Goal: Task Accomplishment & Management: Manage account settings

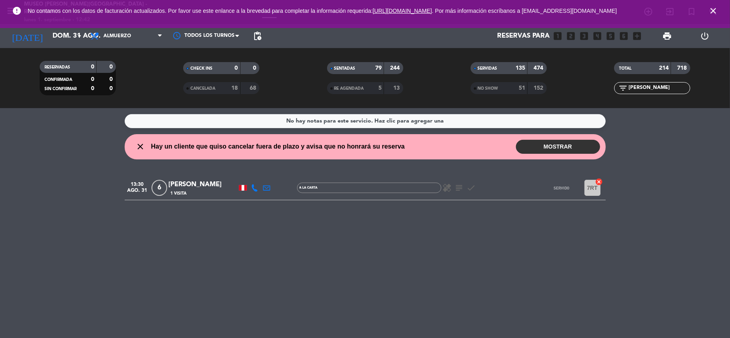
click at [715, 13] on icon "close" at bounding box center [714, 11] width 10 height 10
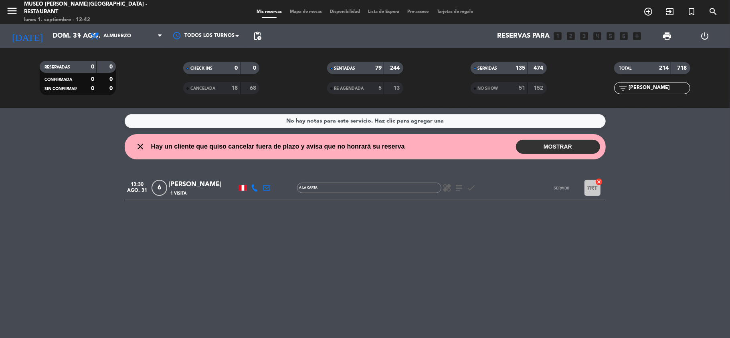
drag, startPoint x: 669, startPoint y: 89, endPoint x: 612, endPoint y: 95, distance: 58.1
click at [612, 95] on div "TOTAL 214 718 filter_list [PERSON_NAME]" at bounding box center [653, 78] width 144 height 44
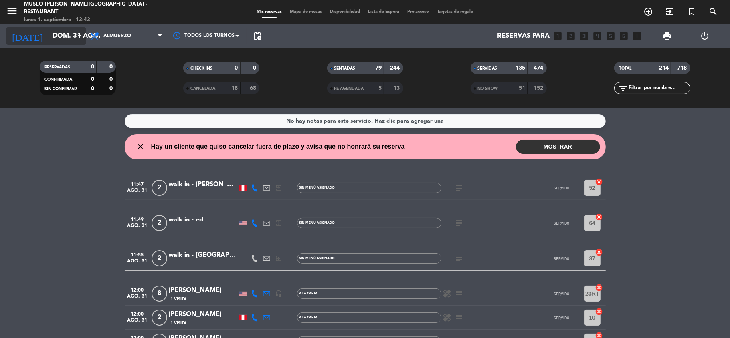
click at [57, 34] on input "dom. 31 ago." at bounding box center [92, 36] width 87 height 16
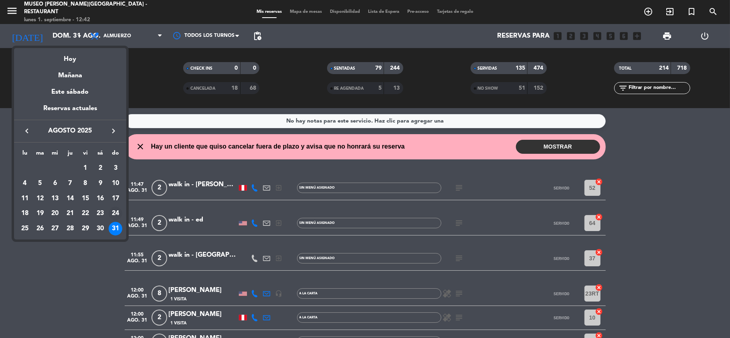
click at [111, 214] on div "24" at bounding box center [116, 214] width 14 height 14
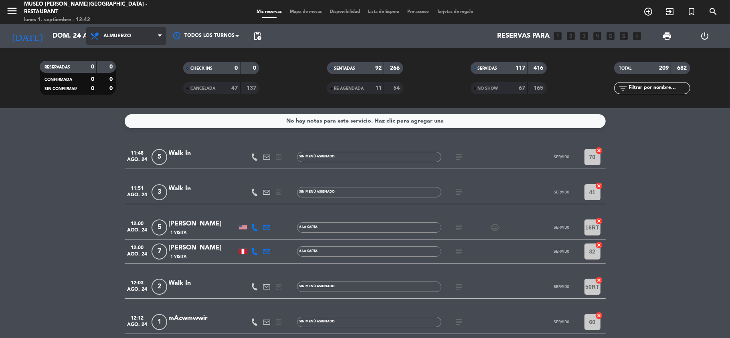
click at [136, 38] on span "Almuerzo" at bounding box center [126, 36] width 80 height 18
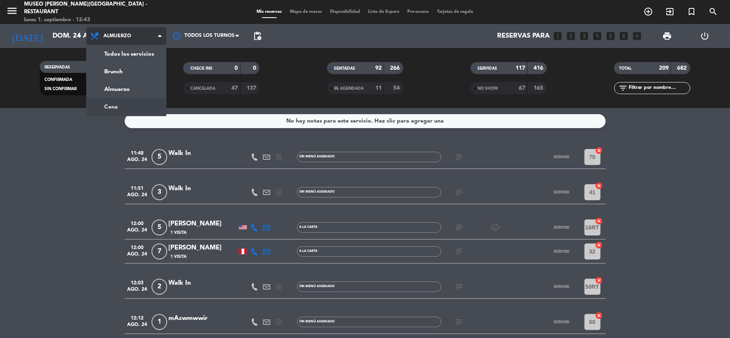
click at [134, 111] on ng-component "menu [GEOGRAPHIC_DATA][PERSON_NAME] - Restaurant [DATE] 1. septiembre - 12:43 M…" at bounding box center [365, 169] width 730 height 338
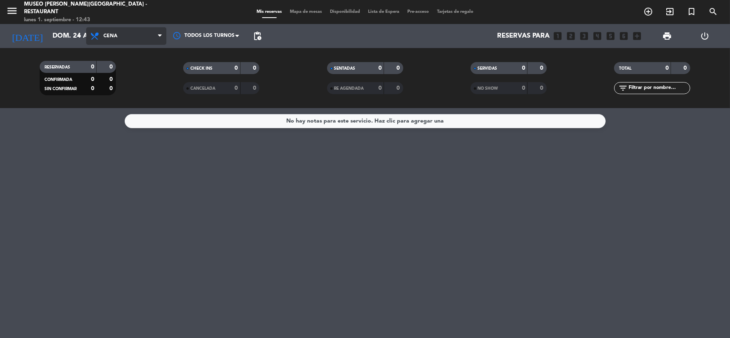
click at [138, 39] on span "Cena" at bounding box center [126, 36] width 80 height 18
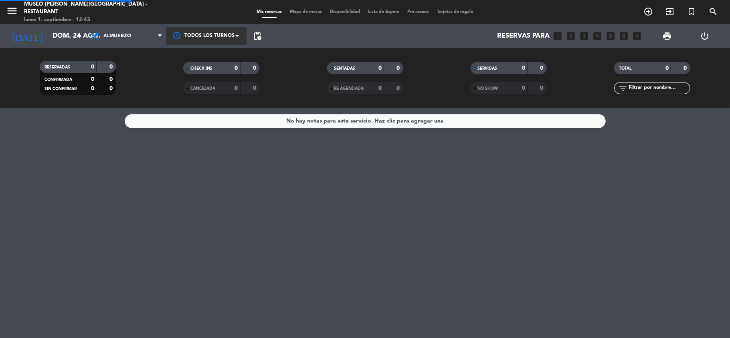
drag, startPoint x: 132, startPoint y: 87, endPoint x: 213, endPoint y: 31, distance: 98.6
click at [131, 87] on div "menu [GEOGRAPHIC_DATA][PERSON_NAME] - Restaurant [DATE] 1. septiembre - 12:43 M…" at bounding box center [365, 54] width 730 height 108
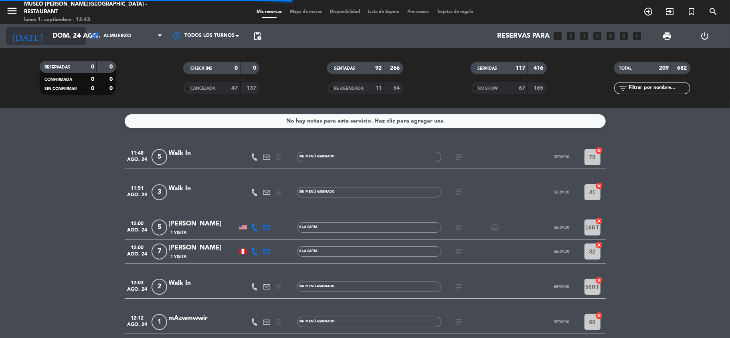
click at [62, 39] on input "dom. 24 ago." at bounding box center [92, 36] width 87 height 16
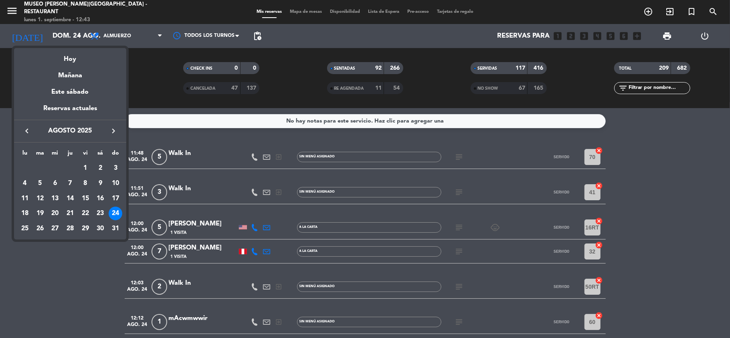
click at [113, 129] on icon "keyboard_arrow_right" at bounding box center [114, 131] width 10 height 10
click at [54, 229] on div "24" at bounding box center [55, 229] width 14 height 14
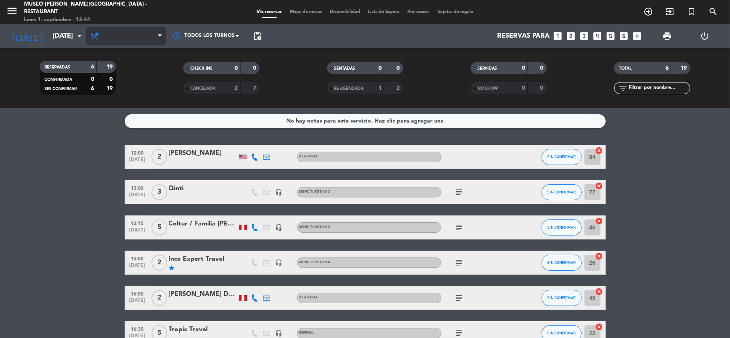
click at [128, 35] on span "Almuerzo" at bounding box center [117, 36] width 28 height 6
click at [128, 105] on div "menu [GEOGRAPHIC_DATA][PERSON_NAME] - Restaurant [DATE] 1. septiembre - 12:44 M…" at bounding box center [365, 54] width 730 height 108
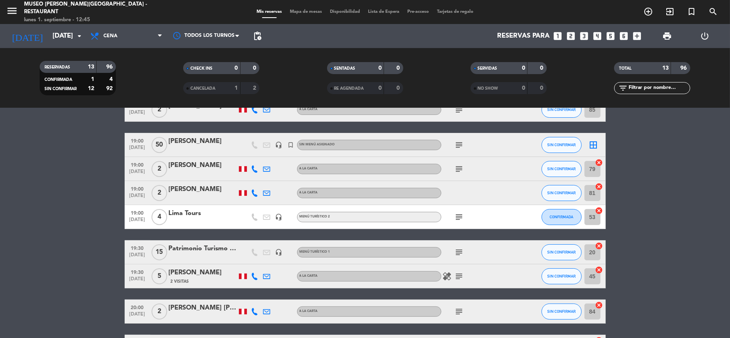
scroll to position [53, 0]
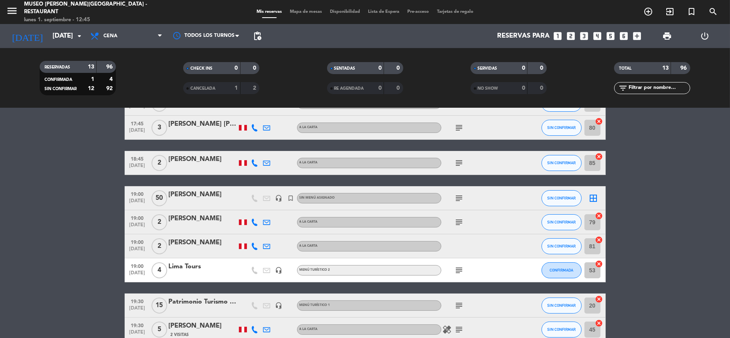
click at [192, 268] on div "Lima Tours" at bounding box center [203, 267] width 68 height 10
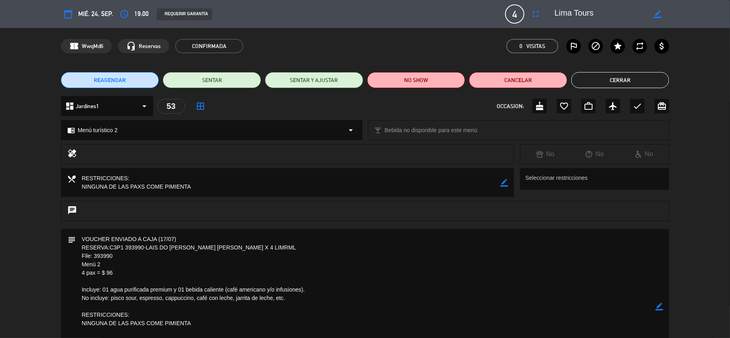
click at [623, 85] on button "Cerrar" at bounding box center [620, 80] width 98 height 16
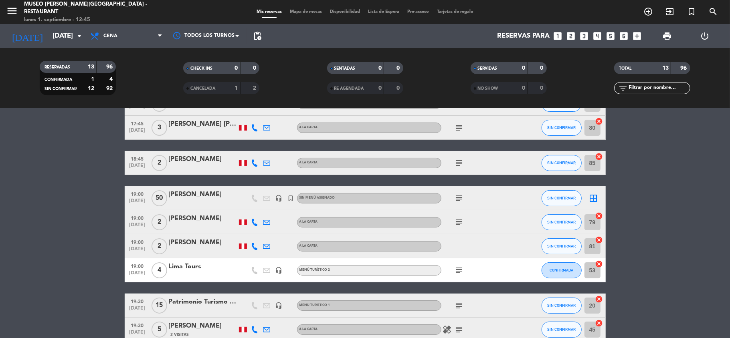
scroll to position [107, 0]
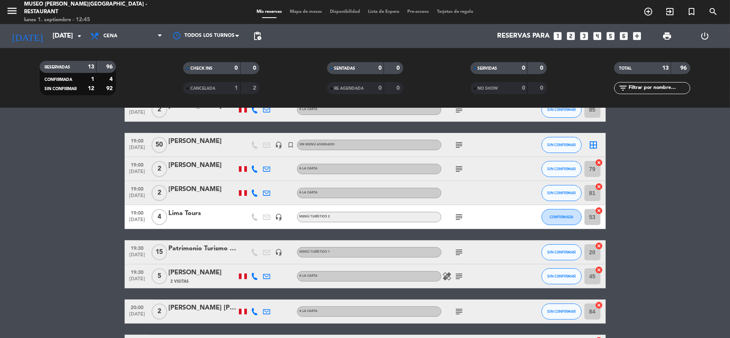
click at [213, 247] on div "Patrimonio Turismo EIRL" at bounding box center [203, 249] width 68 height 10
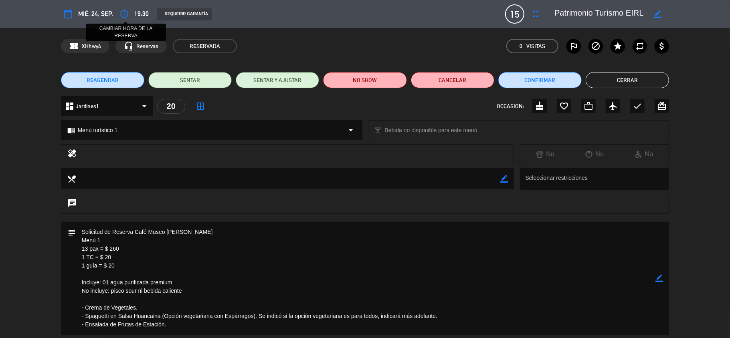
click at [121, 13] on icon "access_time" at bounding box center [124, 14] width 10 height 10
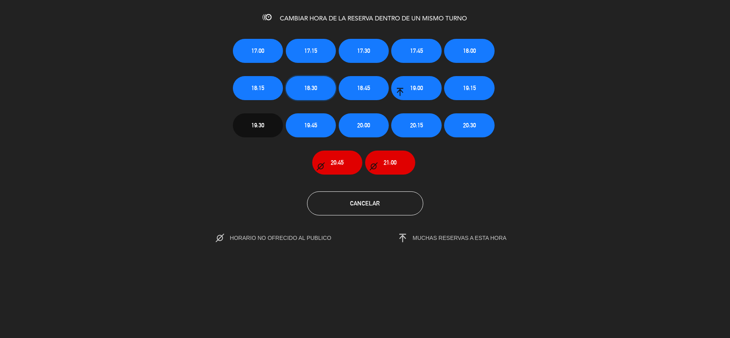
click at [309, 87] on span "18:30" at bounding box center [310, 87] width 13 height 9
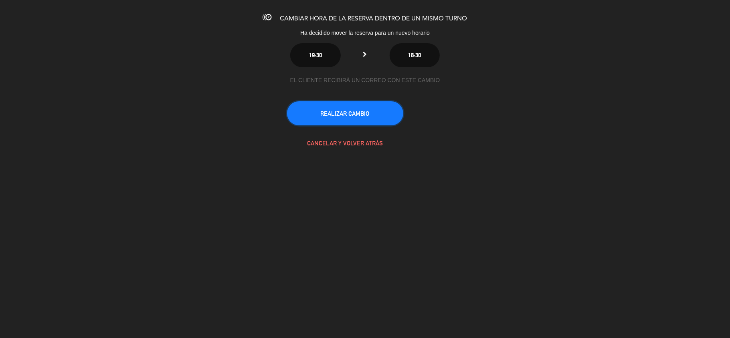
click at [352, 116] on button "REALIZAR CAMBIO" at bounding box center [345, 113] width 116 height 24
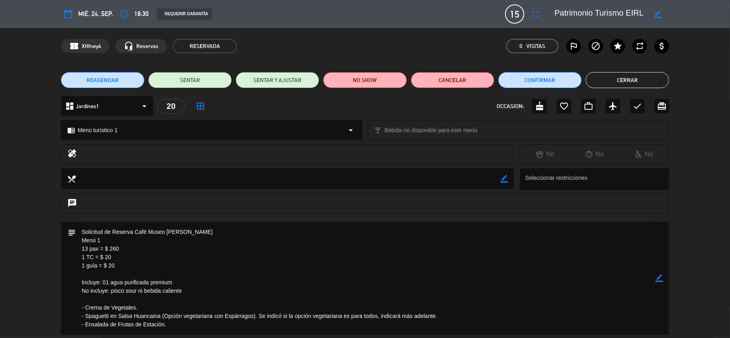
click at [612, 79] on button "Cerrar" at bounding box center [627, 80] width 83 height 16
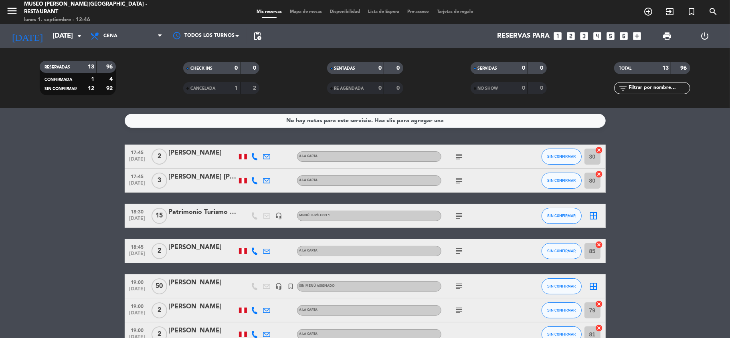
scroll to position [0, 0]
click at [224, 217] on div "Patrimonio Turismo EIRL" at bounding box center [203, 213] width 68 height 10
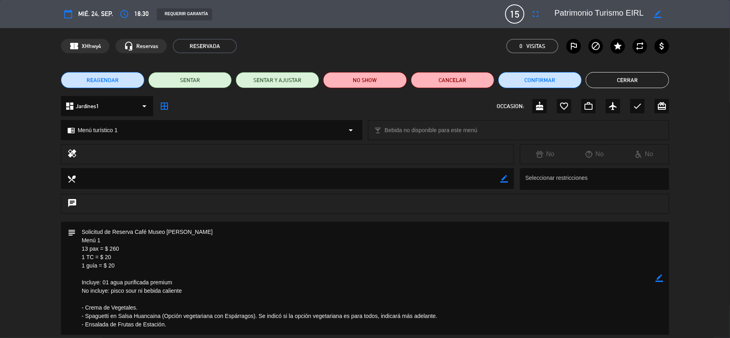
click at [659, 280] on icon "border_color" at bounding box center [660, 279] width 8 height 8
click at [659, 280] on icon at bounding box center [660, 279] width 8 height 8
click at [0, 0] on div at bounding box center [0, 0] width 0 height 0
click at [660, 277] on icon "border_color" at bounding box center [660, 279] width 8 height 8
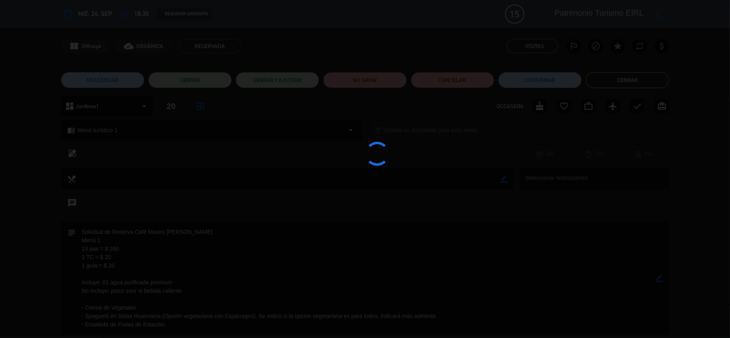
click at [660, 277] on div at bounding box center [365, 169] width 730 height 338
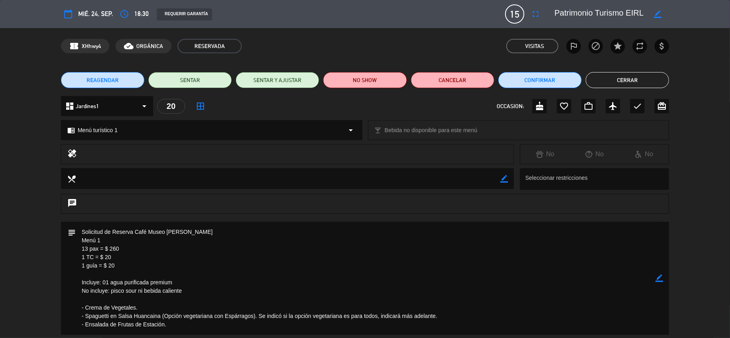
click at [610, 79] on button "Cerrar" at bounding box center [627, 80] width 83 height 16
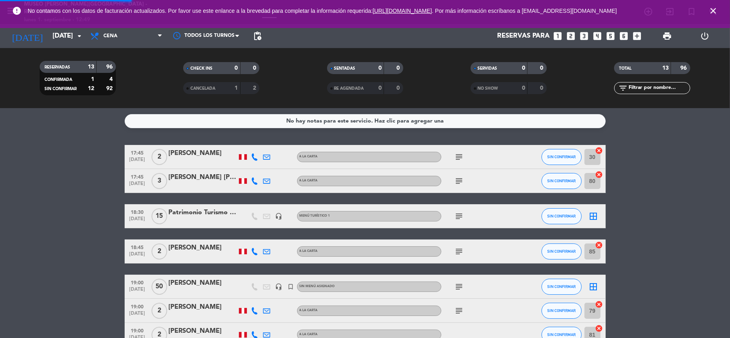
click at [676, 134] on div "No hay notas para este servicio. Haz clic para agregar una 17:45 [DATE] 2 [PERS…" at bounding box center [365, 223] width 730 height 230
click at [711, 12] on icon "close" at bounding box center [714, 11] width 10 height 10
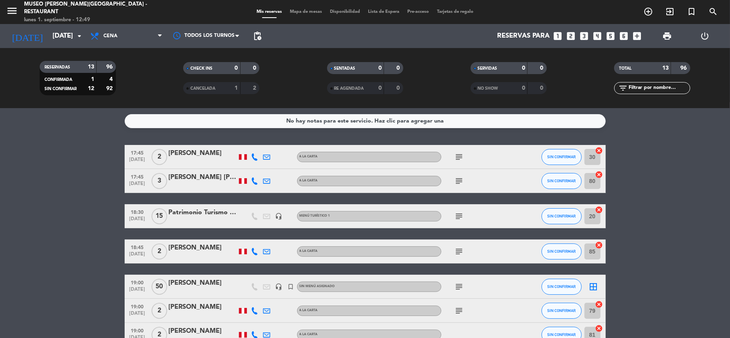
click at [683, 171] on bookings-row "17:45 [DATE] 2 [PERSON_NAME] A la carta subject SIN CONFIRMAR 30 cancel 17:45 […" at bounding box center [365, 335] width 730 height 380
click at [55, 34] on input "[DATE]" at bounding box center [92, 36] width 87 height 16
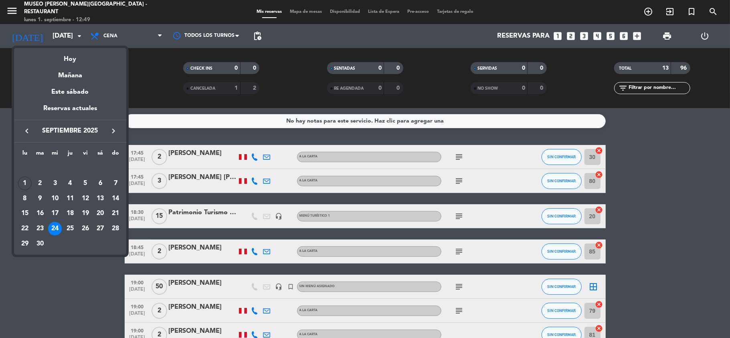
click at [110, 127] on icon "keyboard_arrow_right" at bounding box center [114, 131] width 10 height 10
click at [55, 201] on div "8" at bounding box center [55, 199] width 14 height 14
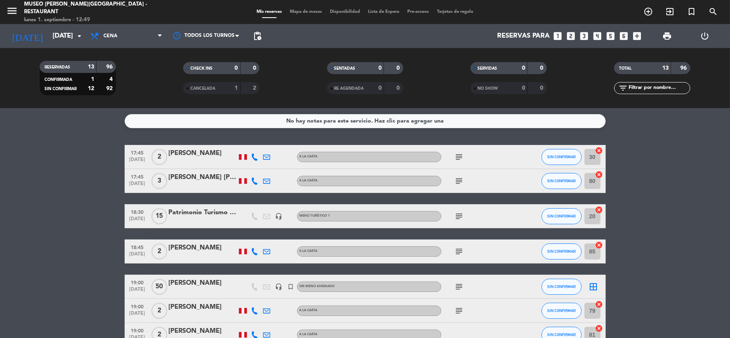
type input "[DATE]"
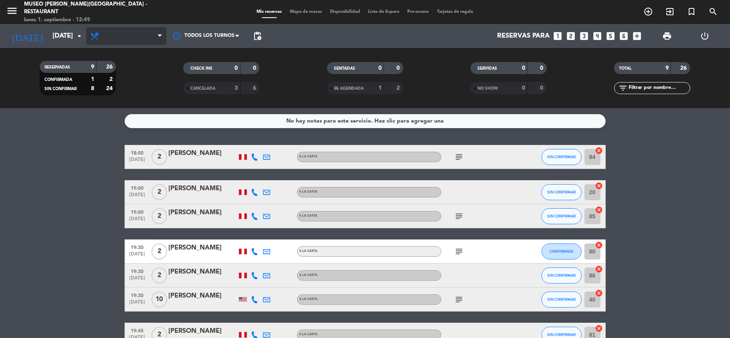
click at [135, 39] on span "Cena" at bounding box center [126, 36] width 80 height 18
click at [132, 87] on div "menu [GEOGRAPHIC_DATA][PERSON_NAME] - Restaurant [DATE] 1. septiembre - 12:49 M…" at bounding box center [365, 54] width 730 height 108
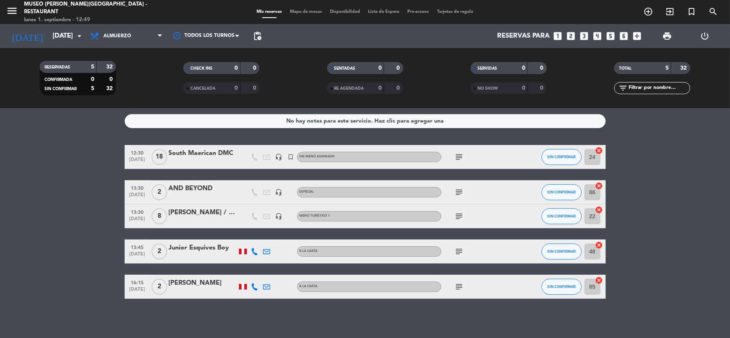
click at [206, 150] on div "South Maerican DMC" at bounding box center [203, 153] width 68 height 10
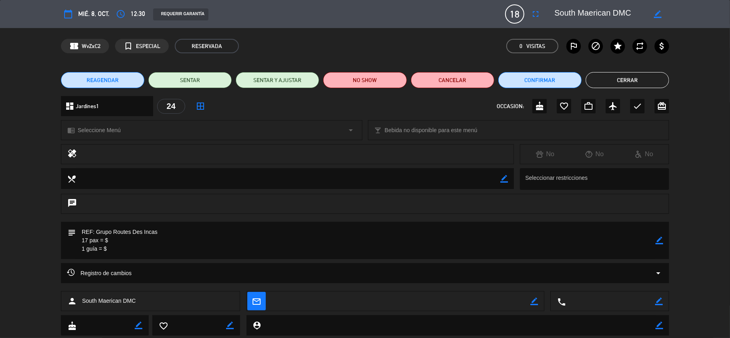
click at [656, 13] on icon "border_color" at bounding box center [658, 14] width 8 height 8
click at [589, 14] on textarea at bounding box center [601, 14] width 92 height 14
type textarea "South American DMC"
click at [658, 16] on icon at bounding box center [658, 14] width 8 height 8
drag, startPoint x: 658, startPoint y: 242, endPoint x: 616, endPoint y: 233, distance: 42.8
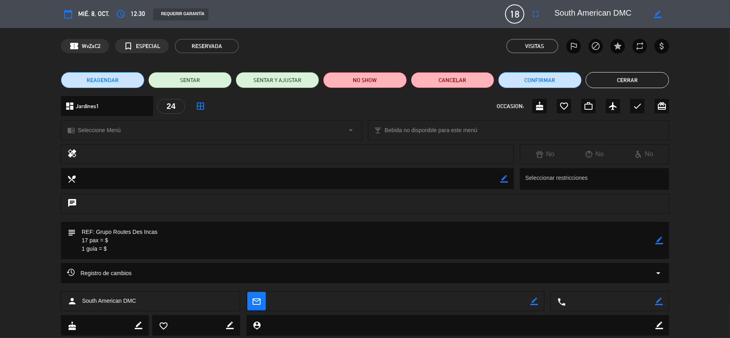
click at [658, 242] on icon "border_color" at bounding box center [660, 241] width 8 height 8
click at [186, 232] on textarea at bounding box center [366, 240] width 580 height 37
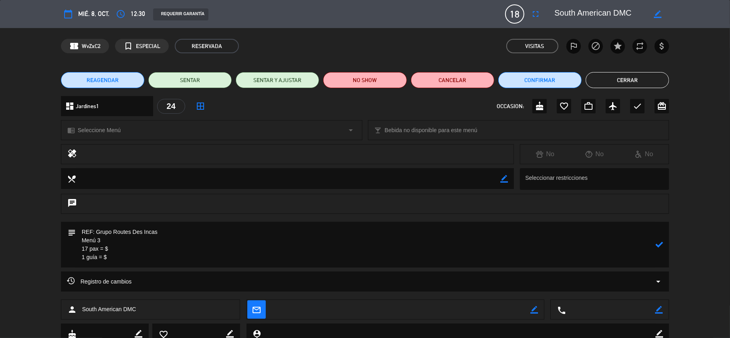
click at [124, 263] on textarea at bounding box center [366, 245] width 580 height 46
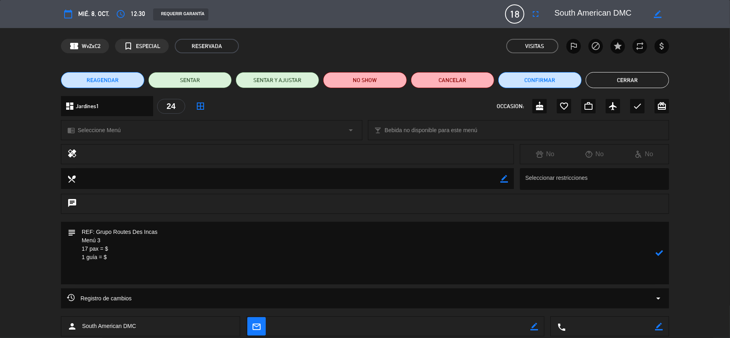
drag, startPoint x: 151, startPoint y: 271, endPoint x: 140, endPoint y: 277, distance: 12.9
click at [150, 273] on textarea at bounding box center [366, 253] width 580 height 63
paste textarea "Incluye: 01 pisco sour chico, 01 agua purificada premium y 01 bebida caliente (…"
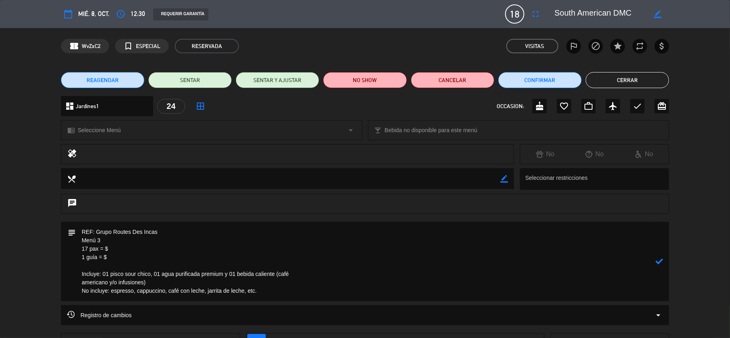
click at [70, 281] on div "subject" at bounding box center [71, 261] width 9 height 79
click at [76, 284] on textarea at bounding box center [366, 261] width 580 height 79
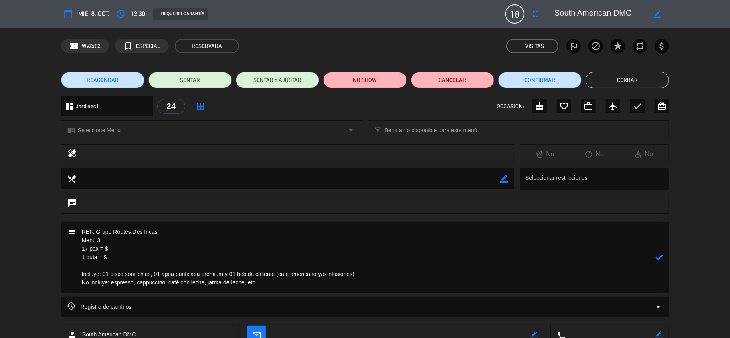
click at [658, 263] on div at bounding box center [660, 257] width 8 height 71
click at [658, 259] on icon at bounding box center [660, 258] width 8 height 8
drag, startPoint x: 127, startPoint y: 251, endPoint x: 206, endPoint y: 257, distance: 79.7
click at [127, 251] on textarea at bounding box center [366, 257] width 580 height 71
click at [660, 259] on icon "border_color" at bounding box center [660, 258] width 8 height 8
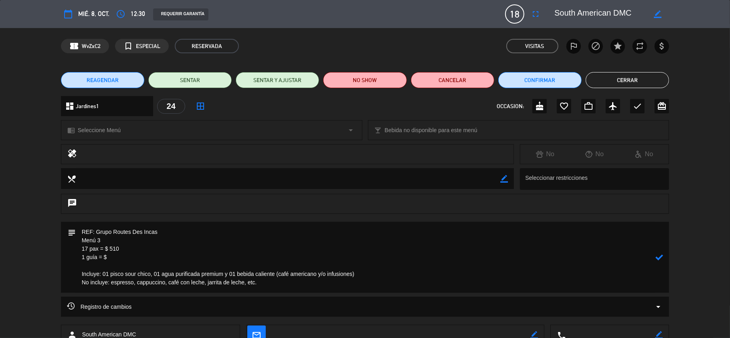
click at [137, 263] on textarea at bounding box center [366, 257] width 580 height 71
click at [145, 252] on textarea at bounding box center [366, 257] width 580 height 71
click at [137, 259] on textarea at bounding box center [366, 257] width 580 height 71
type textarea "REF: Grupo Routes Des Incas Menú 3 17 pax = $ 510 1 guía = $ 26 Incluye: 01 pis…"
click at [662, 257] on icon at bounding box center [660, 258] width 8 height 8
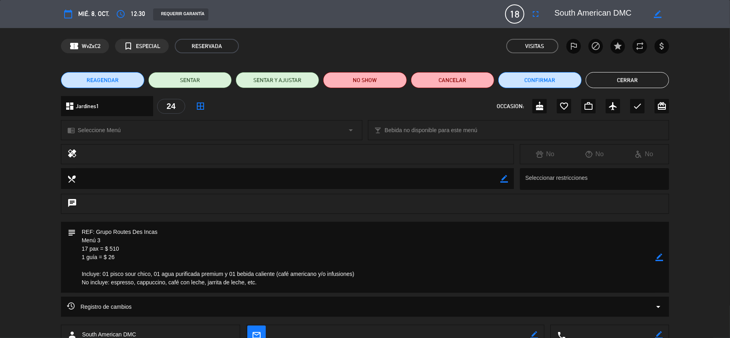
click at [114, 130] on span "Seleccione Menú" at bounding box center [99, 130] width 43 height 9
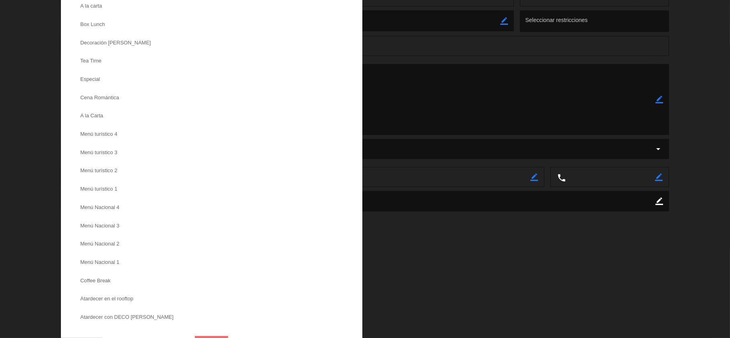
scroll to position [160, 0]
click at [97, 154] on label "Menú turístico 3" at bounding box center [94, 151] width 55 height 13
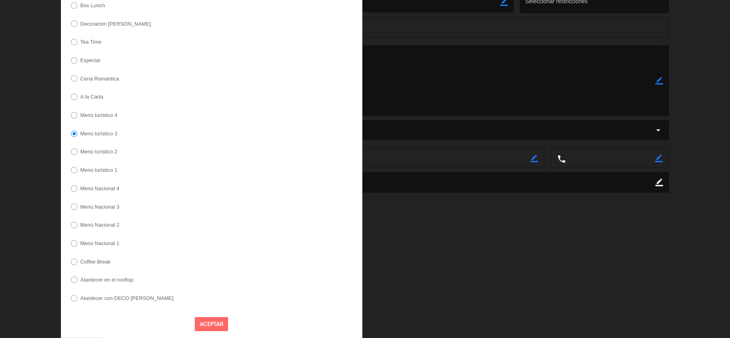
scroll to position [184, 0]
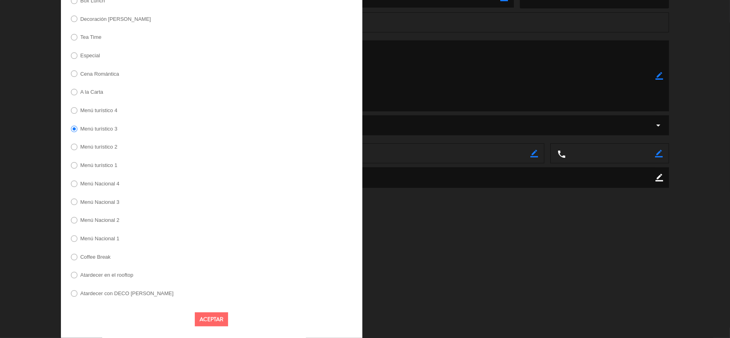
click at [209, 314] on button "Aceptar" at bounding box center [211, 320] width 33 height 14
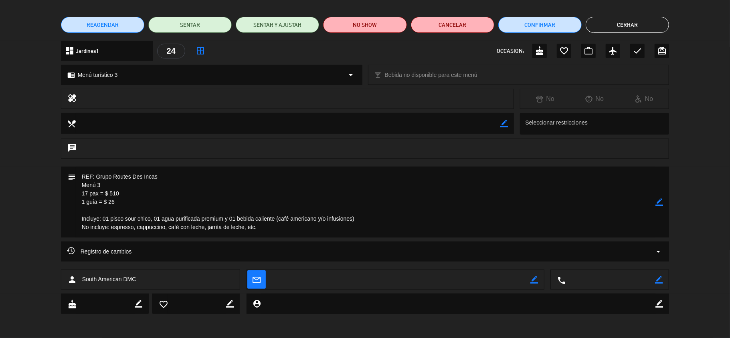
scroll to position [55, 0]
click at [660, 201] on icon "border_color" at bounding box center [660, 203] width 8 height 8
click at [660, 201] on icon at bounding box center [660, 203] width 8 height 8
click at [661, 200] on icon "border_color" at bounding box center [660, 203] width 8 height 8
click at [661, 200] on icon at bounding box center [660, 203] width 8 height 8
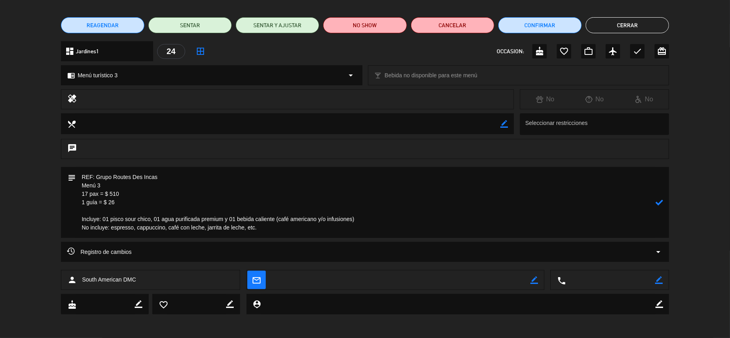
click at [0, 0] on div at bounding box center [0, 0] width 0 height 0
click at [661, 201] on icon "border_color" at bounding box center [660, 203] width 8 height 8
click at [661, 201] on icon at bounding box center [660, 203] width 8 height 8
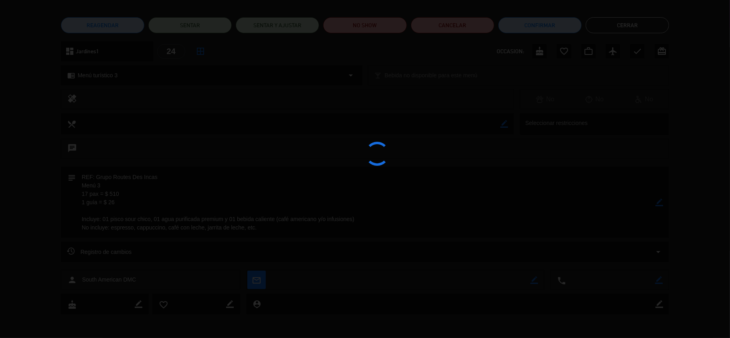
click at [661, 201] on div at bounding box center [365, 169] width 730 height 338
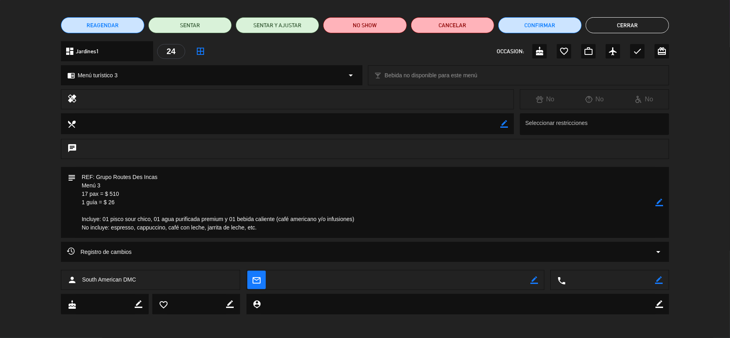
scroll to position [0, 0]
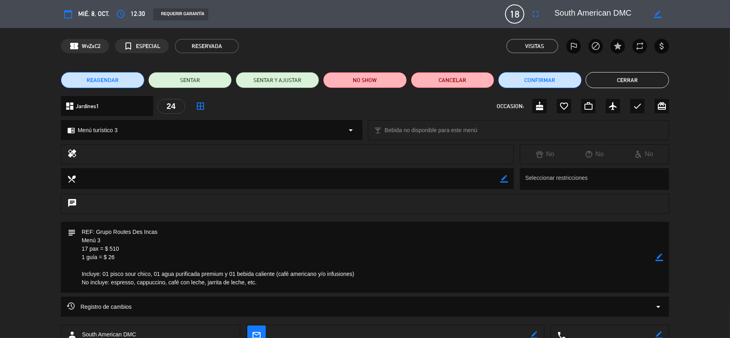
click at [614, 85] on button "Cerrar" at bounding box center [627, 80] width 83 height 16
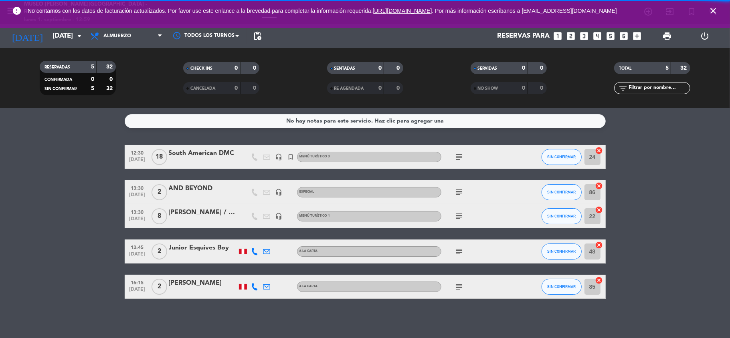
drag, startPoint x: 673, startPoint y: 134, endPoint x: 673, endPoint y: 99, distance: 34.9
click at [673, 134] on div "No hay notas para este servicio. Haz clic para agregar una 12:30 [DATE] South A…" at bounding box center [365, 223] width 730 height 230
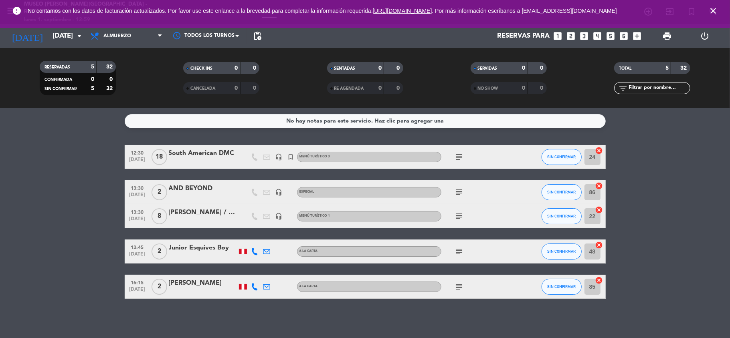
click at [711, 8] on icon "close" at bounding box center [714, 11] width 10 height 10
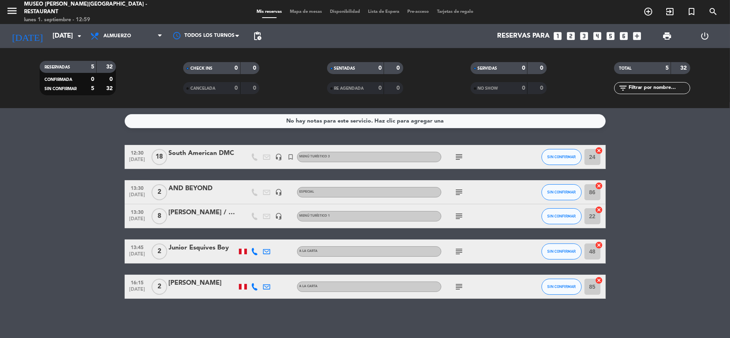
click at [682, 191] on bookings-row "12:30 [DATE] South American DMC headset_mic turned_in_not Menú turístico 3 subj…" at bounding box center [365, 222] width 730 height 154
click at [53, 42] on input "[DATE]" at bounding box center [92, 36] width 87 height 16
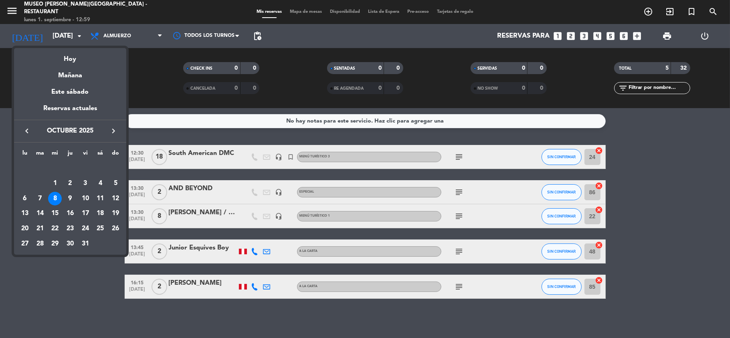
click at [27, 134] on icon "keyboard_arrow_left" at bounding box center [27, 131] width 10 height 10
click at [69, 184] on div "4" at bounding box center [70, 184] width 14 height 14
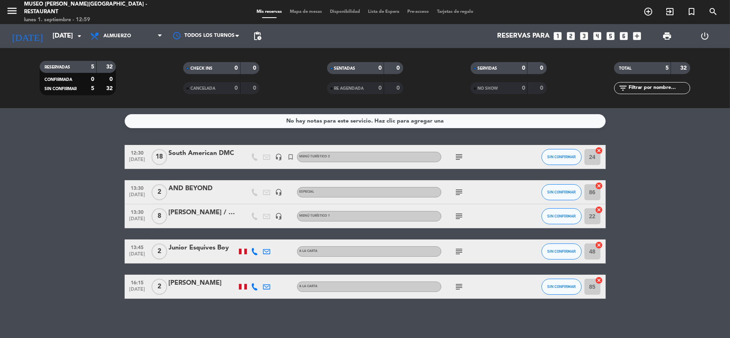
type input "[DEMOGRAPHIC_DATA][DATE]"
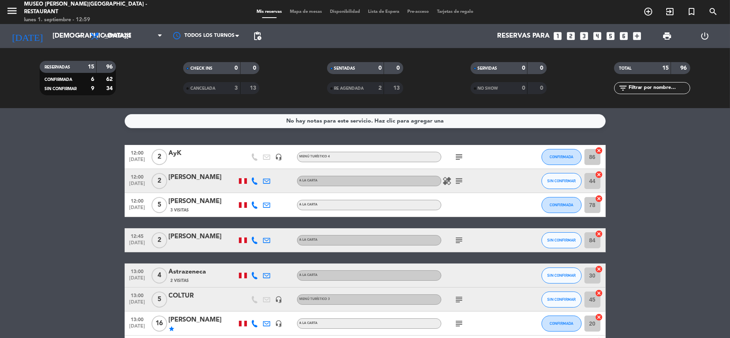
click at [187, 152] on div "AyK" at bounding box center [203, 153] width 68 height 10
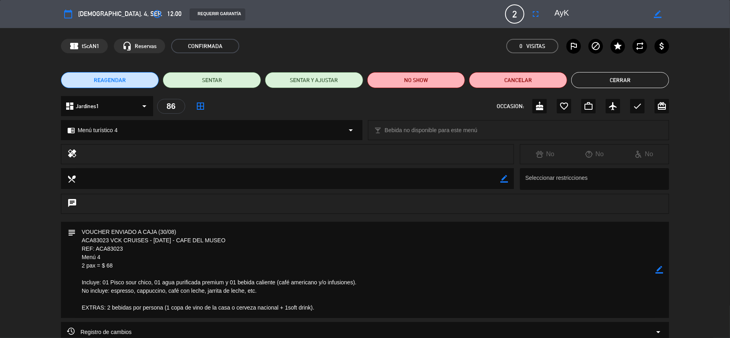
click at [661, 269] on icon "border_color" at bounding box center [660, 270] width 8 height 8
click at [328, 311] on textarea at bounding box center [366, 270] width 580 height 96
click at [327, 306] on textarea at bounding box center [366, 278] width 580 height 113
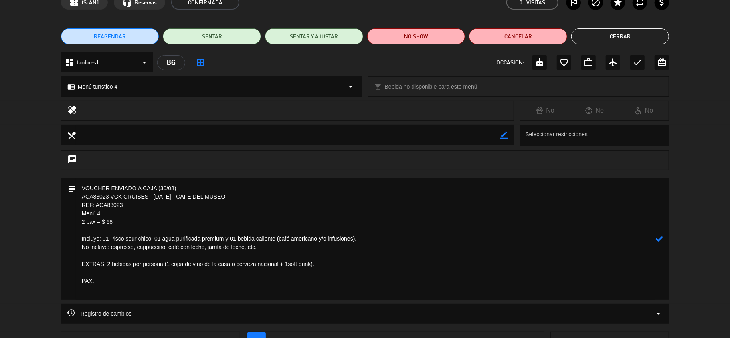
scroll to position [106, 0]
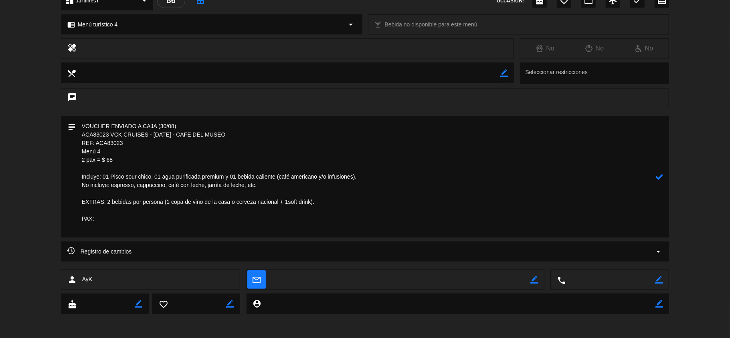
click at [95, 233] on textarea at bounding box center [366, 177] width 580 height 122
paste textarea "Mr. Hendricus Land Mrs. [PERSON_NAME]"
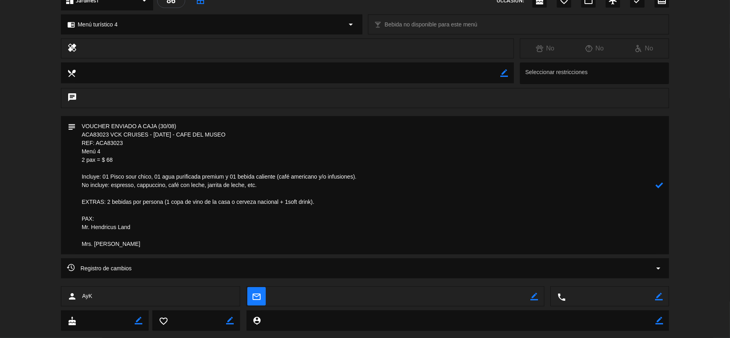
click at [95, 236] on textarea at bounding box center [366, 185] width 580 height 138
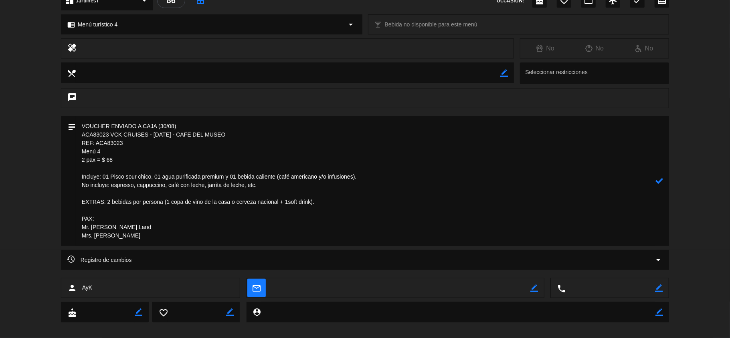
type textarea "VOUCHER ENVIADO A CAJA (30/08) ACA83023 VCK CRUISES - [DATE] - CAFE DEL MUSEO R…"
click at [661, 180] on icon at bounding box center [660, 181] width 8 height 8
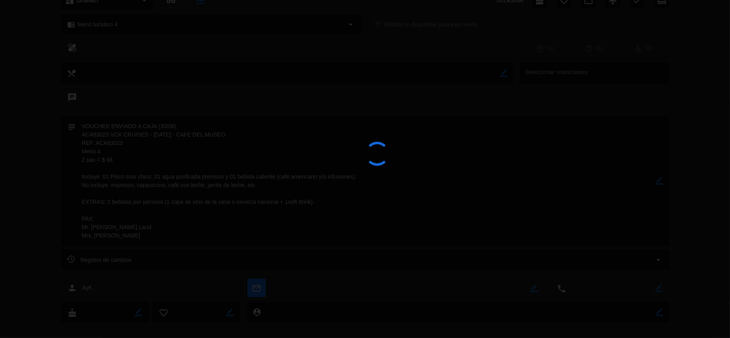
click at [660, 180] on div at bounding box center [365, 169] width 730 height 338
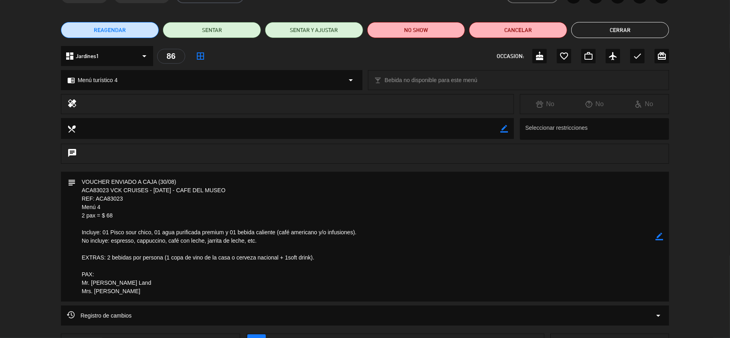
scroll to position [0, 0]
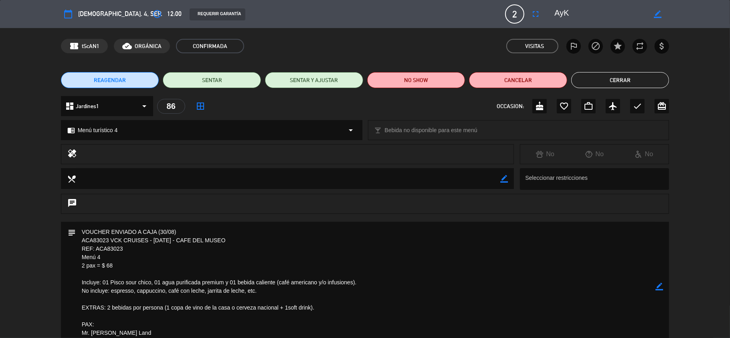
click at [655, 12] on icon "border_color" at bounding box center [658, 14] width 8 height 8
click at [615, 17] on textarea at bounding box center [601, 14] width 92 height 14
paste textarea "Hendricus Land"
paste textarea "[PERSON_NAME]"
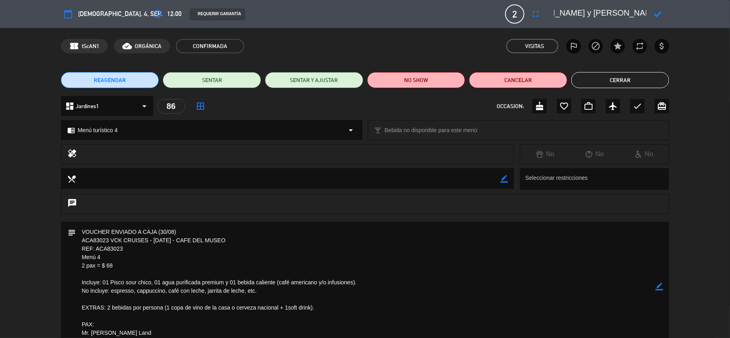
type textarea "AyK/ [PERSON_NAME] y [PERSON_NAME]"
click at [660, 11] on icon at bounding box center [658, 14] width 8 height 8
click at [594, 79] on button "Cerrar" at bounding box center [620, 80] width 98 height 16
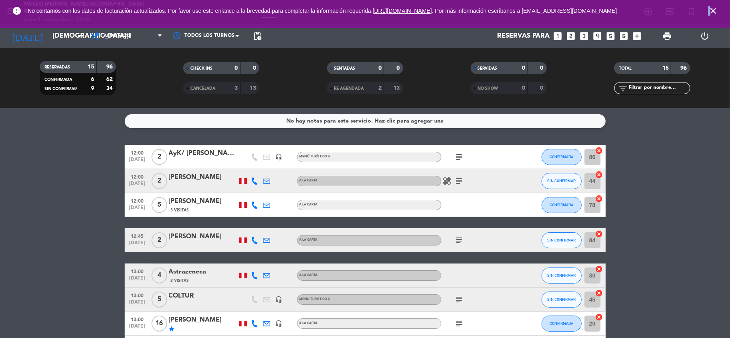
click at [711, 12] on icon "close" at bounding box center [714, 11] width 10 height 10
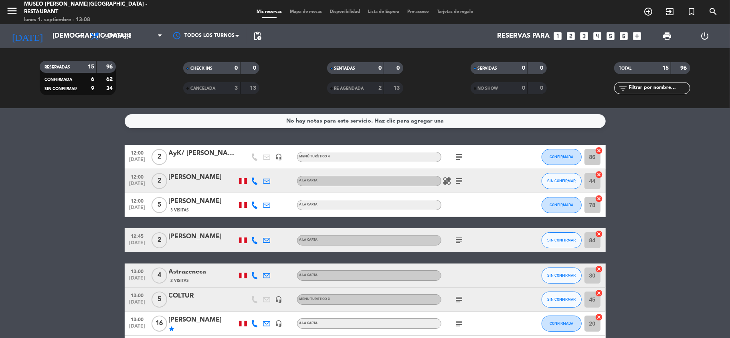
drag, startPoint x: 687, startPoint y: 159, endPoint x: 424, endPoint y: 122, distance: 265.6
click at [49, 36] on input "[DEMOGRAPHIC_DATA][DATE]" at bounding box center [92, 36] width 87 height 16
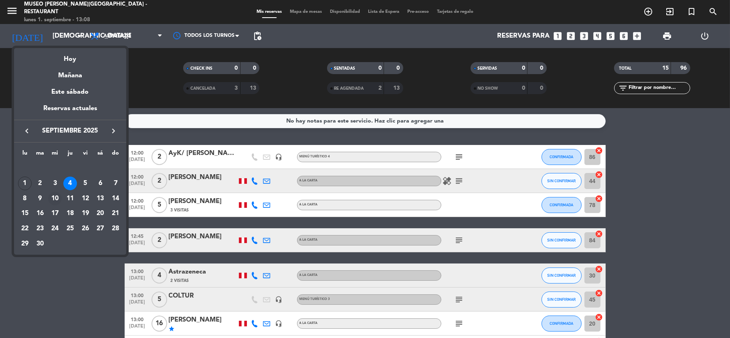
click at [54, 198] on div "10" at bounding box center [55, 199] width 14 height 14
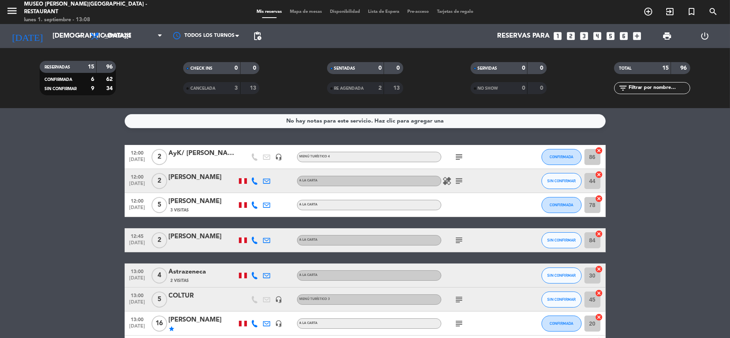
type input "[DATE]"
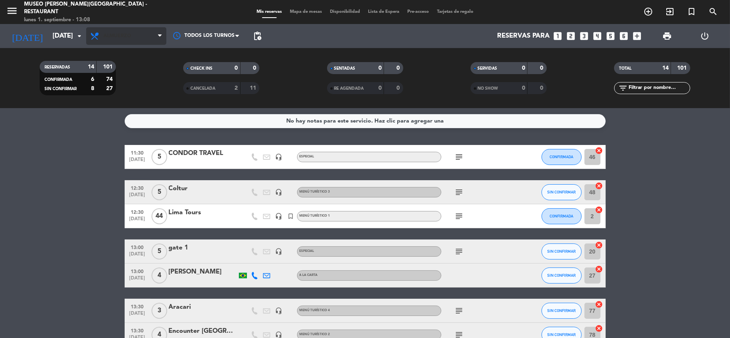
click at [154, 33] on span "Almuerzo" at bounding box center [126, 36] width 80 height 18
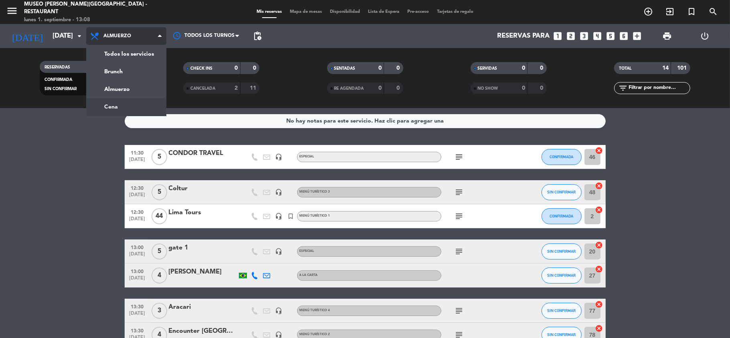
click at [122, 107] on div "menu [GEOGRAPHIC_DATA][PERSON_NAME] - Restaurant [DATE] 1. septiembre - 13:08 M…" at bounding box center [365, 54] width 730 height 108
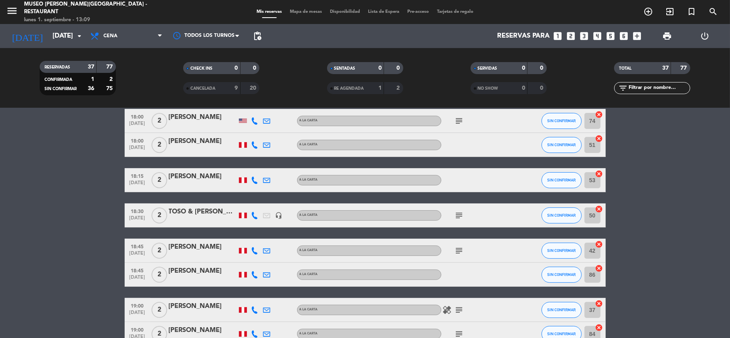
scroll to position [160, 0]
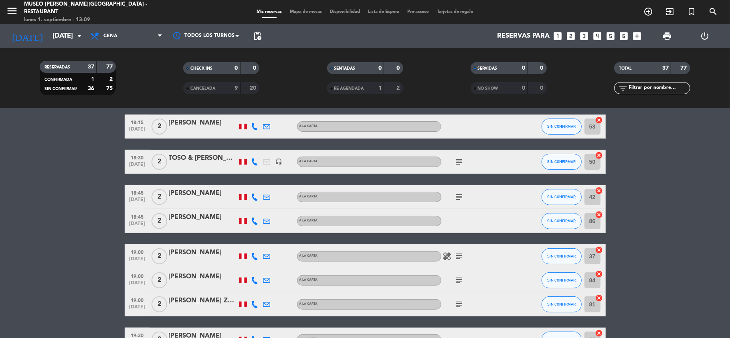
click at [615, 37] on icon "looks_5" at bounding box center [611, 36] width 10 height 10
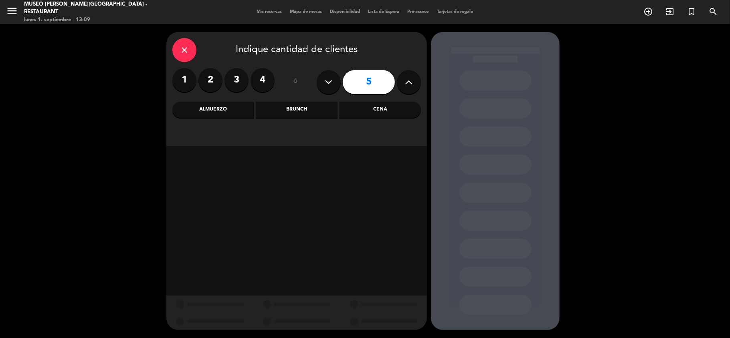
click at [237, 109] on div "Almuerzo" at bounding box center [212, 110] width 81 height 16
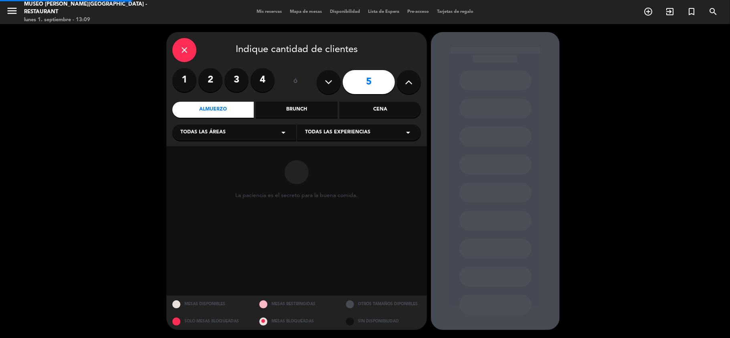
click at [230, 135] on div "Todas las áreas arrow_drop_down" at bounding box center [234, 133] width 124 height 16
click at [196, 166] on div "Jardines1" at bounding box center [234, 164] width 108 height 8
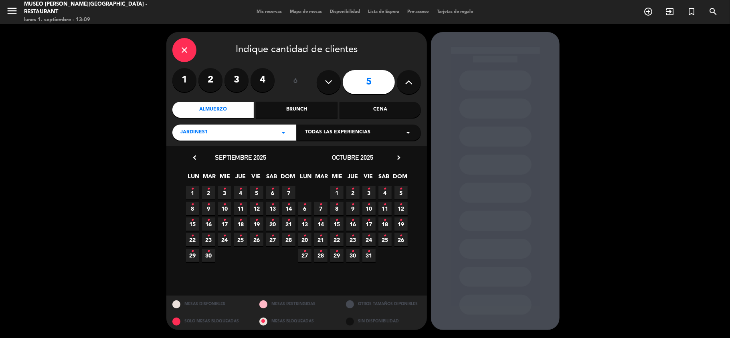
click at [400, 156] on icon "chevron_right" at bounding box center [399, 158] width 8 height 8
click at [190, 156] on icon "chevron_left" at bounding box center [194, 158] width 8 height 8
click at [225, 212] on span "10 •" at bounding box center [224, 208] width 13 height 13
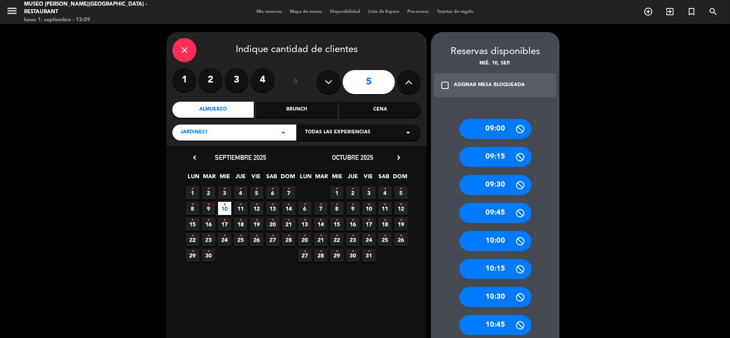
click at [392, 109] on div "Cena" at bounding box center [380, 110] width 81 height 16
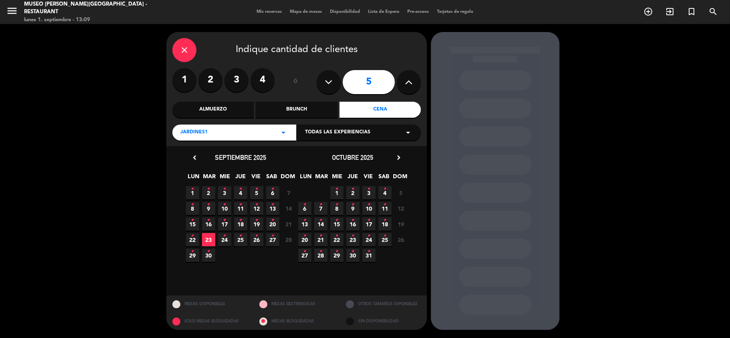
click at [225, 204] on icon "•" at bounding box center [224, 204] width 3 height 13
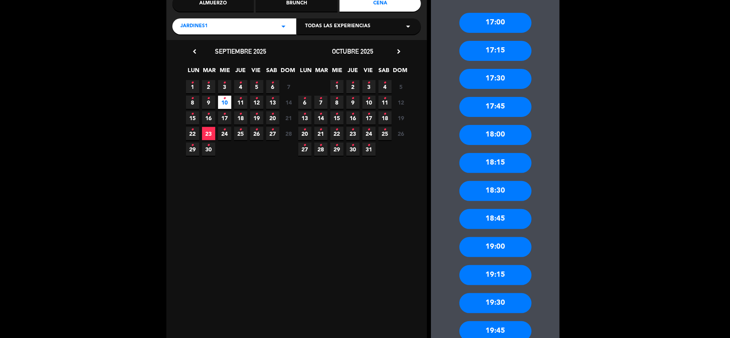
scroll to position [107, 0]
click at [504, 218] on div "18:45" at bounding box center [496, 219] width 72 height 20
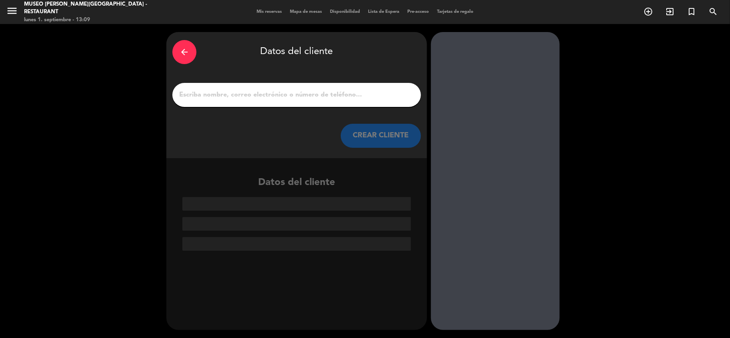
click at [223, 92] on input "1" at bounding box center [296, 94] width 237 height 11
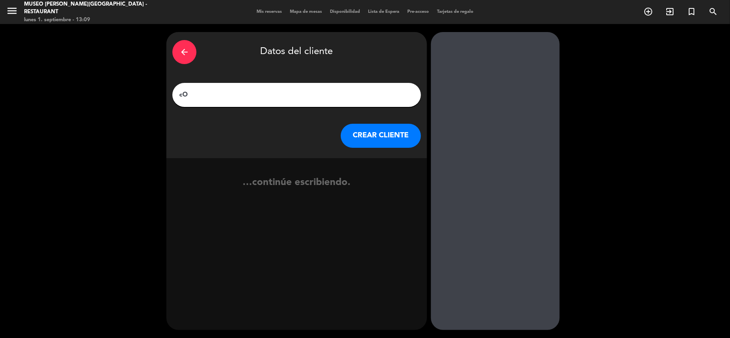
type input "c"
type input "Coltur"
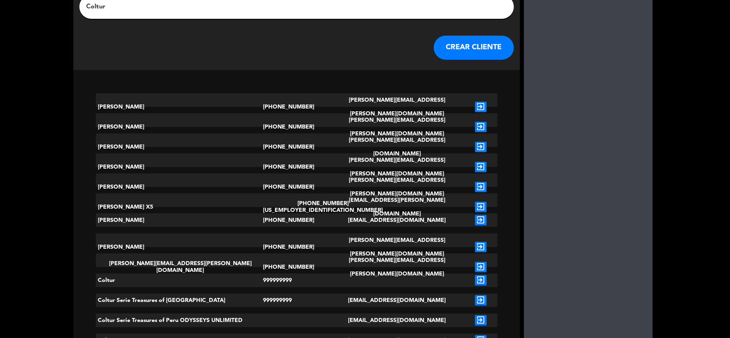
scroll to position [107, 0]
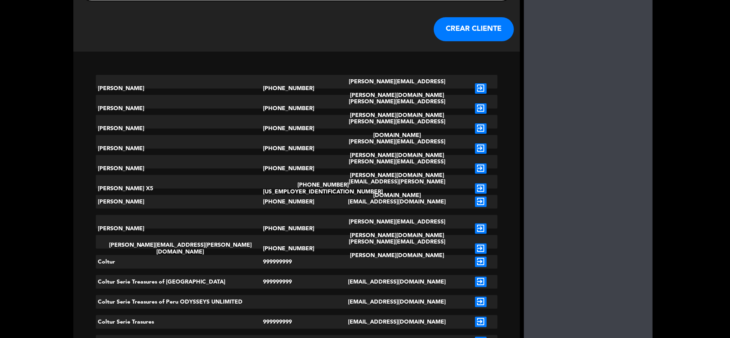
click at [475, 264] on icon "exit_to_app" at bounding box center [481, 262] width 12 height 10
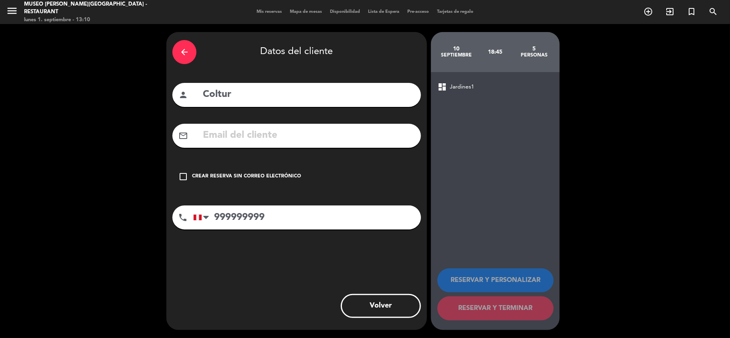
scroll to position [0, 0]
click at [279, 177] on div "Crear reserva sin correo electrónico" at bounding box center [246, 177] width 109 height 8
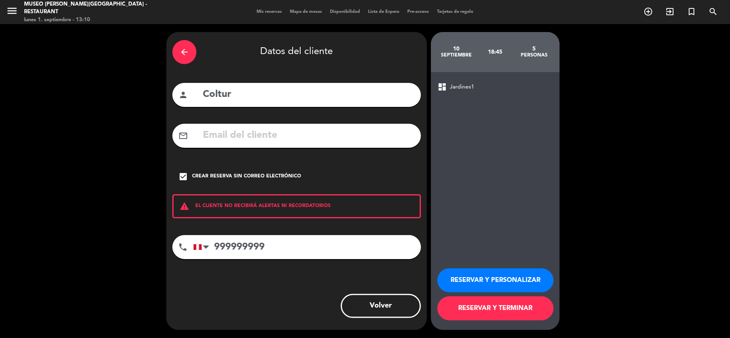
click at [461, 307] on button "RESERVAR Y TERMINAR" at bounding box center [495, 309] width 116 height 24
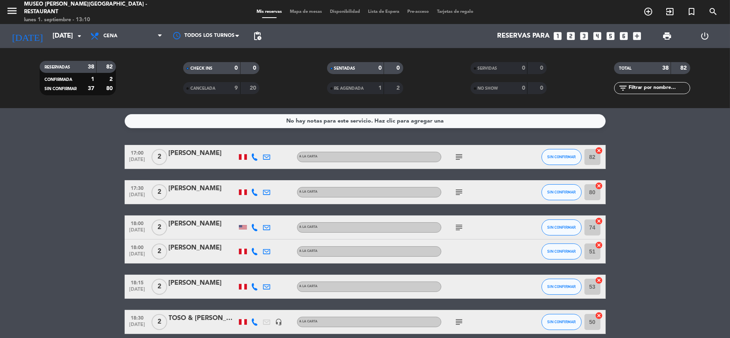
scroll to position [107, 0]
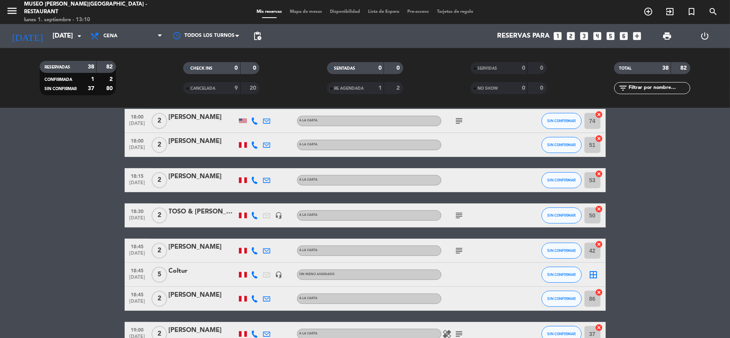
click at [182, 270] on div "Coltur" at bounding box center [203, 271] width 68 height 10
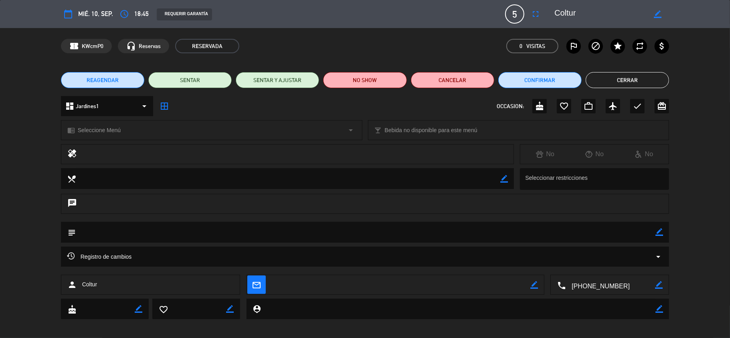
click at [659, 234] on icon "border_color" at bounding box center [660, 233] width 8 height 8
click at [624, 229] on textarea at bounding box center [366, 232] width 580 height 20
paste textarea "RECONFIRMACION FILE:R09/0812/25 - L.E Classic Peru and Puno extension 10D9N (In…"
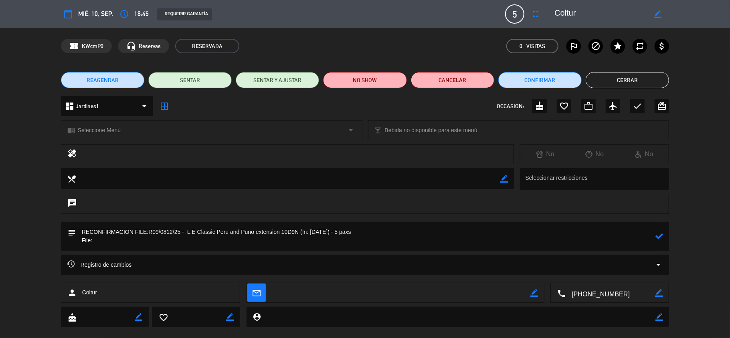
paste textarea "R09/0812/25"
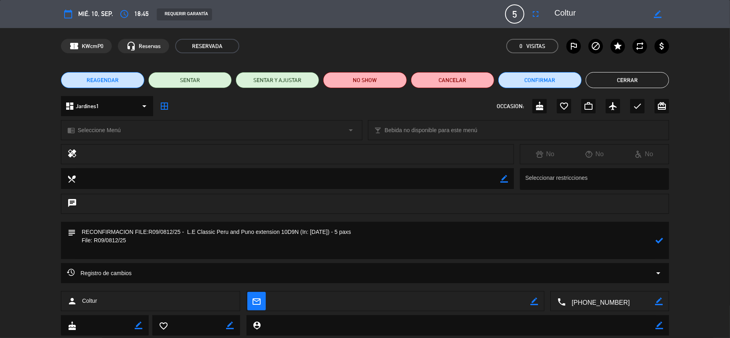
click at [114, 254] on textarea at bounding box center [366, 240] width 580 height 37
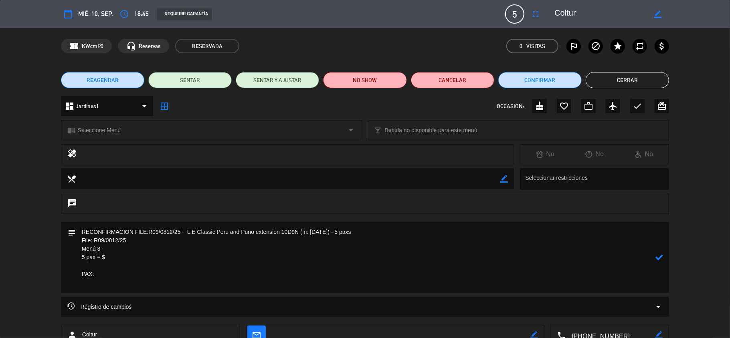
paste textarea "MR [PERSON_NAME] MRS [PERSON_NAME] MRS [PERSON_NAME] MRS [PERSON_NAME] MR [PERS…"
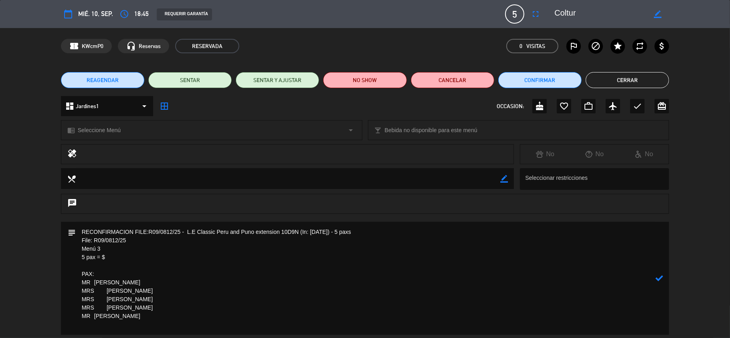
click at [132, 281] on textarea at bounding box center [366, 278] width 580 height 113
click at [105, 292] on textarea at bounding box center [366, 278] width 580 height 113
click at [119, 291] on textarea at bounding box center [366, 278] width 580 height 113
click at [106, 298] on textarea at bounding box center [366, 278] width 580 height 113
click at [108, 310] on textarea at bounding box center [366, 278] width 580 height 113
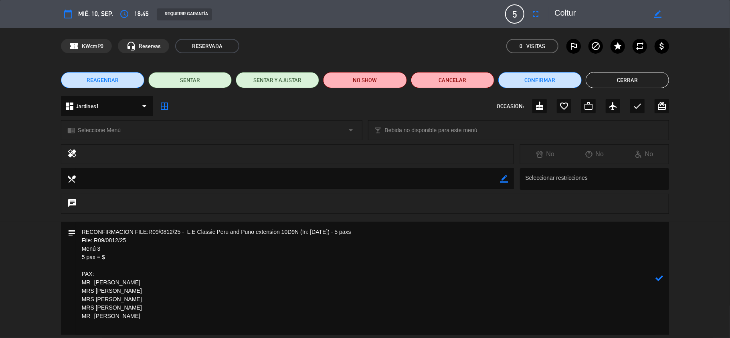
click at [118, 305] on textarea at bounding box center [366, 278] width 580 height 113
click at [96, 318] on textarea at bounding box center [366, 278] width 580 height 113
click at [119, 315] on textarea at bounding box center [366, 278] width 580 height 113
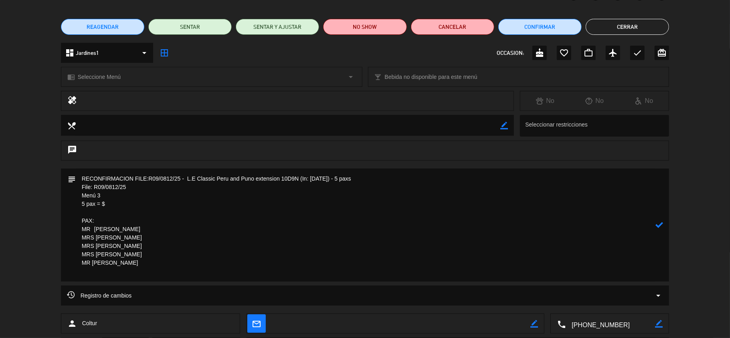
click at [97, 275] on textarea at bounding box center [366, 225] width 580 height 113
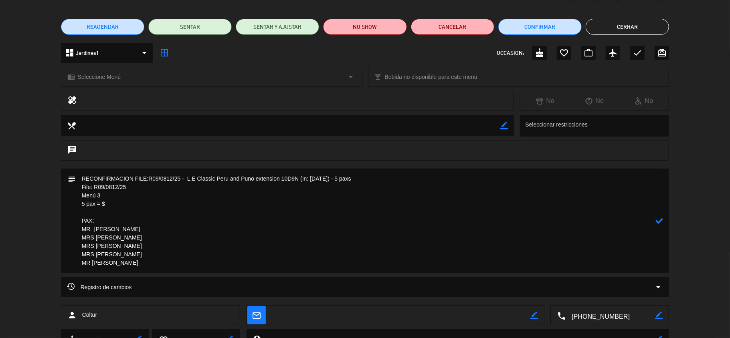
click at [662, 221] on icon at bounding box center [660, 221] width 8 height 8
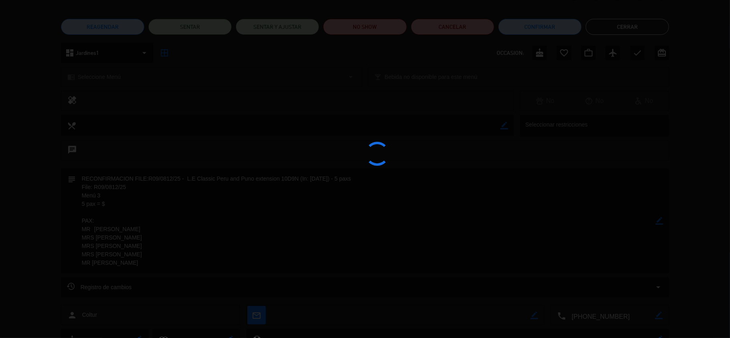
click at [662, 221] on div at bounding box center [365, 169] width 730 height 338
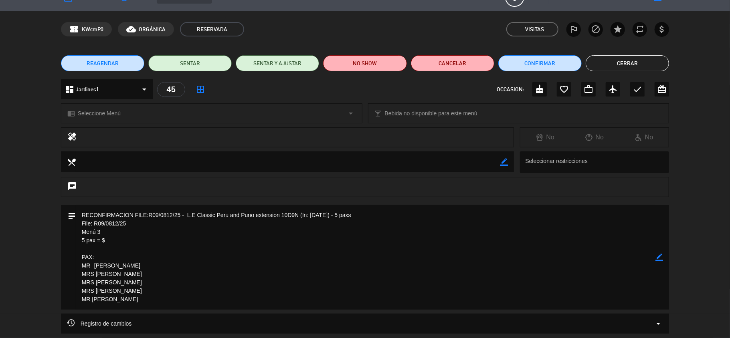
scroll to position [0, 0]
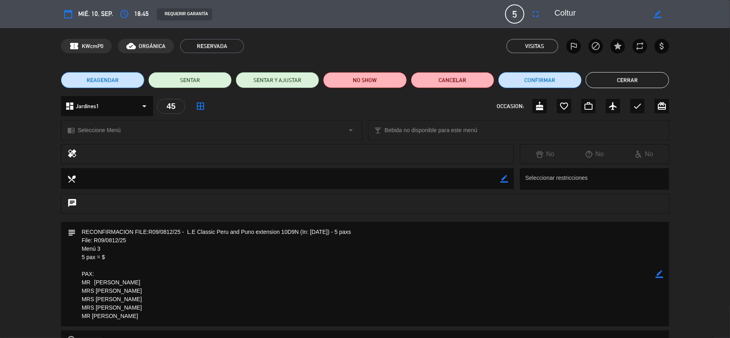
click at [660, 273] on icon "border_color" at bounding box center [660, 275] width 8 height 8
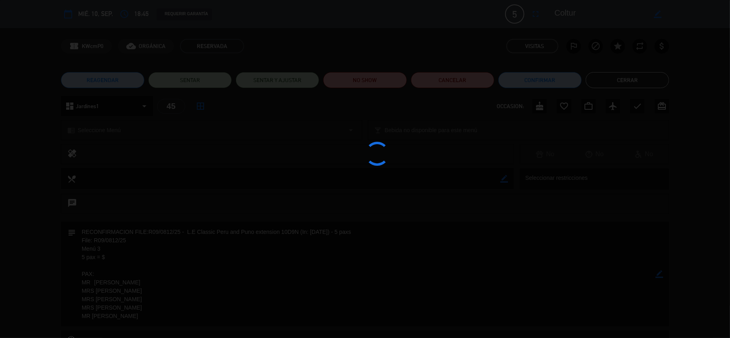
click at [660, 273] on div at bounding box center [365, 169] width 730 height 338
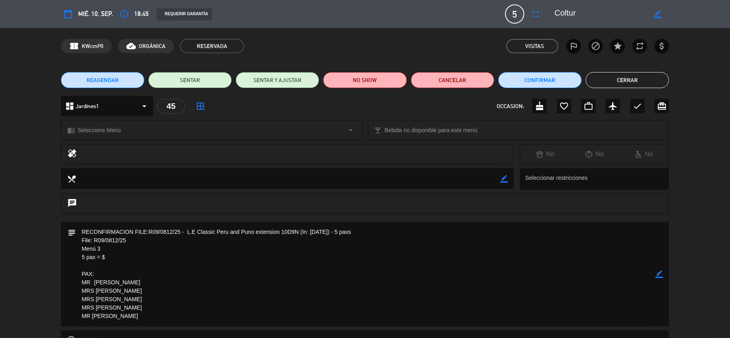
drag, startPoint x: 143, startPoint y: 254, endPoint x: 168, endPoint y: 253, distance: 25.7
click at [142, 257] on textarea at bounding box center [366, 274] width 580 height 105
click at [658, 275] on icon "border_color" at bounding box center [660, 275] width 8 height 8
click at [172, 263] on textarea at bounding box center [366, 274] width 580 height 105
click at [162, 258] on textarea at bounding box center [366, 274] width 580 height 105
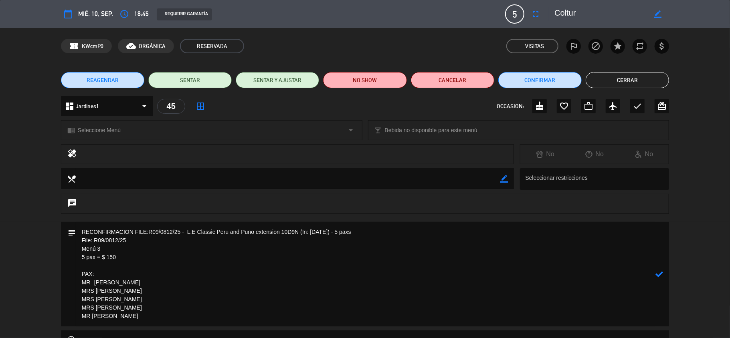
type textarea "RECONFIRMACION FILE:R09/0812/25 - L.E Classic Peru and Puno extension 10D9N (In…"
click at [660, 274] on icon at bounding box center [660, 275] width 8 height 8
click at [115, 129] on span "Seleccione Menú" at bounding box center [99, 130] width 43 height 9
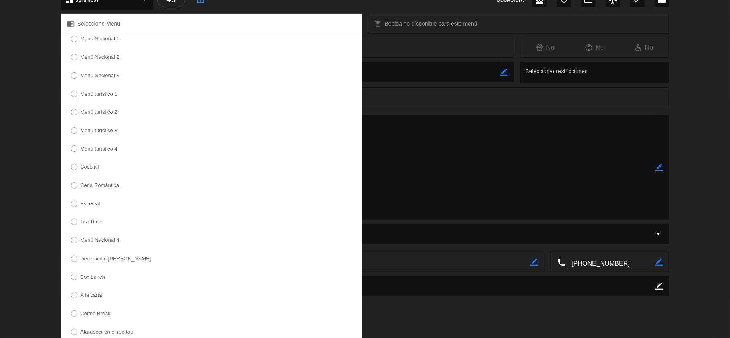
click at [103, 129] on label "Menú turístico 3" at bounding box center [98, 130] width 37 height 5
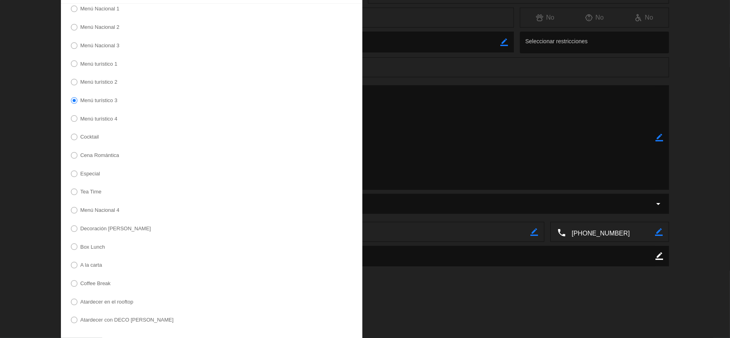
scroll to position [165, 0]
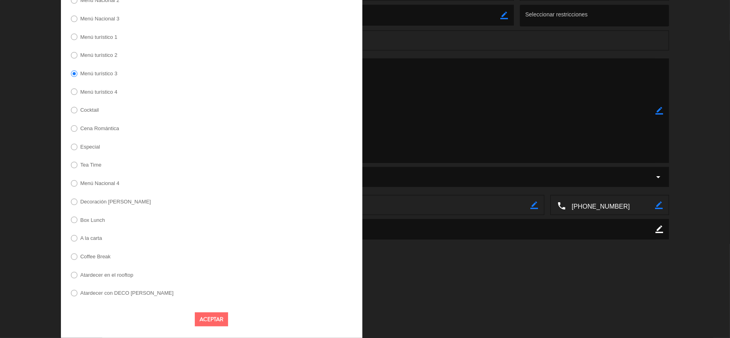
click at [207, 322] on button "Aceptar" at bounding box center [211, 320] width 33 height 14
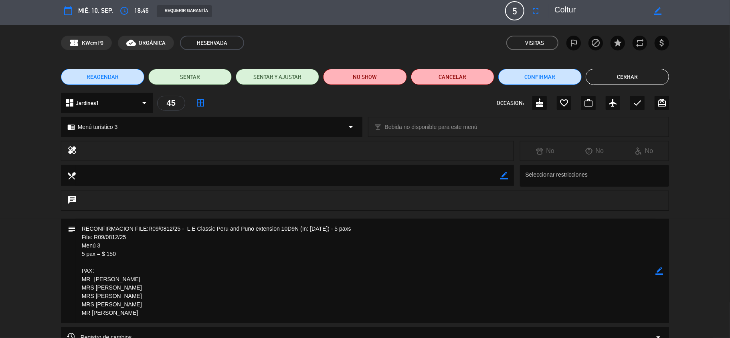
scroll to position [0, 0]
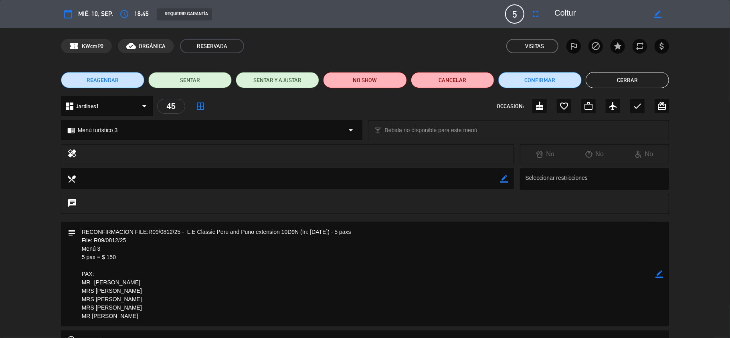
click at [661, 15] on icon "border_color" at bounding box center [658, 14] width 8 height 8
click at [597, 14] on textarea at bounding box center [601, 14] width 92 height 14
type textarea "Coltur / nombres de pax en notas."
click at [659, 13] on icon at bounding box center [658, 14] width 8 height 8
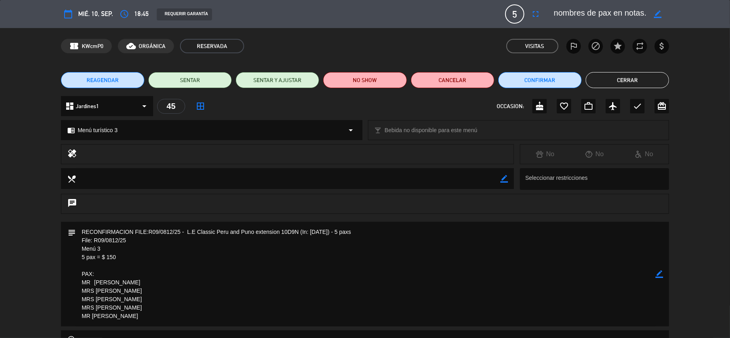
click at [628, 79] on button "Cerrar" at bounding box center [627, 80] width 83 height 16
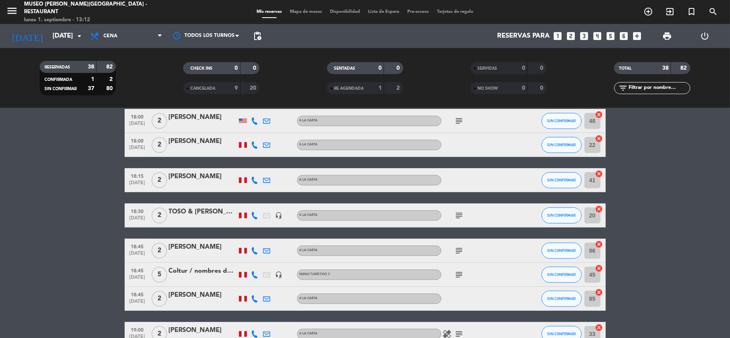
click at [217, 273] on div "Coltur / nombres de pax en notas." at bounding box center [203, 271] width 68 height 10
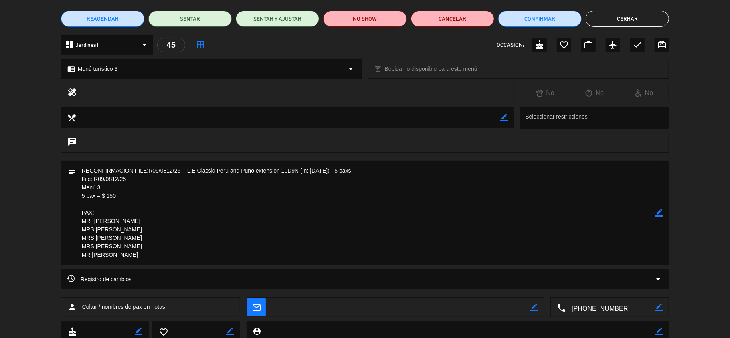
scroll to position [0, 0]
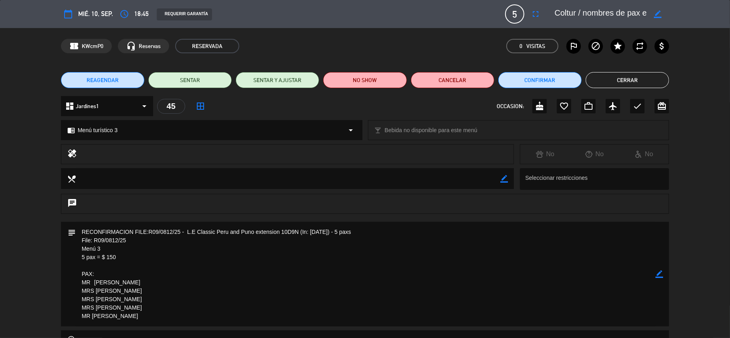
drag, startPoint x: 122, startPoint y: 262, endPoint x: 72, endPoint y: 244, distance: 53.3
click at [72, 244] on div "subject border_color" at bounding box center [365, 274] width 609 height 105
click at [658, 274] on icon "border_color" at bounding box center [660, 275] width 8 height 8
click at [82, 235] on textarea at bounding box center [366, 274] width 580 height 105
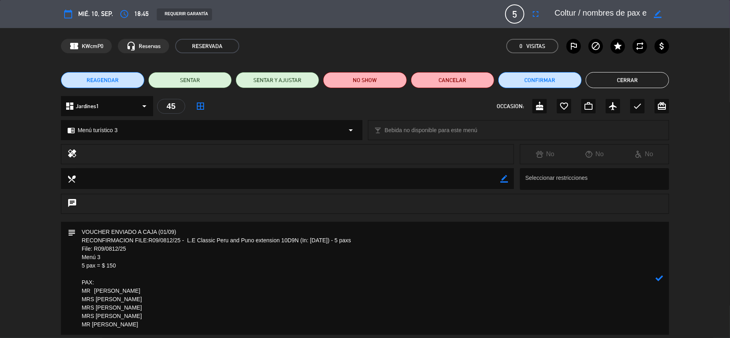
click at [661, 278] on icon at bounding box center [660, 279] width 8 height 8
click at [523, 82] on button "Confirmar" at bounding box center [539, 80] width 83 height 16
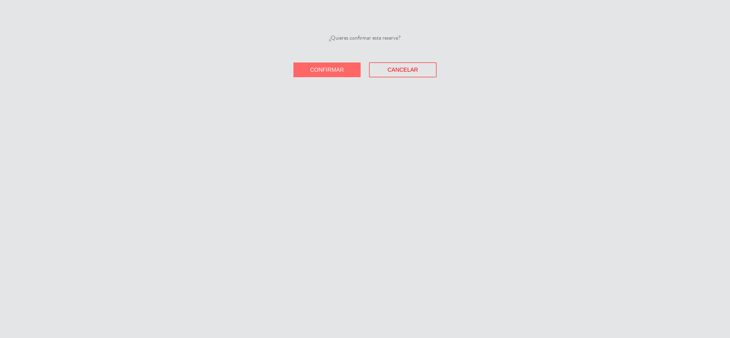
click at [337, 71] on span "Confirmar" at bounding box center [327, 70] width 34 height 6
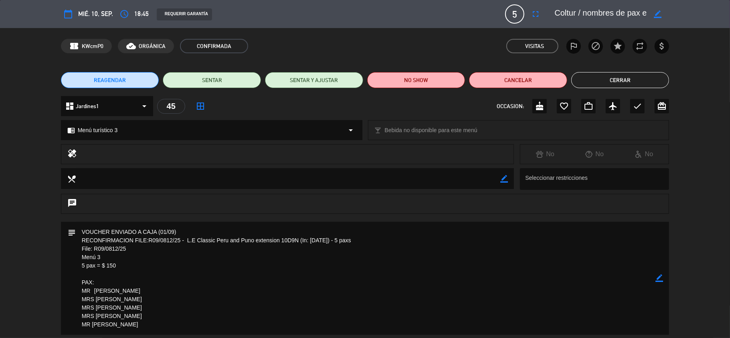
click at [661, 278] on icon "border_color" at bounding box center [660, 279] width 8 height 8
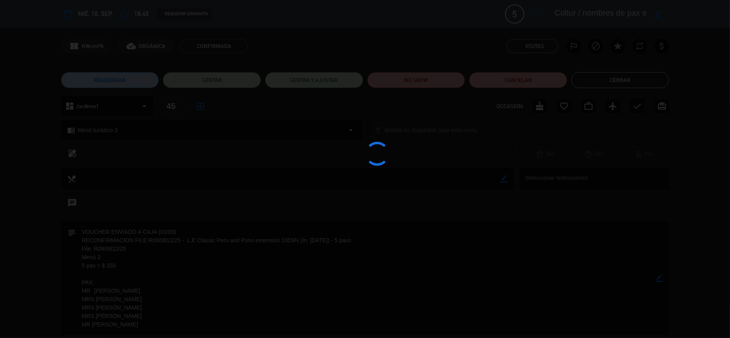
click at [661, 278] on div at bounding box center [365, 169] width 730 height 338
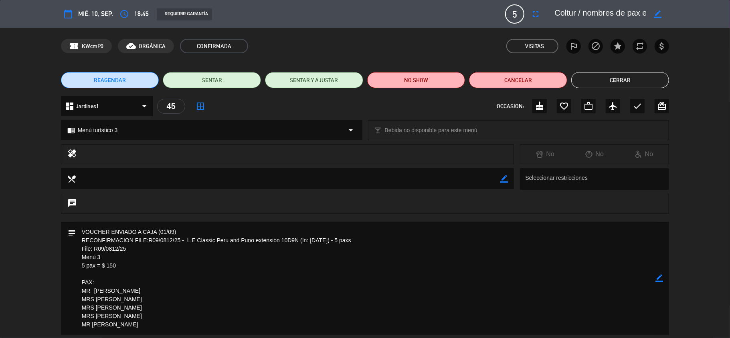
click at [661, 281] on icon "border_color" at bounding box center [660, 279] width 8 height 8
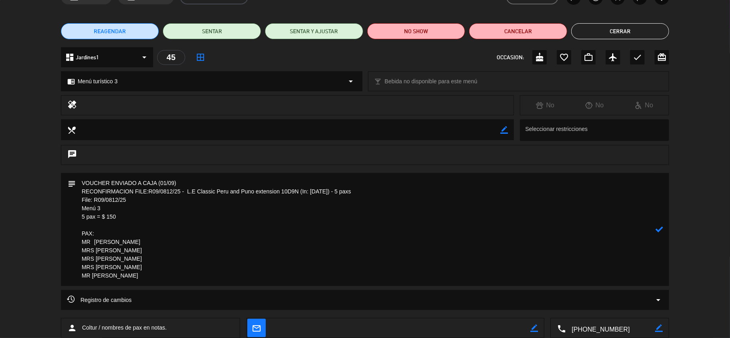
scroll to position [97, 0]
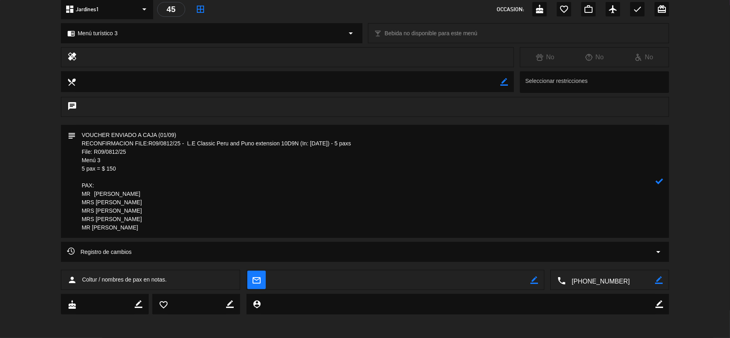
click at [148, 230] on textarea at bounding box center [366, 181] width 580 height 113
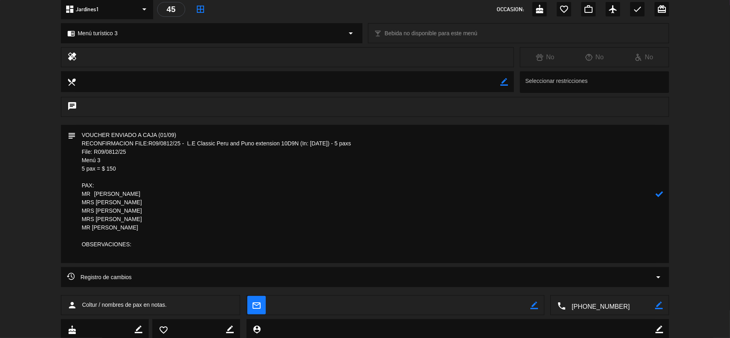
paste textarea "High blood pressure (treated)"
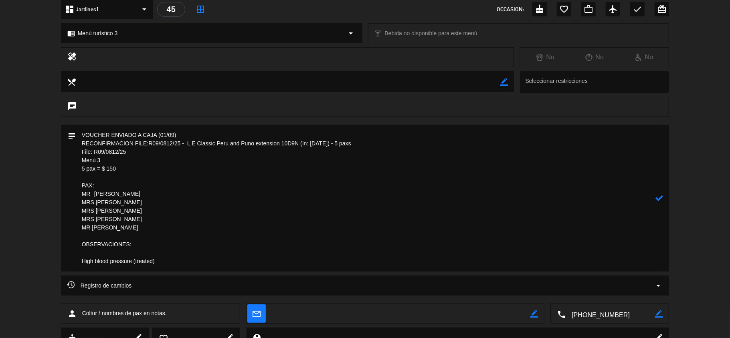
drag, startPoint x: 140, startPoint y: 191, endPoint x: 73, endPoint y: 192, distance: 67.4
click at [73, 192] on div "subject" at bounding box center [365, 198] width 609 height 147
click at [82, 264] on textarea at bounding box center [366, 198] width 580 height 147
paste textarea "MR [PERSON_NAME]"
click at [115, 253] on textarea at bounding box center [366, 198] width 580 height 147
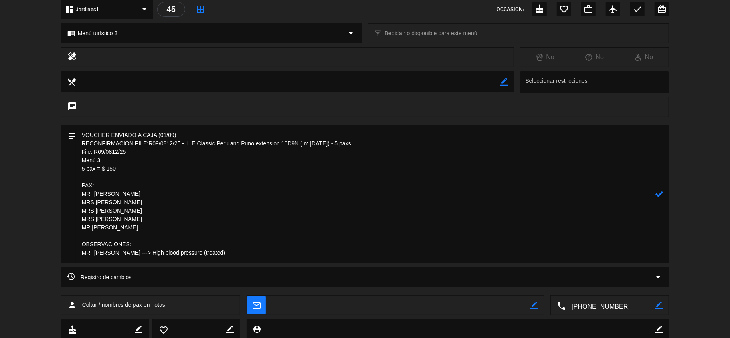
type textarea "VOUCHER ENVIADO A CAJA (01/09) RECONFIRMACION FILE:R09/0812/25 - L.E Classic Pe…"
click at [659, 190] on icon at bounding box center [660, 194] width 8 height 8
click at [658, 194] on icon "border_color" at bounding box center [660, 194] width 8 height 8
click at [658, 194] on icon at bounding box center [660, 194] width 8 height 8
click at [0, 0] on div at bounding box center [0, 0] width 0 height 0
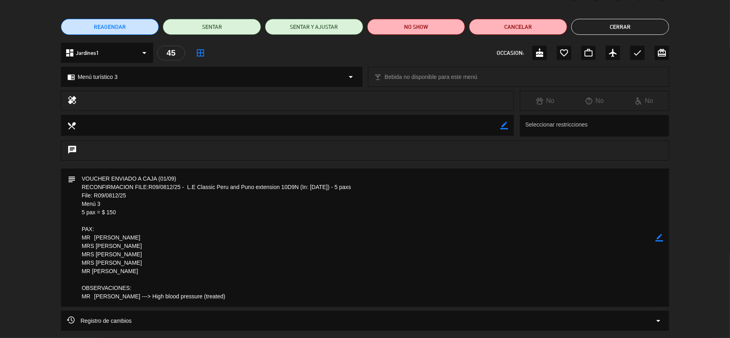
scroll to position [0, 0]
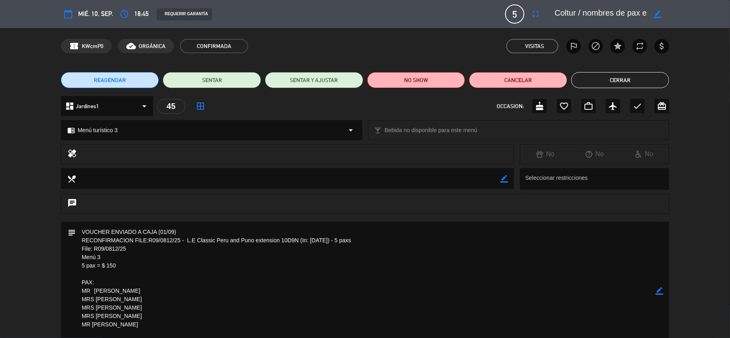
click at [615, 77] on button "Cerrar" at bounding box center [620, 80] width 98 height 16
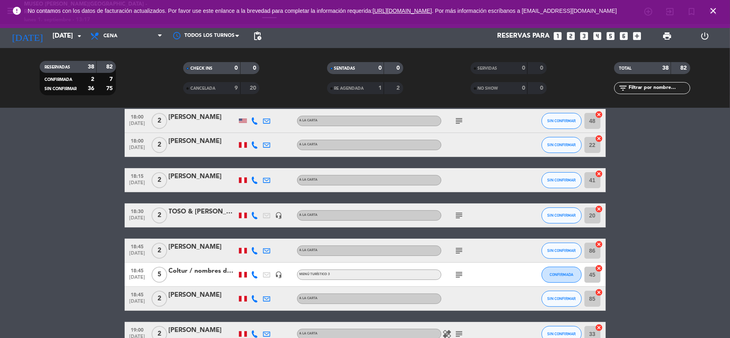
click at [713, 12] on icon "close" at bounding box center [714, 11] width 10 height 10
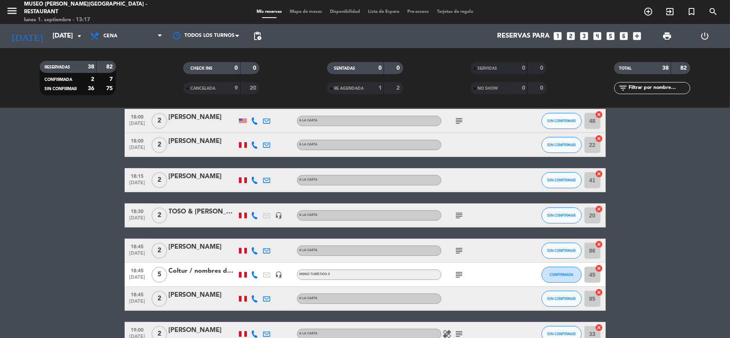
click at [58, 40] on input "[DATE]" at bounding box center [92, 36] width 87 height 16
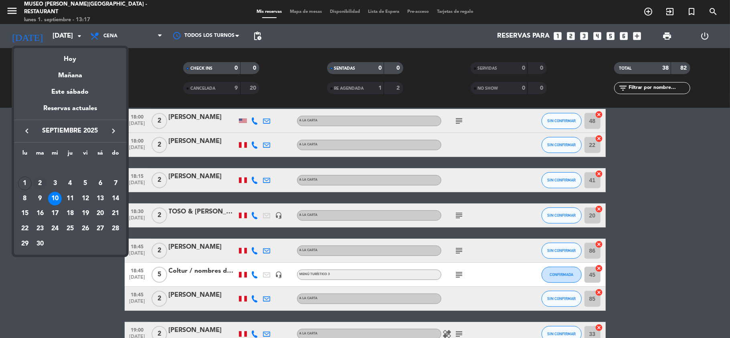
click at [42, 183] on div "2" at bounding box center [40, 184] width 14 height 14
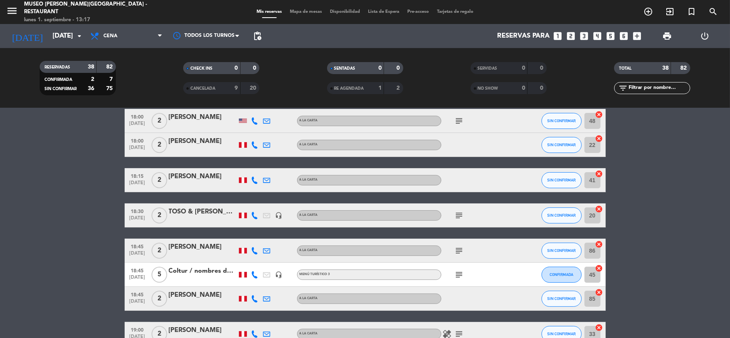
type input "[DATE]"
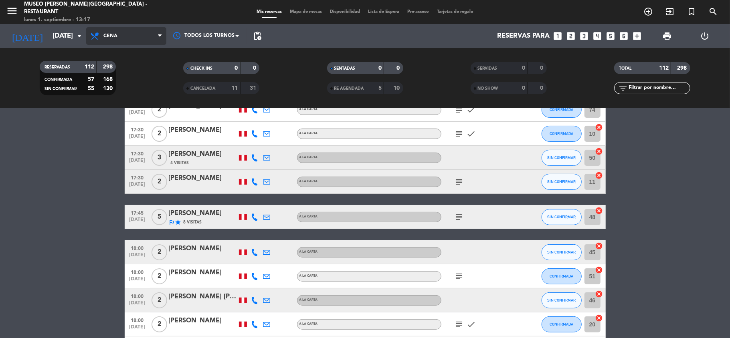
click at [133, 37] on span "Cena" at bounding box center [126, 36] width 80 height 18
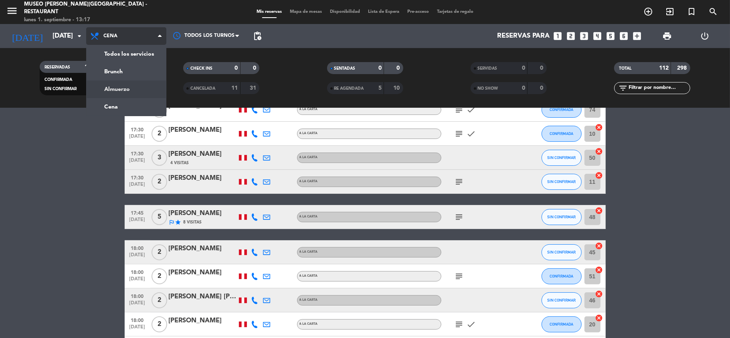
click at [119, 91] on div "menu [GEOGRAPHIC_DATA][PERSON_NAME] - Restaurant [DATE] 1. septiembre - 13:17 M…" at bounding box center [365, 54] width 730 height 108
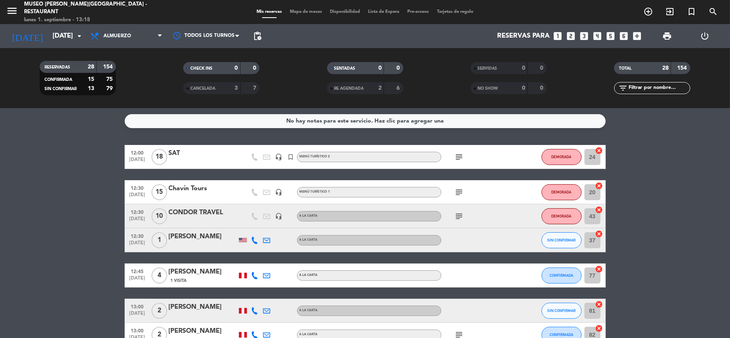
click at [194, 188] on div "Chavín Tours" at bounding box center [203, 189] width 68 height 10
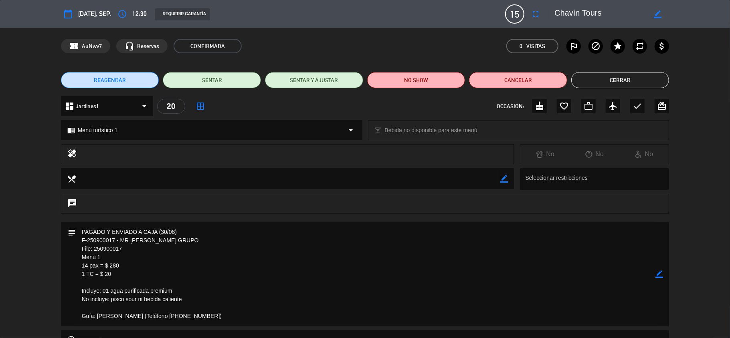
click at [617, 85] on button "Cerrar" at bounding box center [620, 80] width 98 height 16
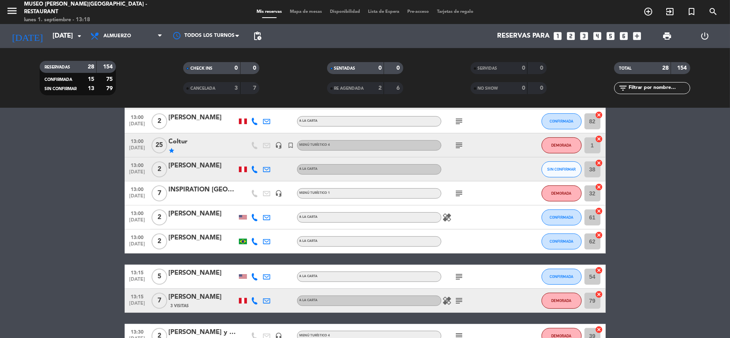
scroll to position [160, 0]
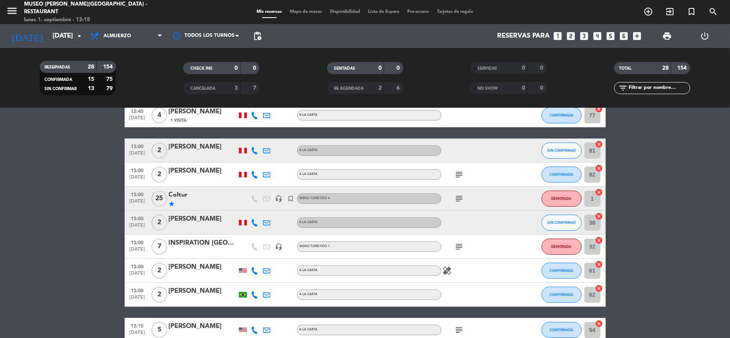
drag, startPoint x: 656, startPoint y: 254, endPoint x: 650, endPoint y: 257, distance: 6.1
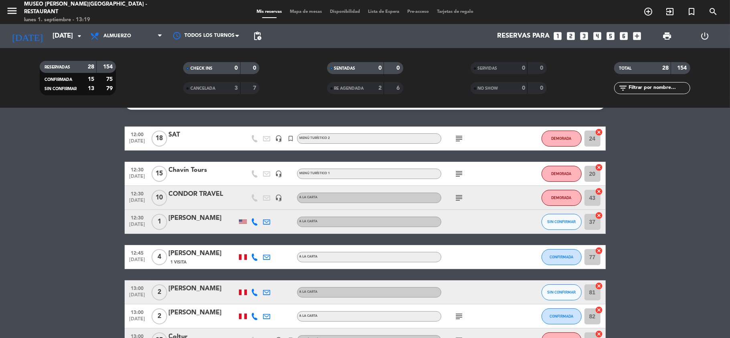
scroll to position [0, 0]
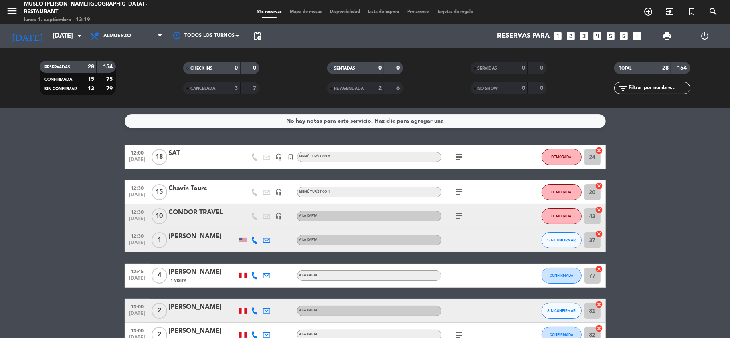
click at [198, 191] on div "Chavín Tours" at bounding box center [203, 189] width 68 height 10
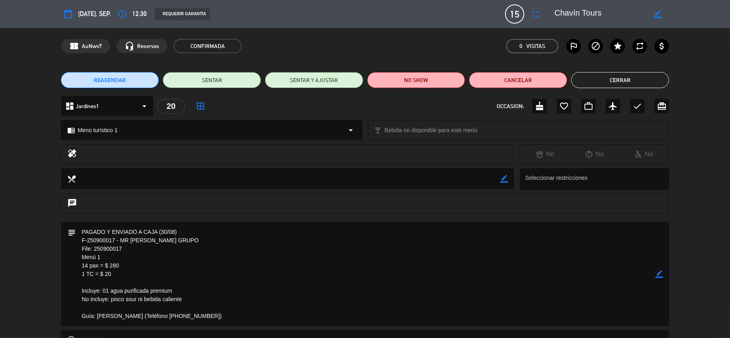
click at [663, 276] on icon "border_color" at bounding box center [660, 275] width 8 height 8
click at [662, 275] on icon at bounding box center [660, 275] width 8 height 8
click at [0, 0] on div at bounding box center [0, 0] width 0 height 0
click at [614, 79] on button "Cerrar" at bounding box center [620, 80] width 98 height 16
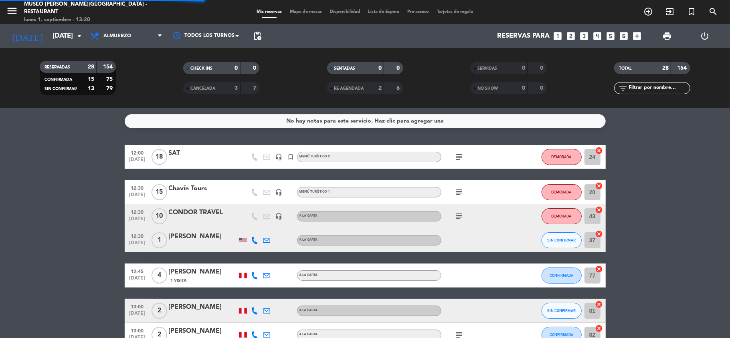
click at [687, 117] on service-notes "No hay notas para este servicio. Haz clic para agregar una" at bounding box center [365, 121] width 730 height 14
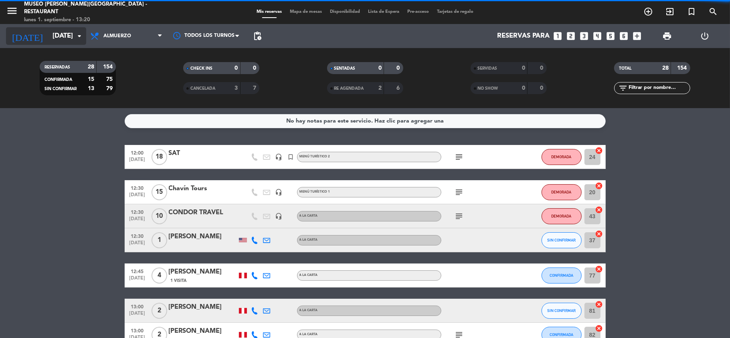
click at [64, 36] on input "[DATE]" at bounding box center [92, 36] width 87 height 16
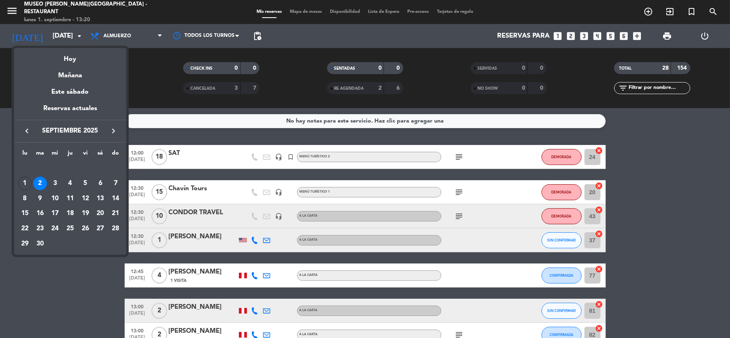
click at [44, 183] on div "2" at bounding box center [40, 184] width 14 height 14
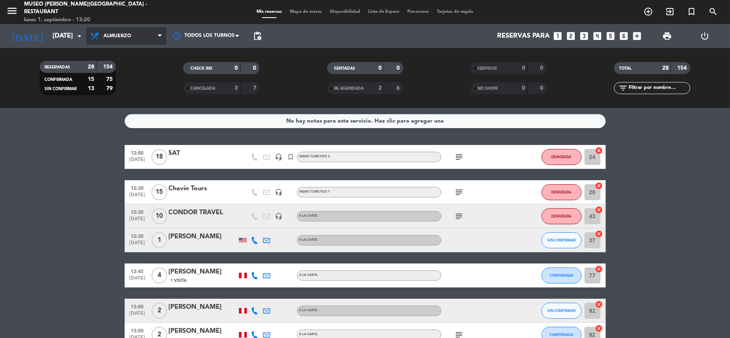
click at [134, 34] on span "Almuerzo" at bounding box center [126, 36] width 80 height 18
click at [175, 154] on div "SAT" at bounding box center [203, 153] width 68 height 10
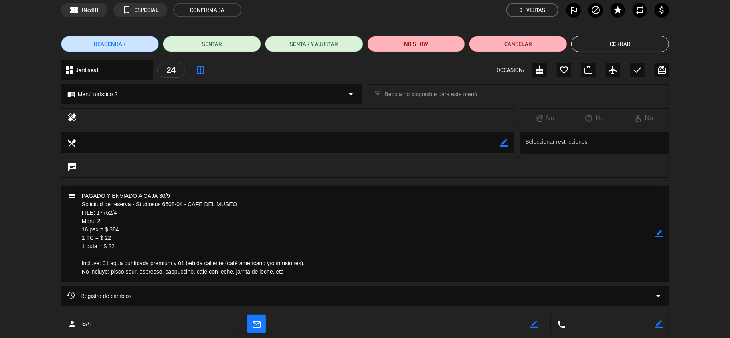
scroll to position [53, 0]
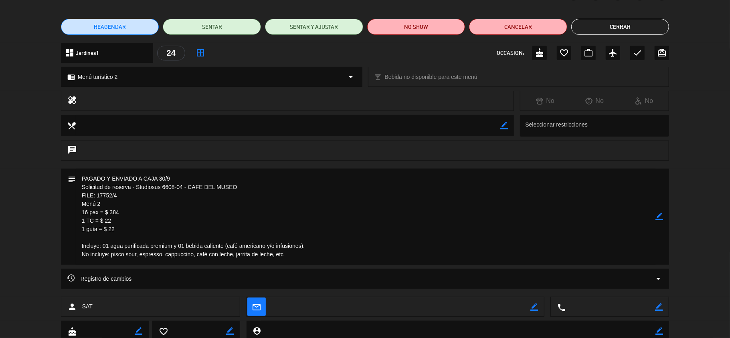
click at [710, 226] on div "subject border_color" at bounding box center [365, 219] width 730 height 100
click at [658, 217] on icon "border_color" at bounding box center [660, 217] width 8 height 8
click at [350, 269] on div "Registro de cambios arrow_drop_down" at bounding box center [365, 279] width 609 height 20
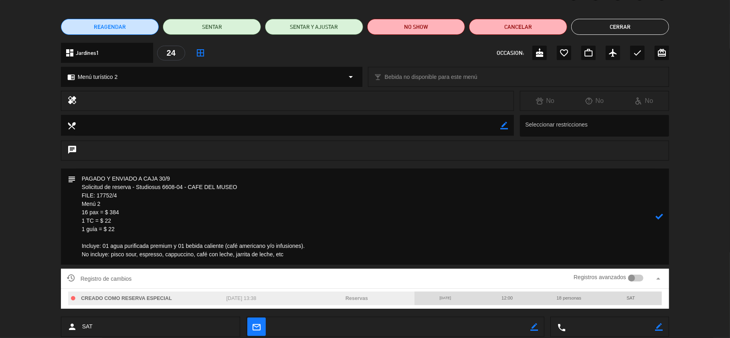
click at [346, 261] on textarea at bounding box center [366, 217] width 580 height 96
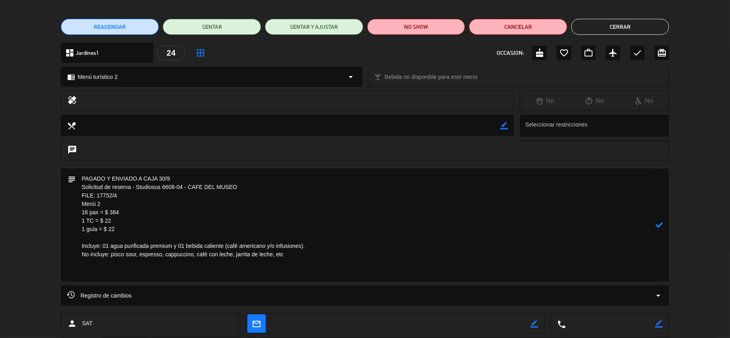
paste textarea "17 Sopa casera de pollo 17 Arroz con mariscos 17 [PERSON_NAME]"
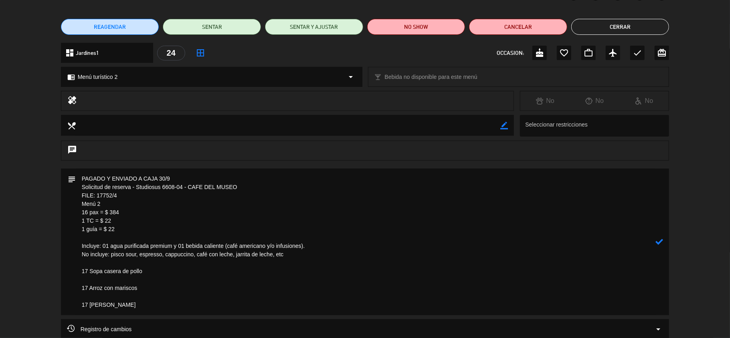
click at [95, 281] on textarea at bounding box center [366, 242] width 580 height 147
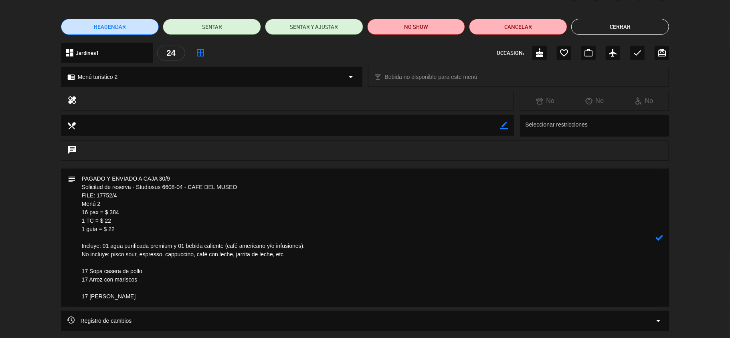
drag, startPoint x: 100, startPoint y: 290, endPoint x: 97, endPoint y: 286, distance: 6.0
click at [99, 289] on textarea at bounding box center [366, 238] width 580 height 138
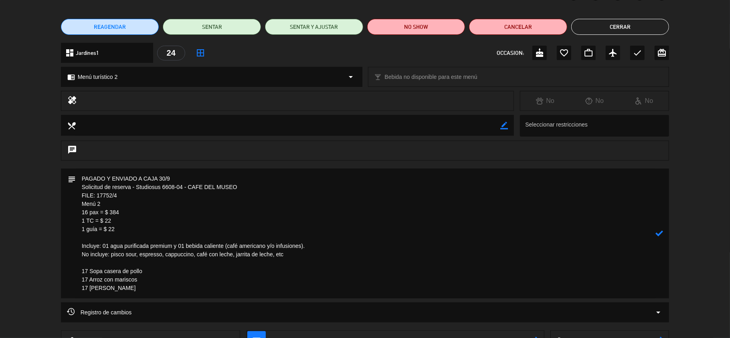
click at [662, 232] on icon at bounding box center [660, 234] width 8 height 8
click at [661, 233] on icon "border_color" at bounding box center [660, 234] width 8 height 8
click at [90, 288] on textarea at bounding box center [366, 234] width 580 height 130
click at [658, 235] on icon at bounding box center [660, 234] width 8 height 8
click at [695, 205] on div "subject border_color" at bounding box center [365, 236] width 730 height 134
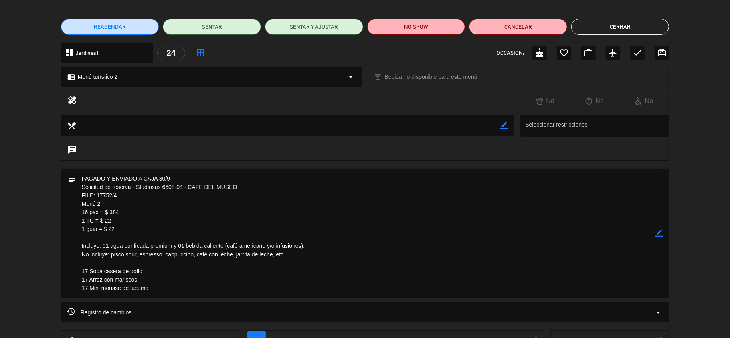
click at [678, 229] on div "subject border_color" at bounding box center [365, 236] width 730 height 134
click at [658, 235] on icon "border_color" at bounding box center [660, 234] width 8 height 8
click at [162, 292] on textarea at bounding box center [366, 234] width 580 height 130
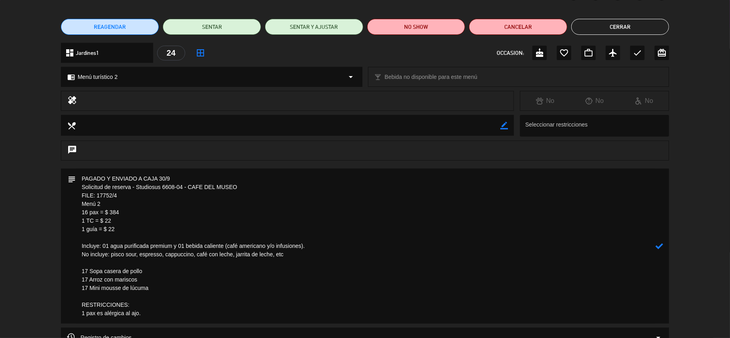
drag, startPoint x: 159, startPoint y: 315, endPoint x: 73, endPoint y: 302, distance: 87.1
click at [73, 305] on div "subject" at bounding box center [365, 246] width 609 height 155
type textarea "PAGADO Y ENVIADO A CAJA 30/9 Solicitud de reserva - Studiosus 6608-04 - CAFE DE…"
click at [660, 245] on icon at bounding box center [660, 247] width 8 height 8
drag, startPoint x: 504, startPoint y: 126, endPoint x: 443, endPoint y: 124, distance: 61.8
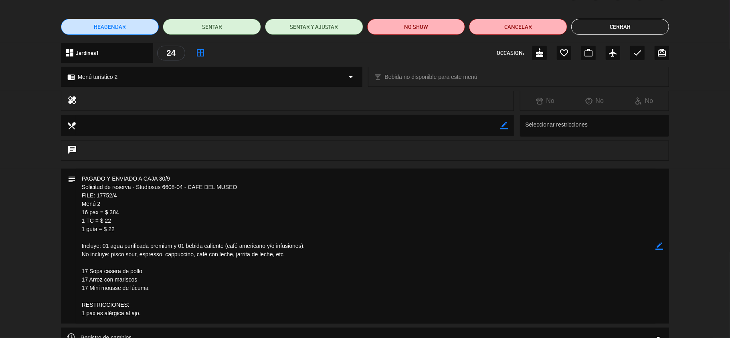
click at [504, 125] on icon "border_color" at bounding box center [504, 126] width 8 height 8
click at [443, 124] on textarea at bounding box center [288, 125] width 425 height 20
paste textarea "RESTRICCIONES: 1 pax es alérgica al ajo."
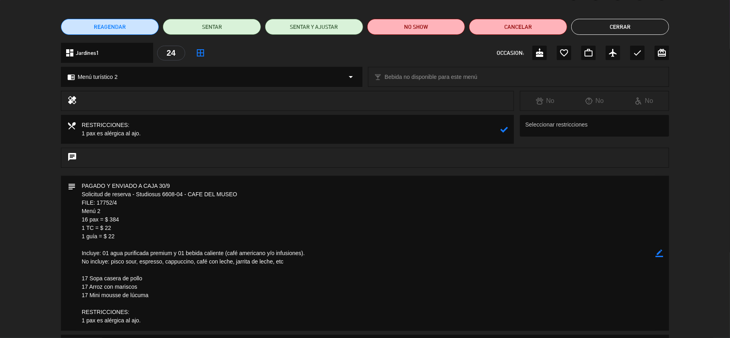
type textarea "RESTRICCIONES: 1 pax es alérgica al ajo."
click at [504, 130] on icon at bounding box center [504, 130] width 8 height 8
click at [660, 255] on icon "border_color" at bounding box center [660, 254] width 8 height 8
click at [660, 255] on icon at bounding box center [660, 254] width 8 height 8
click at [0, 0] on div at bounding box center [0, 0] width 0 height 0
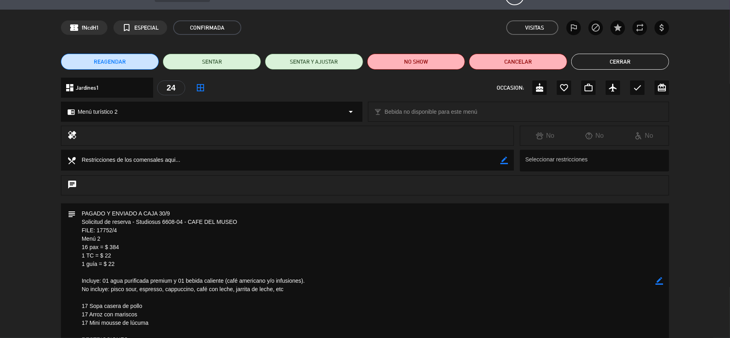
scroll to position [0, 0]
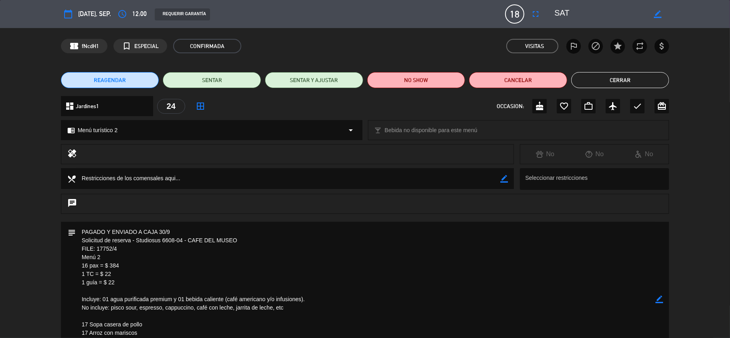
click at [613, 83] on button "Cerrar" at bounding box center [620, 80] width 98 height 16
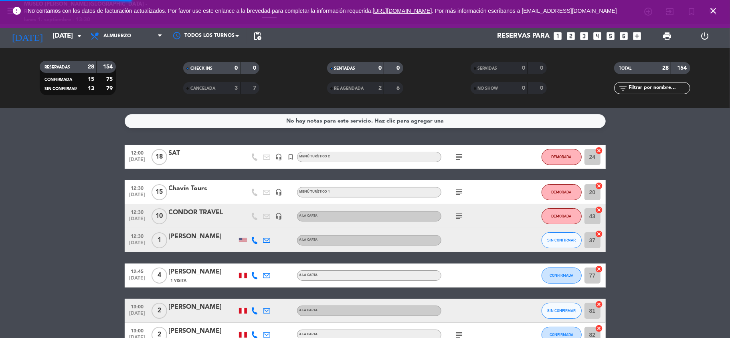
click at [678, 130] on div "No hay notas para este servicio. Haz clic para agregar una 12:00 [DATE] SAT hea…" at bounding box center [365, 223] width 730 height 230
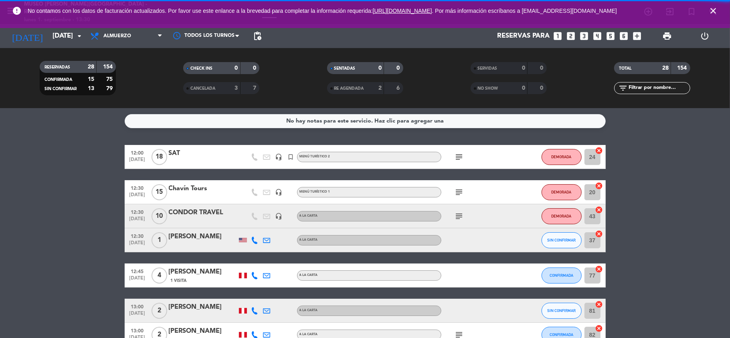
click at [719, 10] on span "close" at bounding box center [714, 11] width 22 height 22
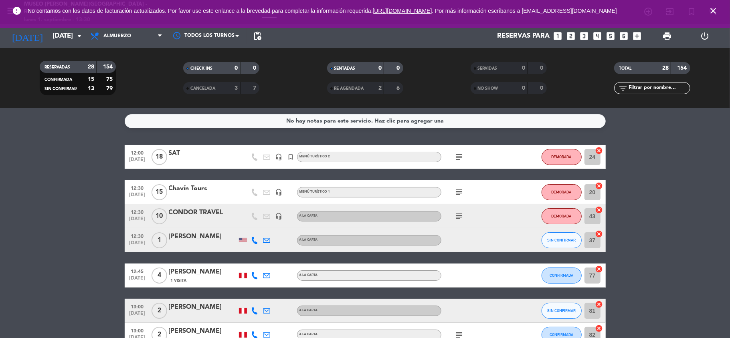
click at [715, 10] on icon "close" at bounding box center [714, 11] width 10 height 10
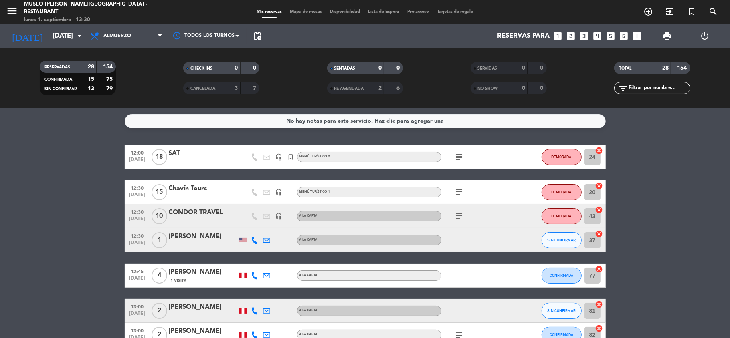
click at [63, 41] on input "[DATE]" at bounding box center [92, 36] width 87 height 16
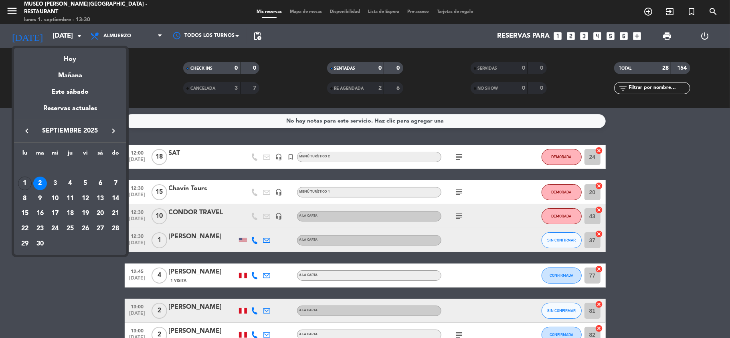
click at [26, 130] on icon "keyboard_arrow_left" at bounding box center [27, 131] width 10 height 10
click at [113, 132] on icon "keyboard_arrow_right" at bounding box center [114, 131] width 10 height 10
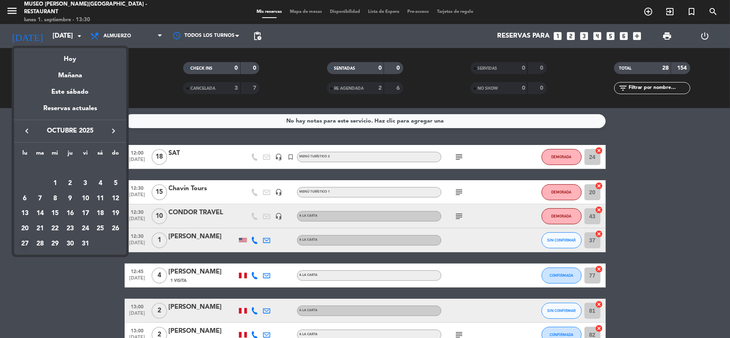
click at [26, 247] on div "27" at bounding box center [25, 244] width 14 height 14
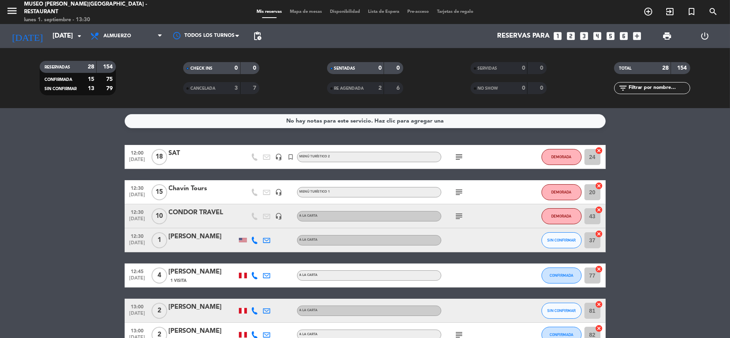
type input "[DATE]"
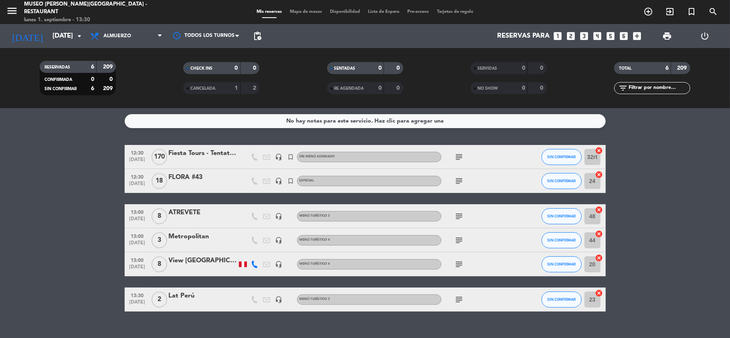
click at [205, 239] on div "Metropolitan" at bounding box center [203, 237] width 68 height 10
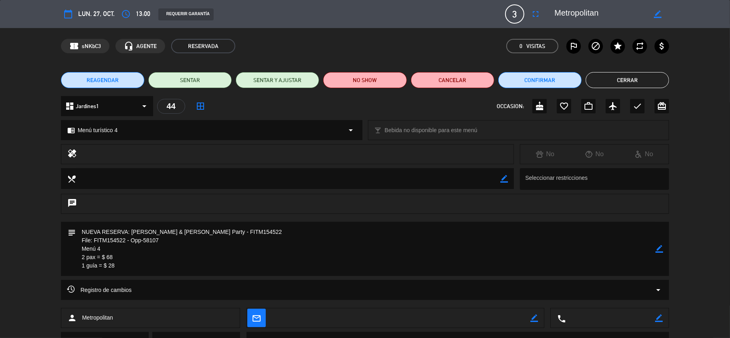
click at [117, 81] on span "REAGENDAR" at bounding box center [103, 80] width 32 height 8
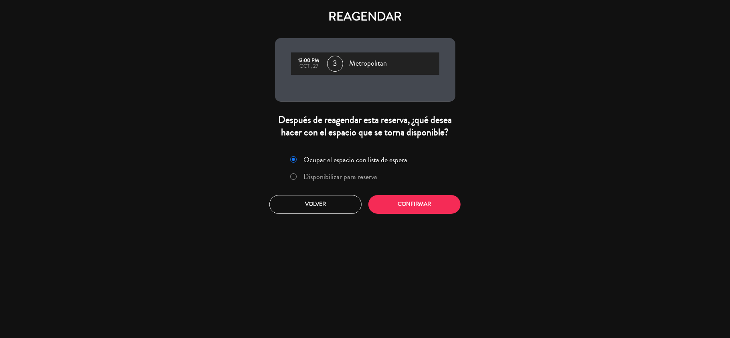
click at [353, 183] on label "Disponibilizar para reserva" at bounding box center [333, 177] width 95 height 14
click at [395, 200] on button "Confirmar" at bounding box center [415, 204] width 92 height 19
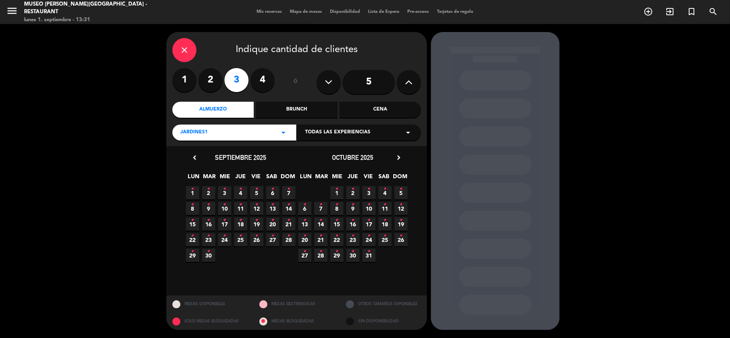
click at [401, 156] on icon "chevron_right" at bounding box center [399, 158] width 8 height 8
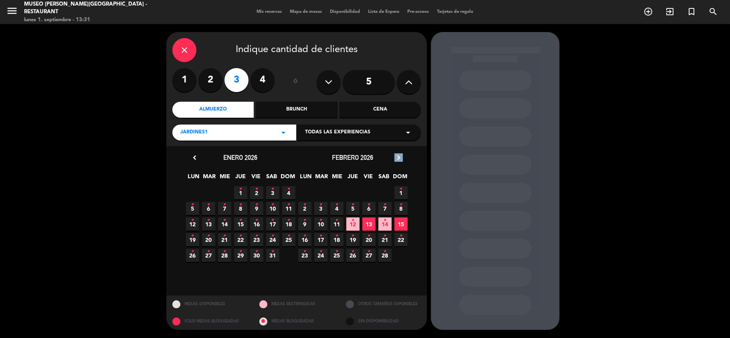
click at [400, 156] on icon "chevron_right" at bounding box center [399, 158] width 8 height 8
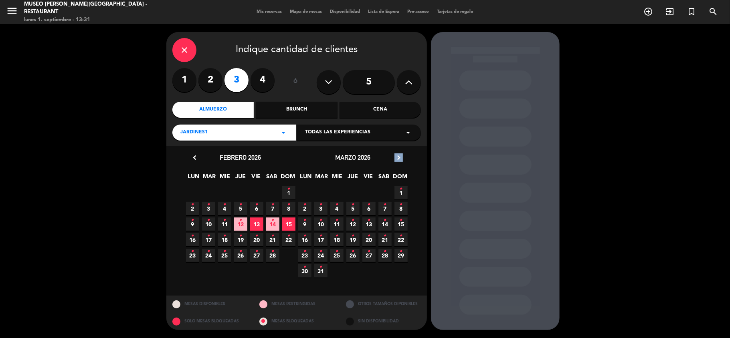
click at [400, 156] on icon "chevron_right" at bounding box center [399, 158] width 8 height 8
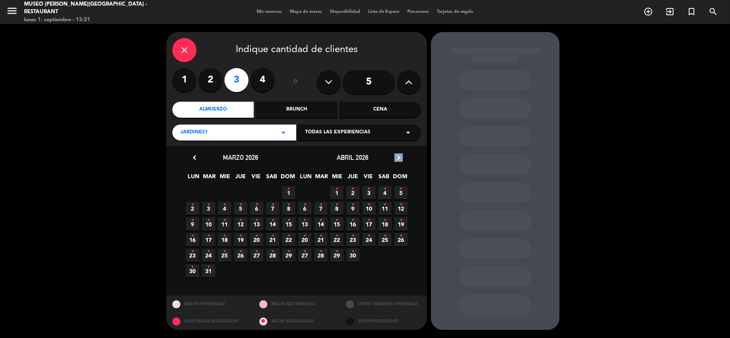
click at [400, 156] on icon "chevron_right" at bounding box center [399, 158] width 8 height 8
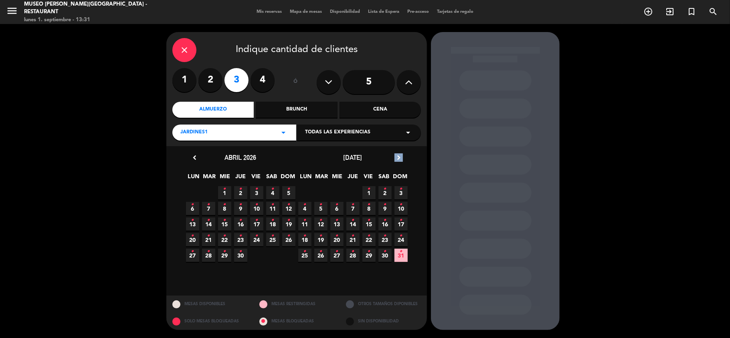
click at [400, 156] on icon "chevron_right" at bounding box center [399, 158] width 8 height 8
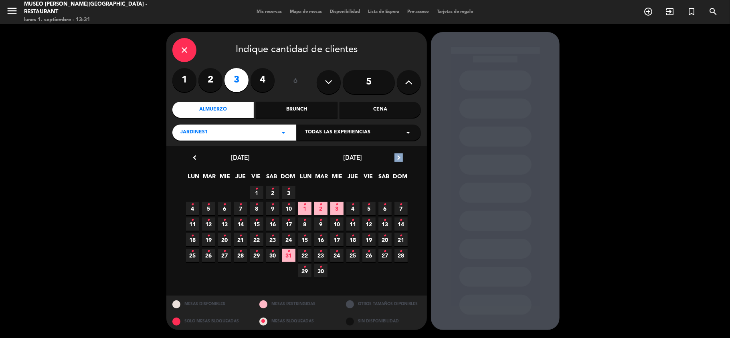
click at [400, 157] on icon "chevron_right" at bounding box center [399, 158] width 8 height 8
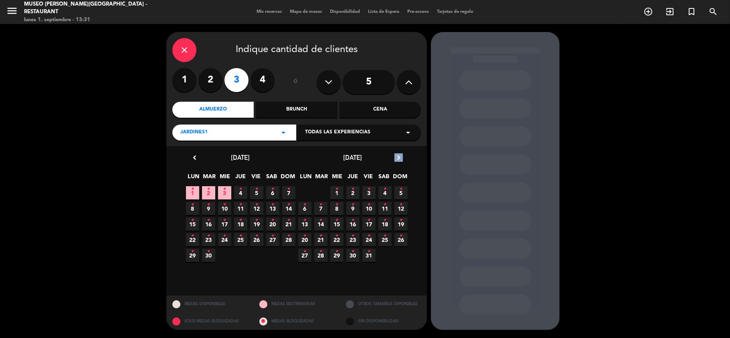
click at [400, 157] on icon "chevron_right" at bounding box center [399, 158] width 8 height 8
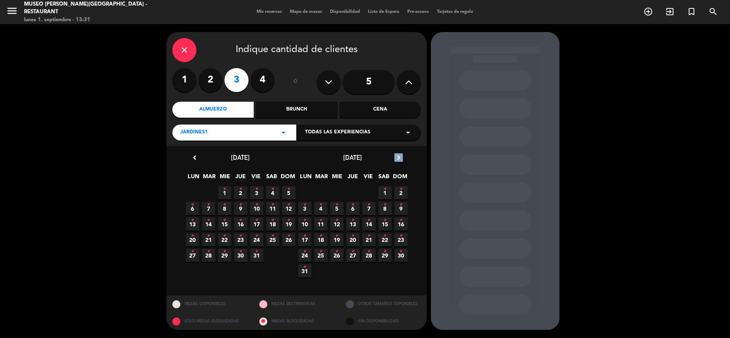
click at [400, 157] on icon "chevron_right" at bounding box center [399, 158] width 8 height 8
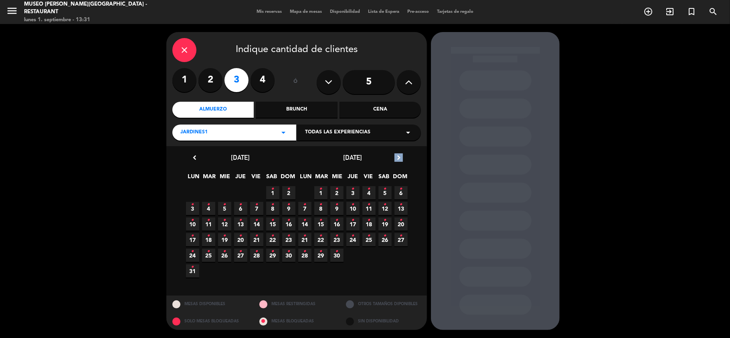
click at [400, 157] on icon "chevron_right" at bounding box center [399, 158] width 8 height 8
click at [318, 255] on span "27 •" at bounding box center [320, 255] width 13 height 13
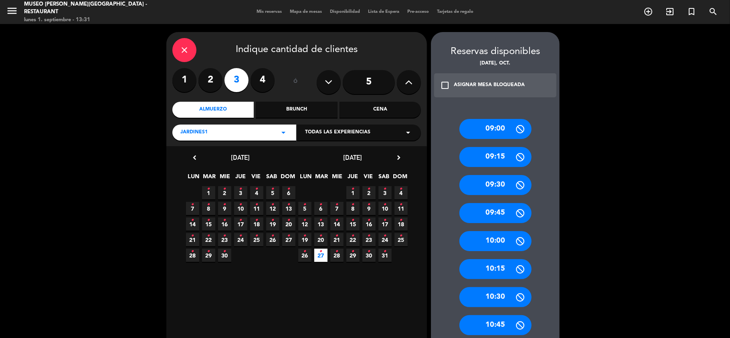
click at [186, 51] on icon "close" at bounding box center [185, 50] width 10 height 10
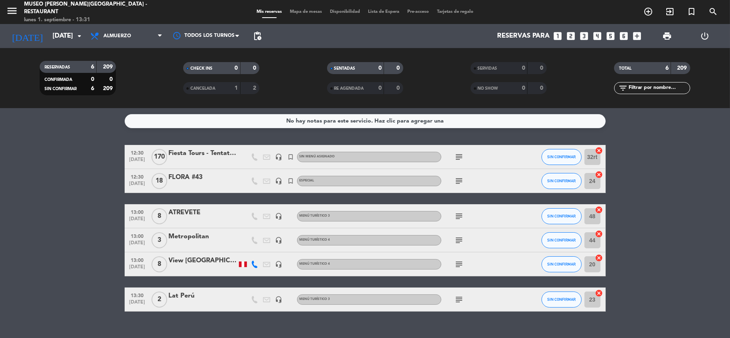
click at [198, 238] on div "Metropolitan" at bounding box center [203, 237] width 68 height 10
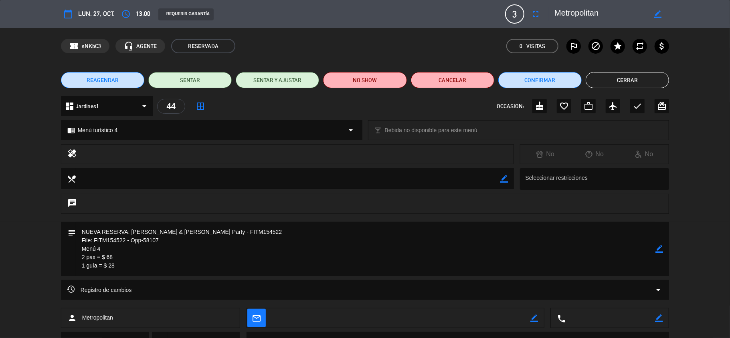
click at [100, 83] on span "REAGENDAR" at bounding box center [103, 80] width 32 height 8
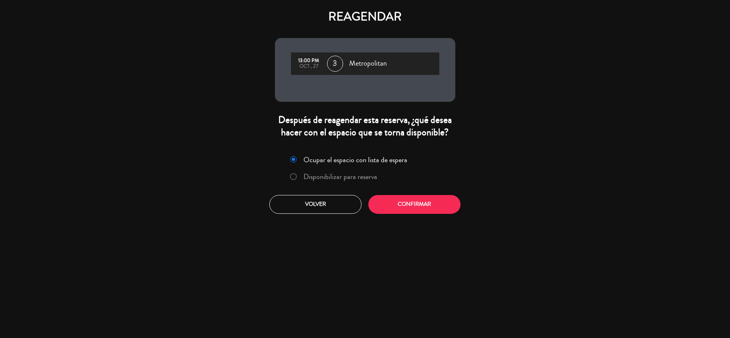
click at [313, 177] on label "Disponibilizar para reserva" at bounding box center [341, 176] width 74 height 7
click at [397, 209] on button "Confirmar" at bounding box center [415, 204] width 92 height 19
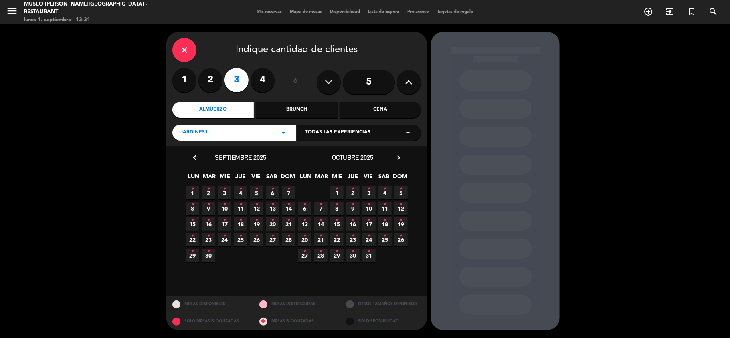
click at [398, 156] on icon "chevron_right" at bounding box center [399, 158] width 8 height 8
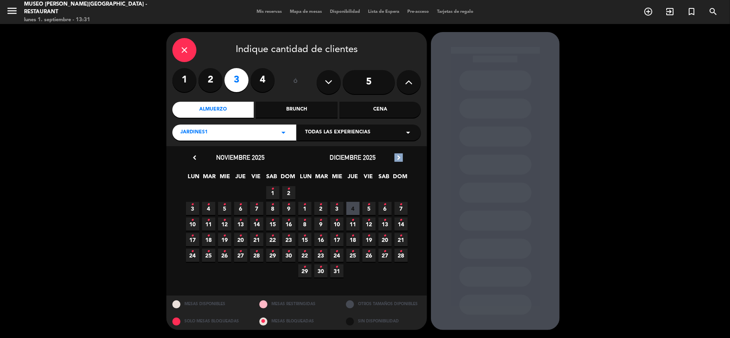
click at [398, 156] on icon "chevron_right" at bounding box center [399, 158] width 8 height 8
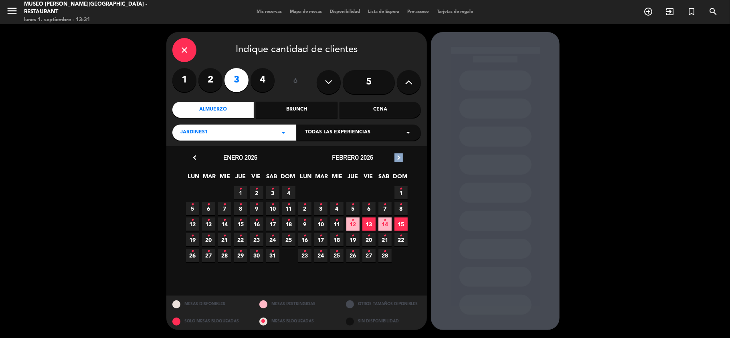
click at [398, 156] on icon "chevron_right" at bounding box center [399, 158] width 8 height 8
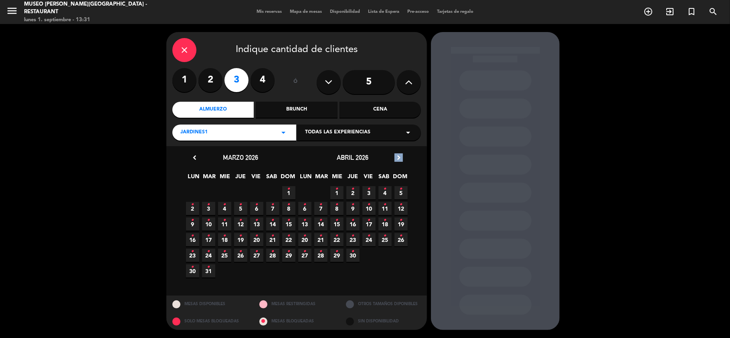
click at [398, 156] on icon "chevron_right" at bounding box center [399, 158] width 8 height 8
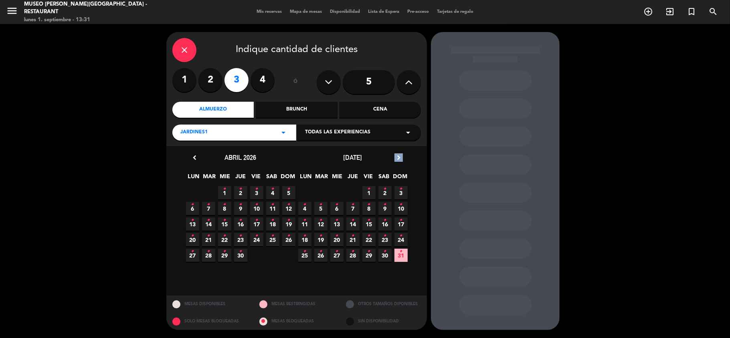
click at [398, 156] on icon "chevron_right" at bounding box center [399, 158] width 8 height 8
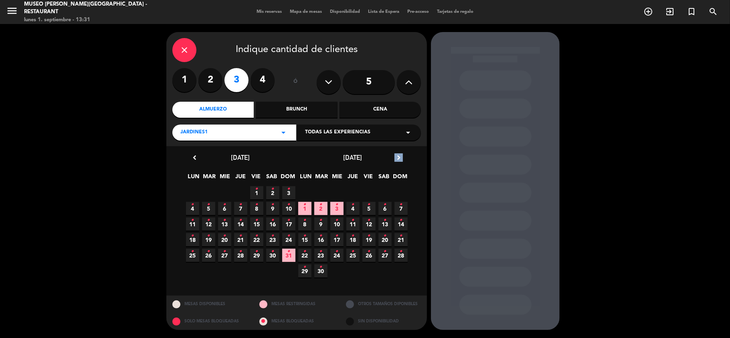
click at [398, 156] on icon "chevron_right" at bounding box center [399, 158] width 8 height 8
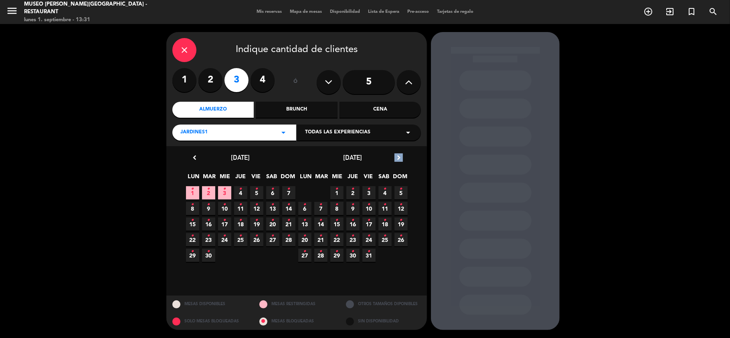
click at [398, 156] on icon "chevron_right" at bounding box center [399, 158] width 8 height 8
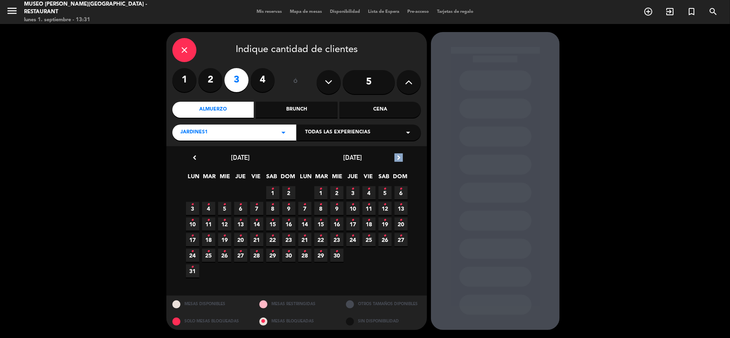
click at [397, 156] on icon "chevron_right" at bounding box center [399, 158] width 8 height 8
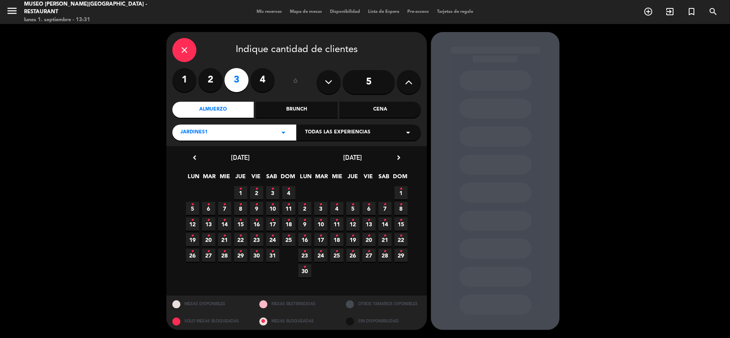
click at [207, 259] on span "27 •" at bounding box center [208, 255] width 13 height 13
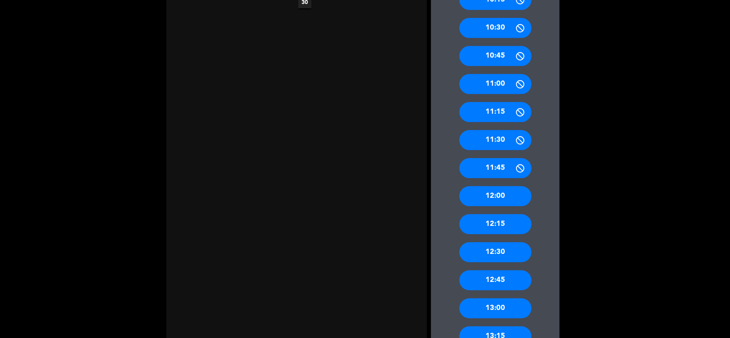
scroll to position [321, 0]
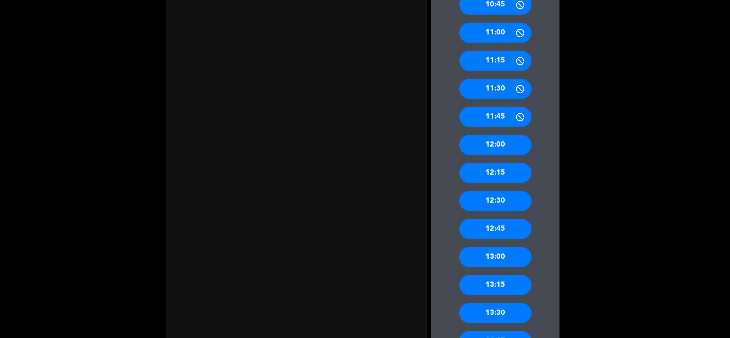
click at [502, 256] on div "13:00" at bounding box center [496, 257] width 72 height 20
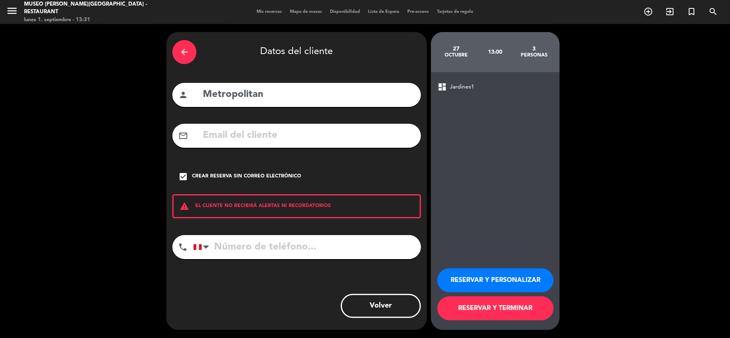
scroll to position [0, 0]
click at [502, 308] on button "RESERVAR Y TERMINAR" at bounding box center [495, 309] width 116 height 24
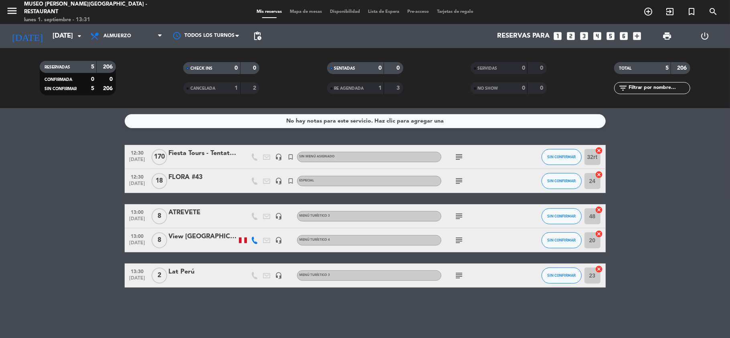
click at [53, 46] on div "[DATE] [DATE] arrow_drop_down" at bounding box center [46, 36] width 80 height 24
click at [56, 34] on input "[DATE]" at bounding box center [92, 36] width 87 height 16
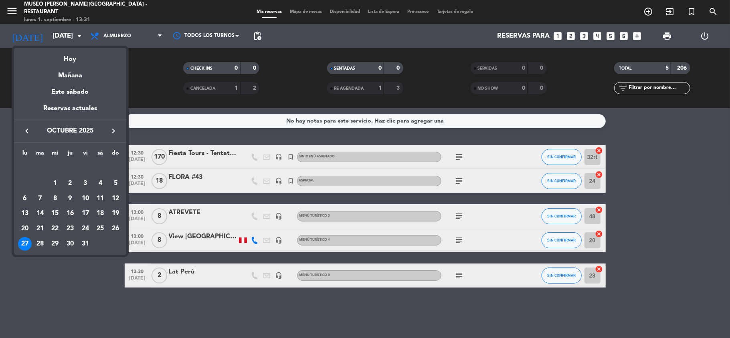
click at [113, 131] on icon "keyboard_arrow_right" at bounding box center [114, 131] width 10 height 10
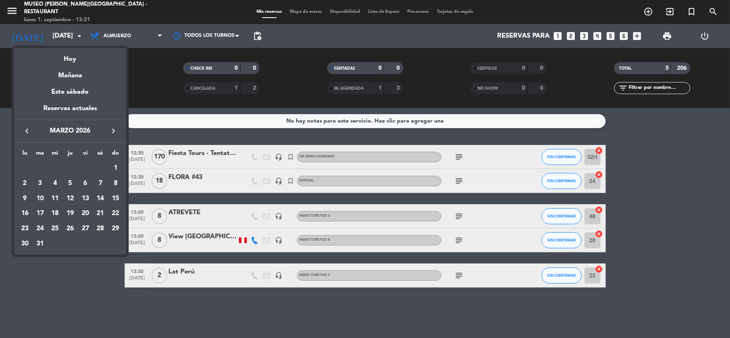
click at [113, 131] on icon "keyboard_arrow_right" at bounding box center [114, 131] width 10 height 10
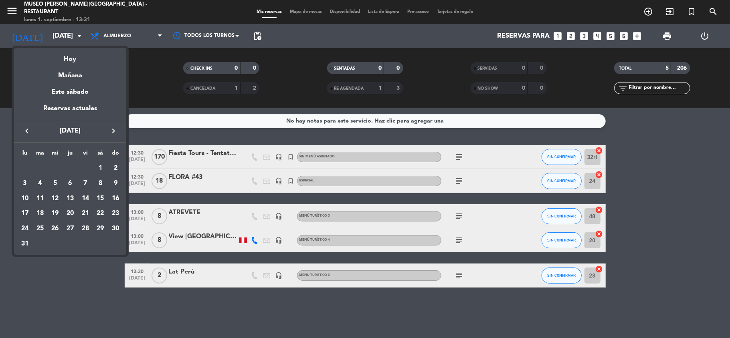
click at [113, 131] on icon "keyboard_arrow_right" at bounding box center [114, 131] width 10 height 10
click at [37, 229] on div "27" at bounding box center [40, 229] width 14 height 14
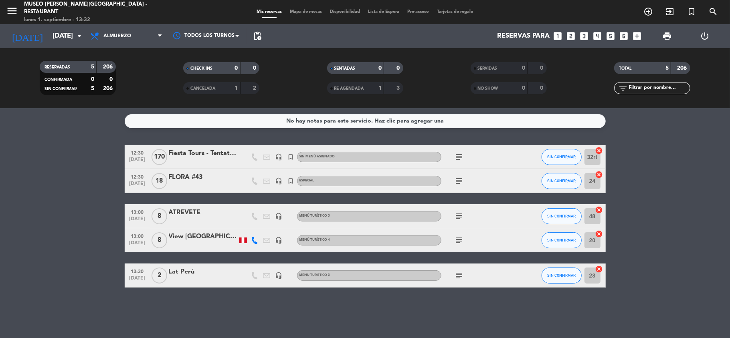
type input "[DATE]"
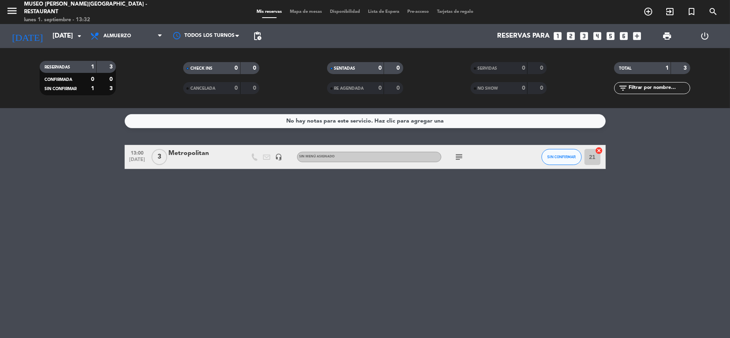
click at [195, 158] on div "Metropolitan" at bounding box center [203, 153] width 68 height 10
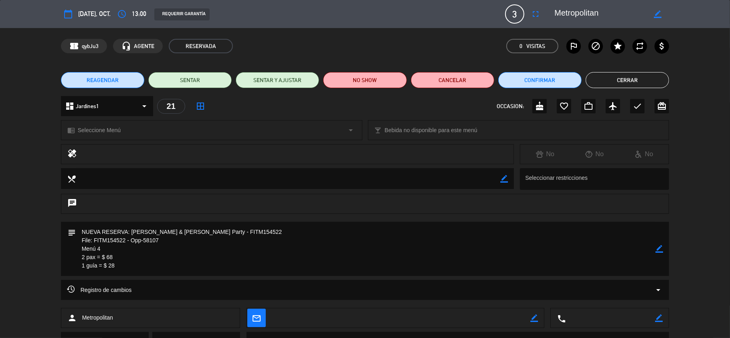
click at [658, 246] on icon "border_color" at bounding box center [660, 249] width 8 height 8
click at [159, 273] on textarea at bounding box center [366, 249] width 580 height 54
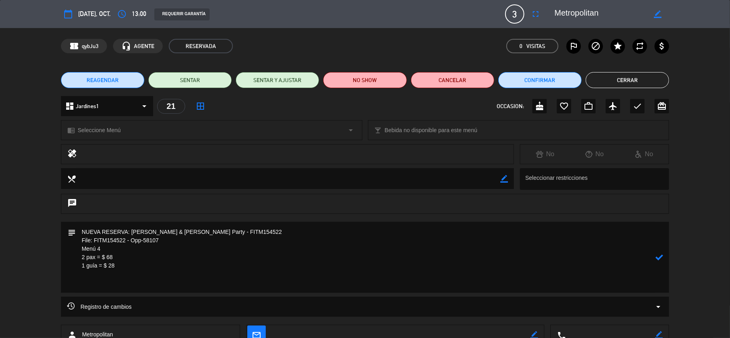
click at [94, 128] on span "Seleccione Menú" at bounding box center [99, 130] width 43 height 9
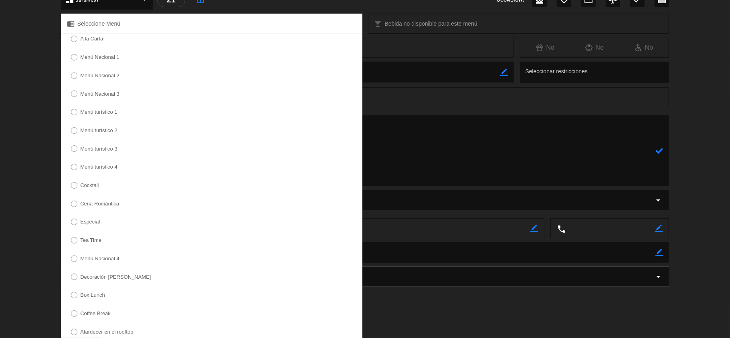
click at [99, 161] on div "A la Carta Menú Nacional 1 Menú Nacional 2 Menú Nacional 3 Menú turístico 1 Men…" at bounding box center [212, 199] width 302 height 330
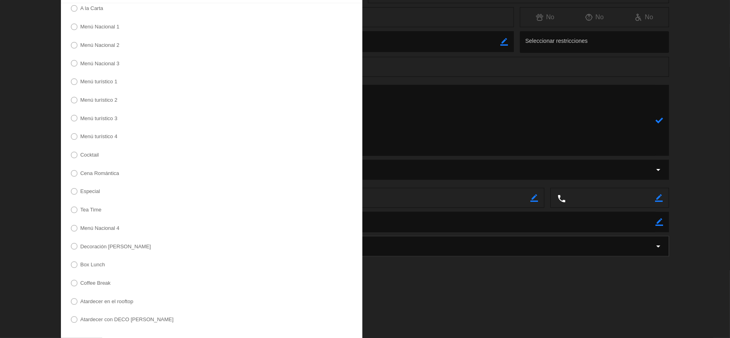
scroll to position [165, 0]
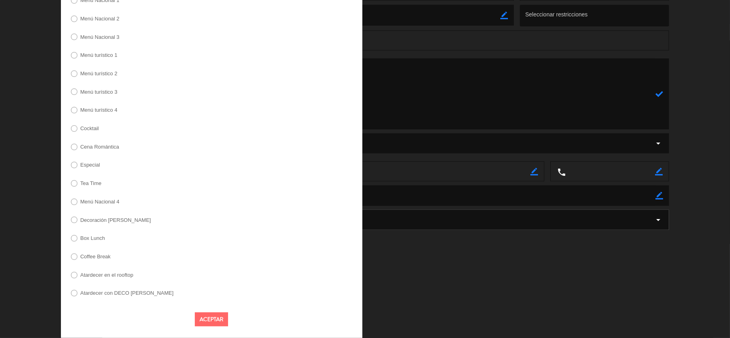
click at [98, 111] on label "Menú turístico 4" at bounding box center [98, 109] width 37 height 5
click at [201, 315] on button "Aceptar" at bounding box center [211, 320] width 33 height 14
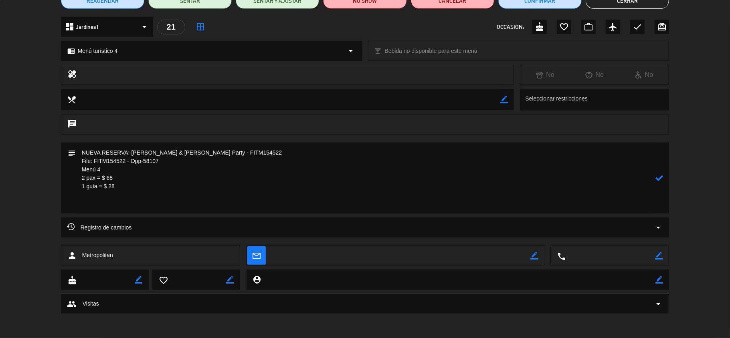
scroll to position [79, 0]
click at [109, 210] on textarea at bounding box center [366, 178] width 580 height 71
paste textarea "Tarifa Guía/TC: US$ 28.00 Incluye: 01 Pisco sour chico, 01 agua purificada prem…"
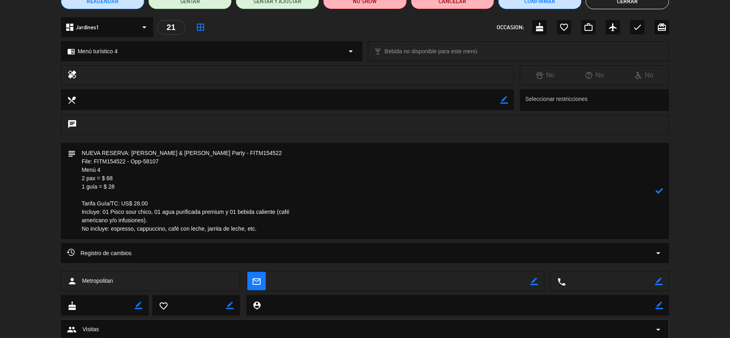
drag, startPoint x: 73, startPoint y: 219, endPoint x: 77, endPoint y: 223, distance: 6.5
click at [73, 219] on div "subject" at bounding box center [71, 191] width 9 height 96
click at [77, 222] on textarea at bounding box center [366, 191] width 580 height 96
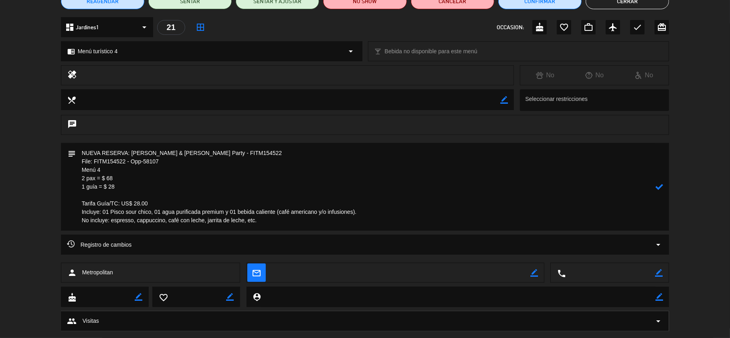
drag, startPoint x: 222, startPoint y: 227, endPoint x: 180, endPoint y: 214, distance: 43.1
click at [221, 227] on textarea at bounding box center [366, 187] width 580 height 88
drag, startPoint x: 152, startPoint y: 200, endPoint x: 63, endPoint y: 201, distance: 88.2
click at [65, 201] on div "subject" at bounding box center [365, 187] width 609 height 88
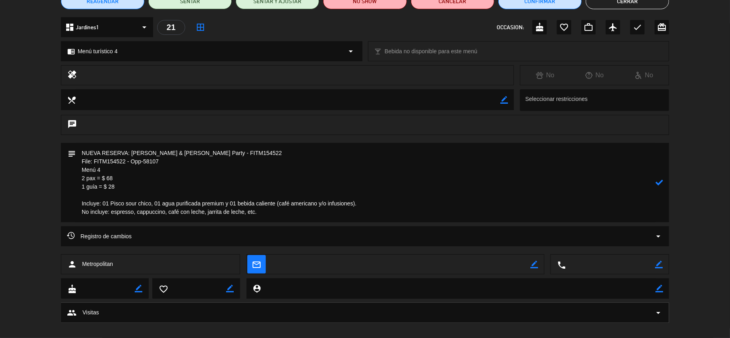
click at [661, 183] on icon at bounding box center [660, 183] width 8 height 8
click at [174, 186] on textarea at bounding box center [366, 182] width 580 height 79
click at [656, 184] on icon "border_color" at bounding box center [660, 183] width 8 height 8
click at [122, 185] on textarea at bounding box center [366, 182] width 580 height 79
type textarea "NUEVA RESERVA: [PERSON_NAME] & [PERSON_NAME] Party - FITM154522 File: FITM15452…"
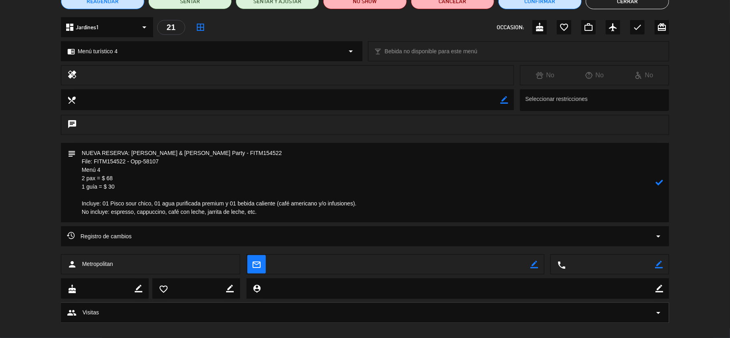
click at [120, 184] on textarea at bounding box center [366, 182] width 580 height 79
click at [660, 183] on icon at bounding box center [660, 183] width 8 height 8
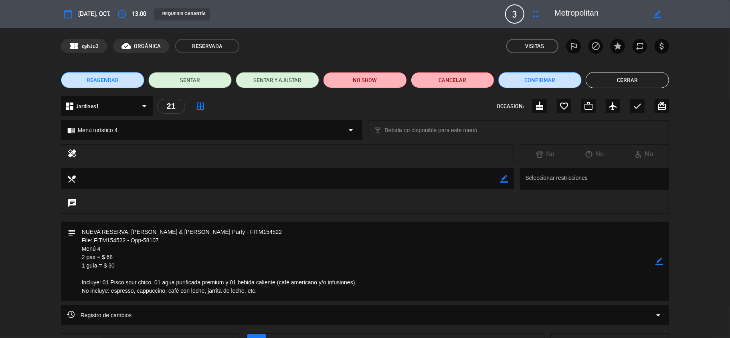
click at [662, 261] on icon "border_color" at bounding box center [660, 262] width 8 height 8
click at [662, 261] on icon at bounding box center [660, 262] width 8 height 8
click at [0, 0] on div at bounding box center [0, 0] width 0 height 0
click at [659, 259] on icon "border_color" at bounding box center [660, 262] width 8 height 8
click at [659, 259] on icon at bounding box center [660, 262] width 8 height 8
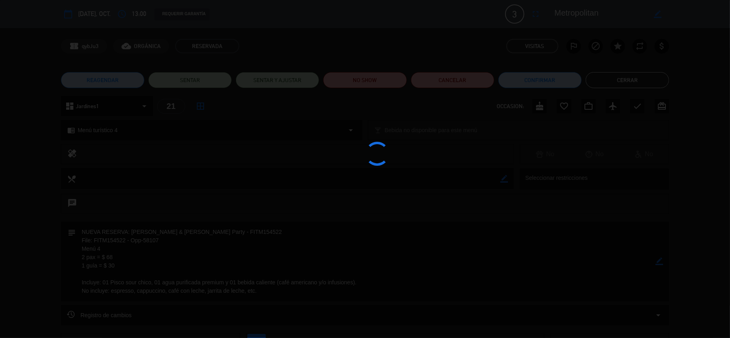
click at [659, 260] on div at bounding box center [365, 169] width 730 height 338
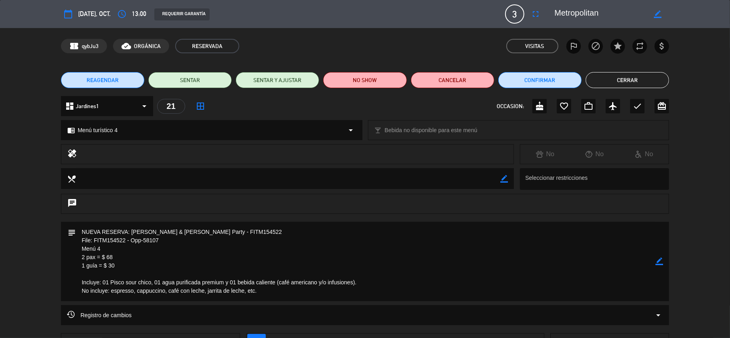
click at [610, 81] on button "Cerrar" at bounding box center [627, 80] width 83 height 16
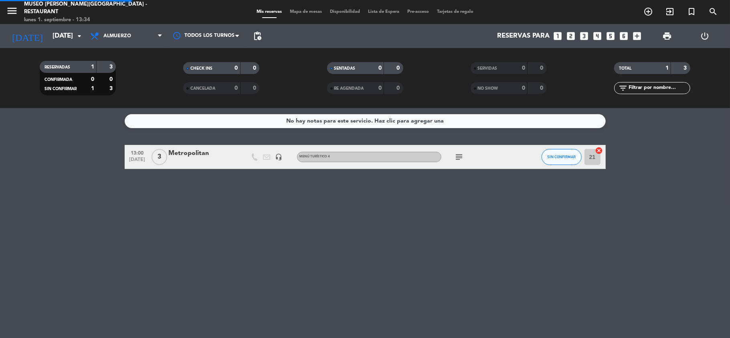
click at [665, 178] on div "No hay notas para este servicio. Haz clic para agregar una 13:00 [DATE] 3 Metro…" at bounding box center [365, 223] width 730 height 230
click at [75, 38] on icon "arrow_drop_down" at bounding box center [80, 36] width 10 height 10
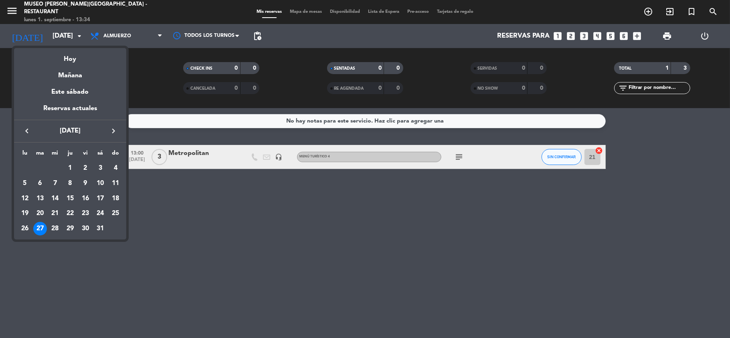
click at [196, 209] on div at bounding box center [365, 169] width 730 height 338
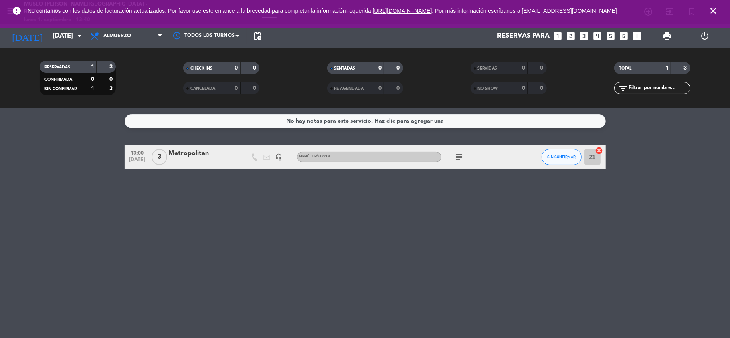
click at [194, 154] on div "Metropolitan" at bounding box center [203, 153] width 68 height 10
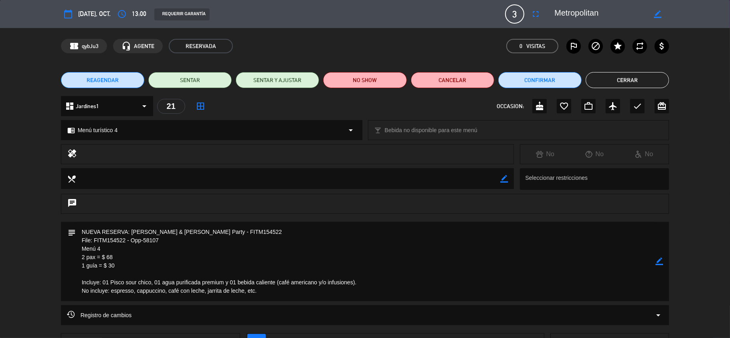
click at [660, 265] on div "border_color" at bounding box center [660, 261] width 8 height 79
click at [660, 264] on icon "border_color" at bounding box center [660, 262] width 8 height 8
click at [660, 264] on icon at bounding box center [660, 262] width 8 height 8
click at [606, 82] on button "Cerrar" at bounding box center [627, 80] width 83 height 16
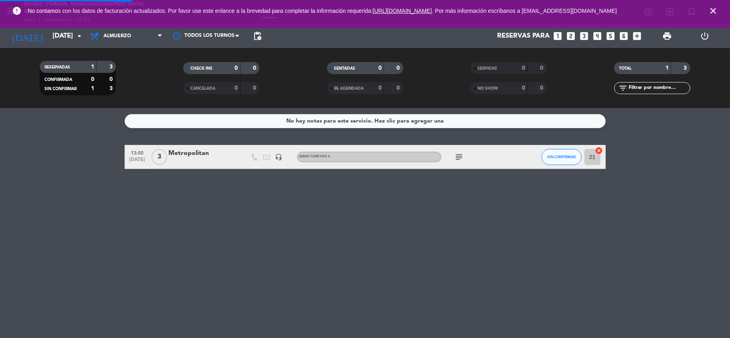
click at [672, 124] on service-notes "No hay notas para este servicio. Haz clic para agregar una" at bounding box center [365, 121] width 730 height 14
click at [713, 10] on icon "close" at bounding box center [714, 11] width 10 height 10
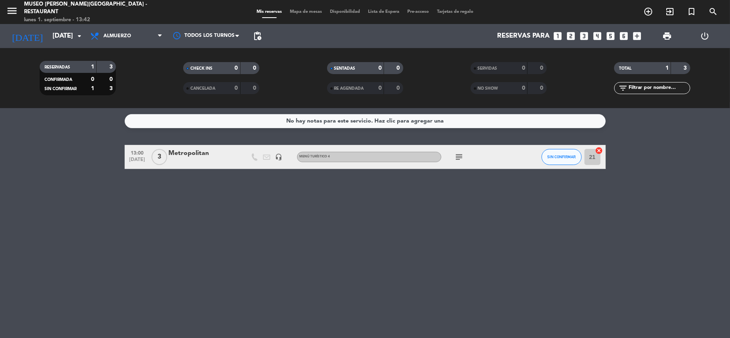
click at [670, 178] on div "No hay notas para este servicio. Haz clic para agregar una 13:00 [DATE] 3 Metro…" at bounding box center [365, 223] width 730 height 230
click at [71, 37] on input "[DATE]" at bounding box center [92, 36] width 87 height 16
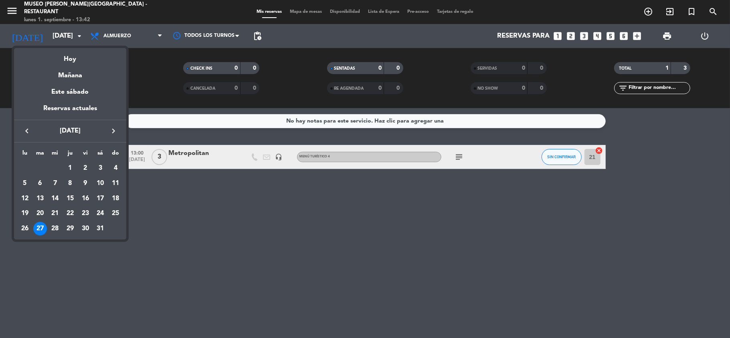
click at [25, 129] on icon "keyboard_arrow_left" at bounding box center [27, 131] width 10 height 10
click at [115, 198] on div "13" at bounding box center [116, 199] width 14 height 14
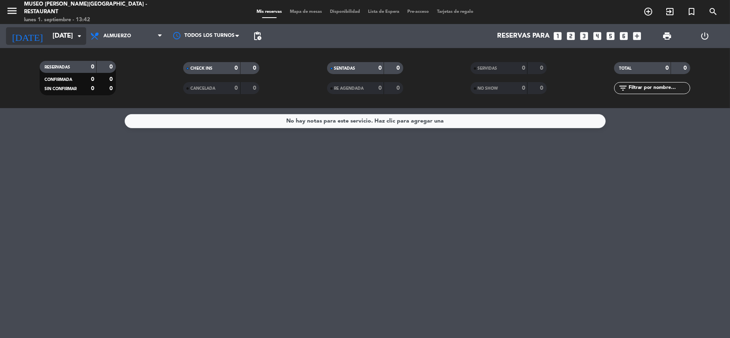
click at [80, 34] on icon "arrow_drop_down" at bounding box center [80, 36] width 10 height 10
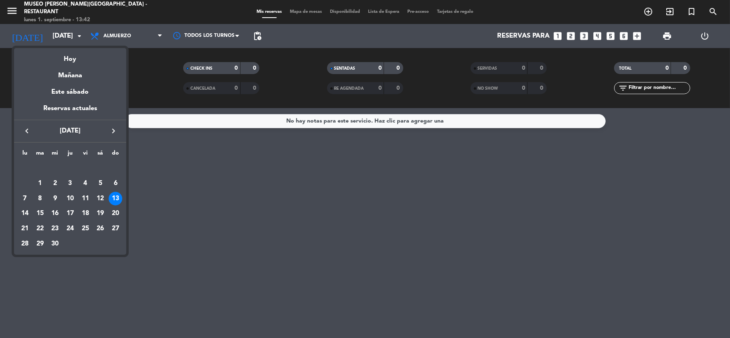
click at [31, 132] on icon "keyboard_arrow_left" at bounding box center [27, 131] width 10 height 10
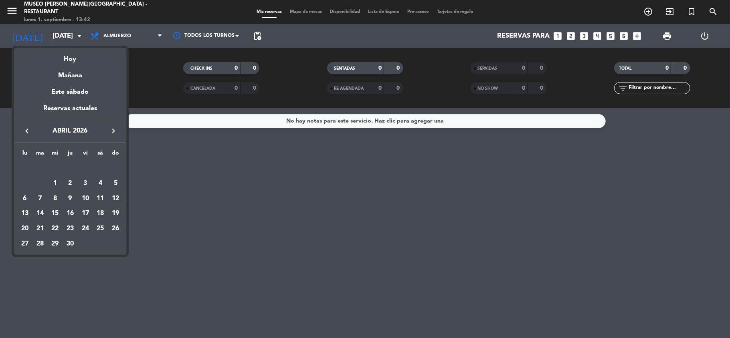
click at [31, 132] on icon "keyboard_arrow_left" at bounding box center [27, 131] width 10 height 10
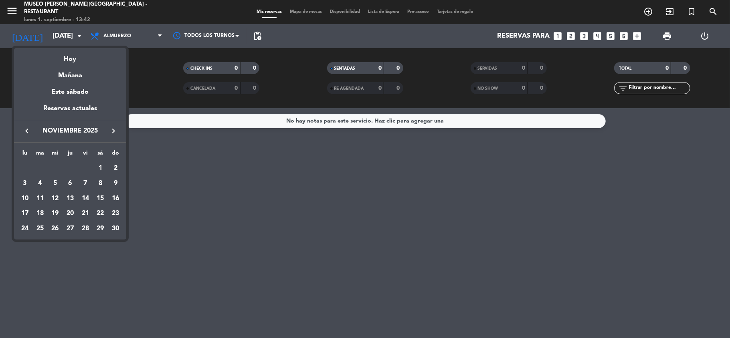
click at [31, 132] on icon "keyboard_arrow_left" at bounding box center [27, 131] width 10 height 10
click at [102, 199] on div "13" at bounding box center [100, 199] width 14 height 14
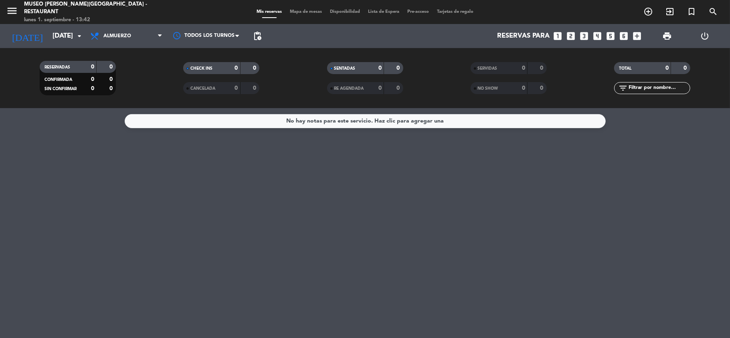
type input "[DATE]"
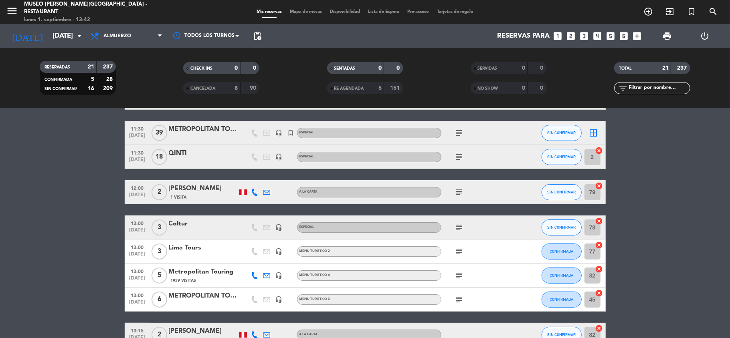
scroll to position [53, 0]
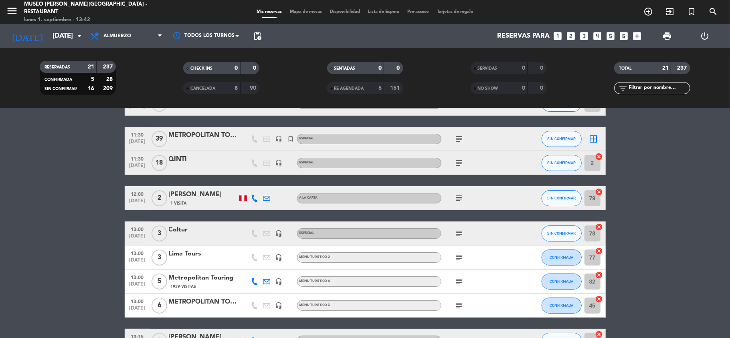
click at [181, 229] on div "Coltur" at bounding box center [203, 230] width 68 height 10
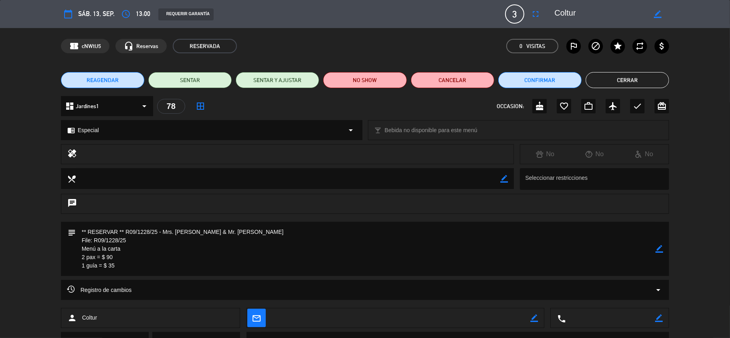
click at [594, 81] on button "Cerrar" at bounding box center [627, 80] width 83 height 16
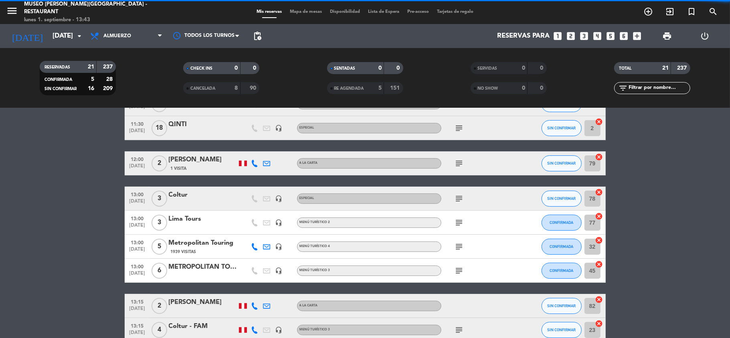
scroll to position [107, 0]
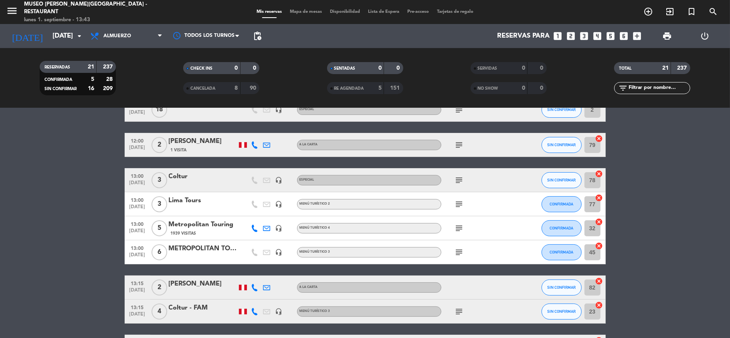
click at [200, 310] on div "Coltur - FAM" at bounding box center [203, 308] width 68 height 10
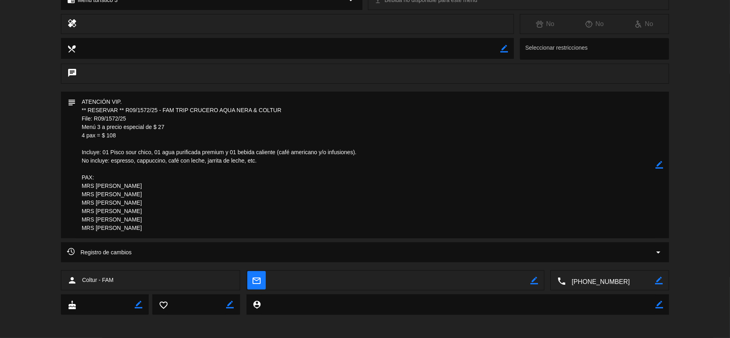
scroll to position [131, 0]
click at [658, 162] on icon "border_color" at bounding box center [660, 165] width 8 height 8
click at [86, 136] on textarea at bounding box center [366, 164] width 580 height 147
click at [137, 98] on textarea at bounding box center [366, 164] width 580 height 147
click at [205, 103] on textarea at bounding box center [366, 164] width 580 height 147
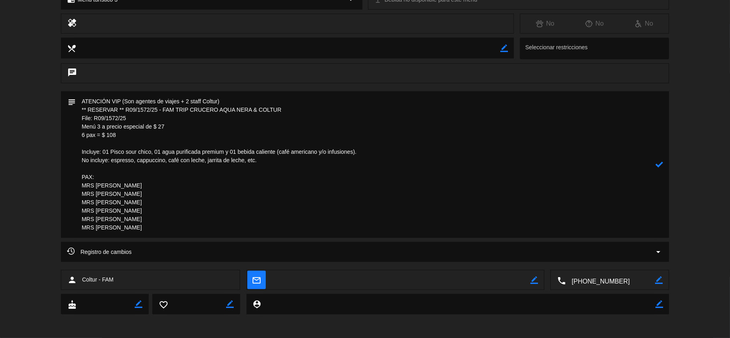
click at [658, 162] on icon at bounding box center [660, 165] width 8 height 8
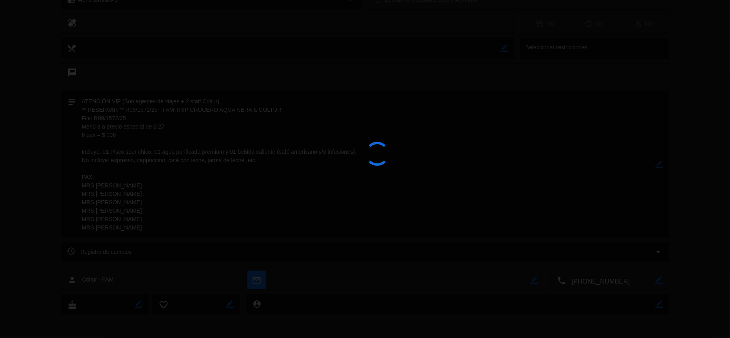
click at [658, 162] on div at bounding box center [365, 169] width 730 height 338
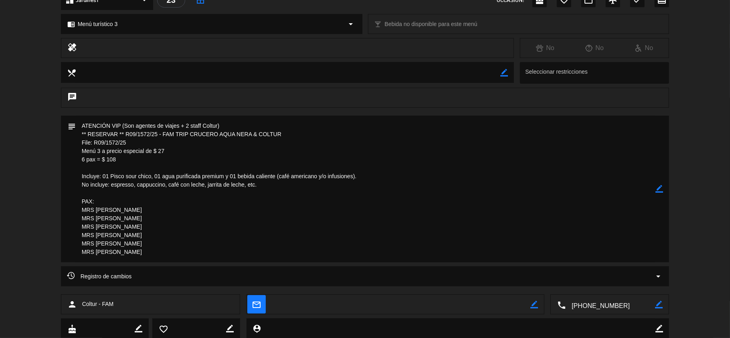
scroll to position [107, 0]
click at [660, 190] on icon "border_color" at bounding box center [660, 189] width 8 height 8
click at [660, 190] on icon at bounding box center [660, 189] width 8 height 8
drag, startPoint x: 190, startPoint y: 255, endPoint x: 66, endPoint y: 239, distance: 124.9
click at [66, 239] on div "subject border_color" at bounding box center [365, 188] width 609 height 147
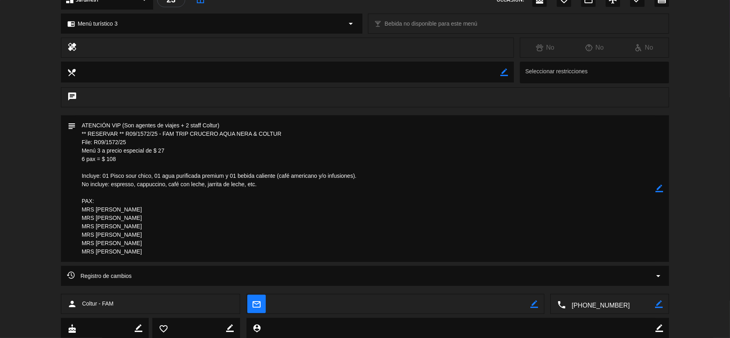
click at [661, 187] on icon "border_color" at bounding box center [660, 189] width 8 height 8
click at [204, 236] on textarea at bounding box center [366, 188] width 580 height 147
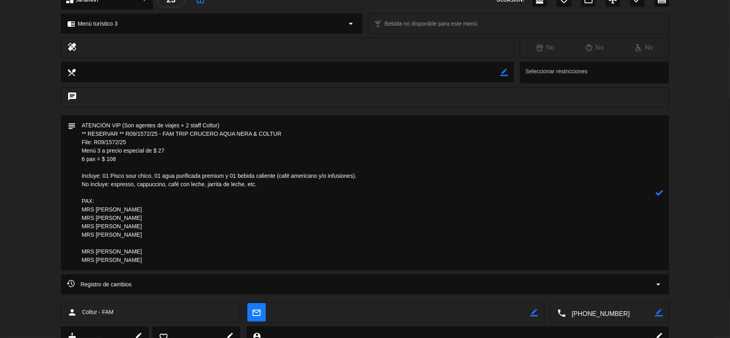
click at [201, 255] on textarea at bounding box center [366, 192] width 580 height 155
drag, startPoint x: 227, startPoint y: 249, endPoint x: 191, endPoint y: 251, distance: 35.3
click at [191, 251] on textarea at bounding box center [366, 192] width 580 height 155
click at [192, 265] on textarea at bounding box center [366, 192] width 580 height 155
paste textarea "(Staff Coltur)"
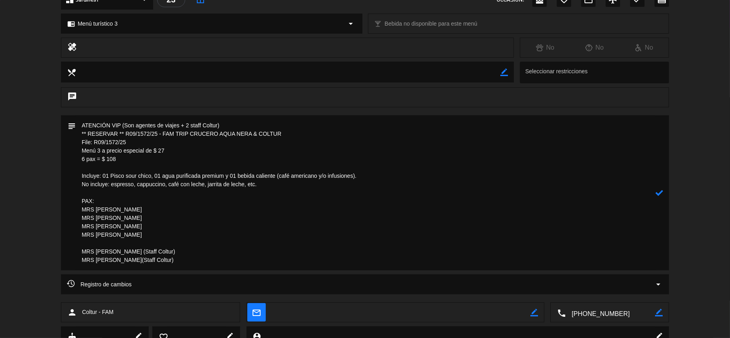
click at [180, 263] on textarea at bounding box center [366, 192] width 580 height 155
type textarea "ATENCIÓN VIP (Son agentes de viajes + 2 staff Coltur) ** RESERVAR ** R09/1572/2…"
click at [661, 190] on icon at bounding box center [660, 193] width 8 height 8
click at [658, 192] on icon "border_color" at bounding box center [660, 193] width 8 height 8
click at [658, 192] on icon at bounding box center [660, 193] width 8 height 8
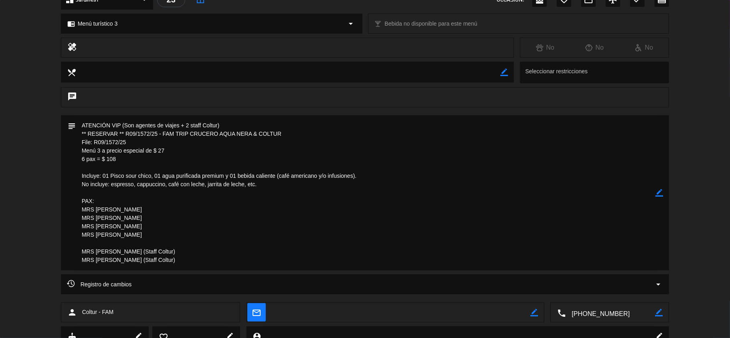
click at [662, 195] on icon "border_color" at bounding box center [660, 193] width 8 height 8
